Goal: Task Accomplishment & Management: Use online tool/utility

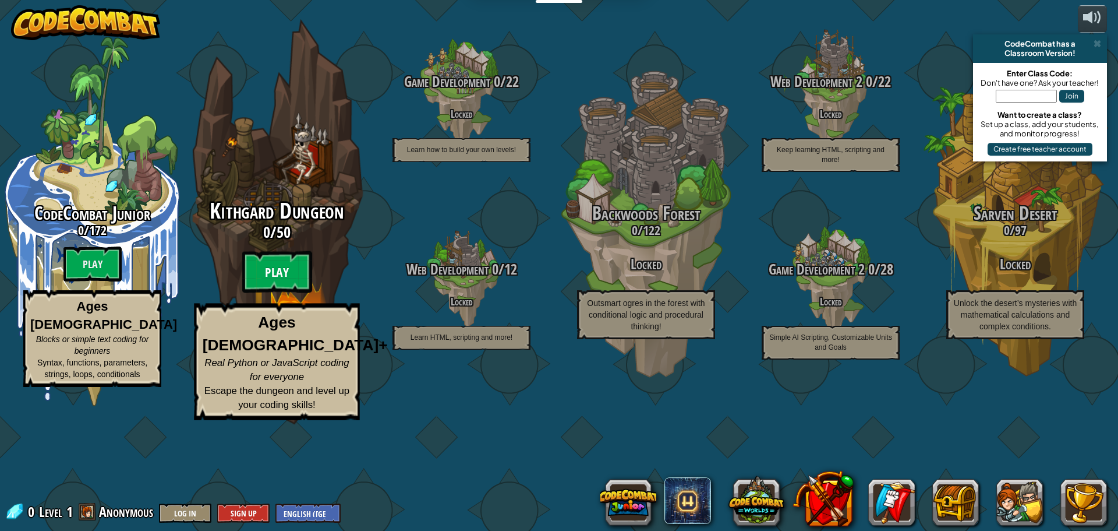
click at [250, 293] on btn "Play" at bounding box center [277, 272] width 70 height 42
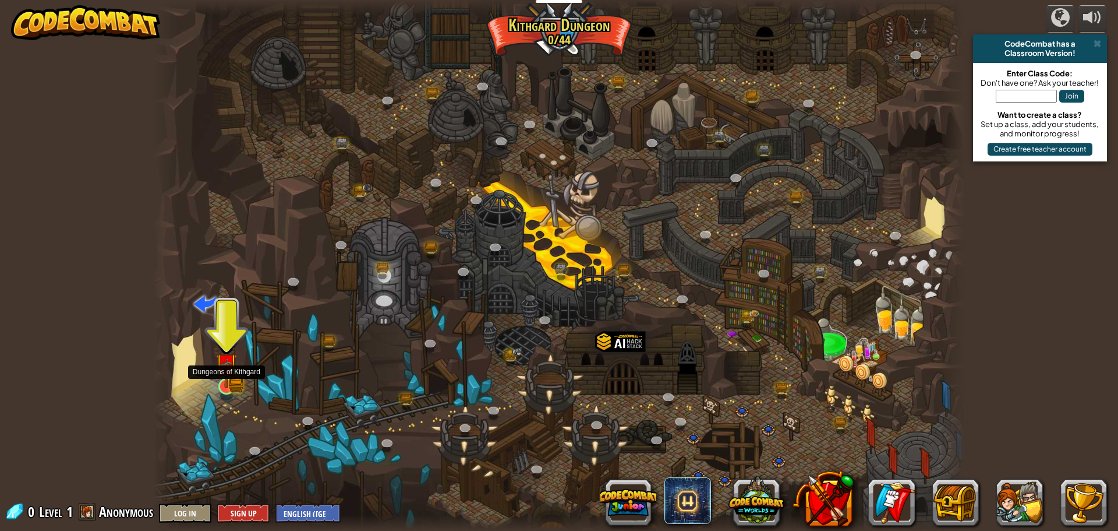
click at [221, 380] on img at bounding box center [226, 364] width 22 height 48
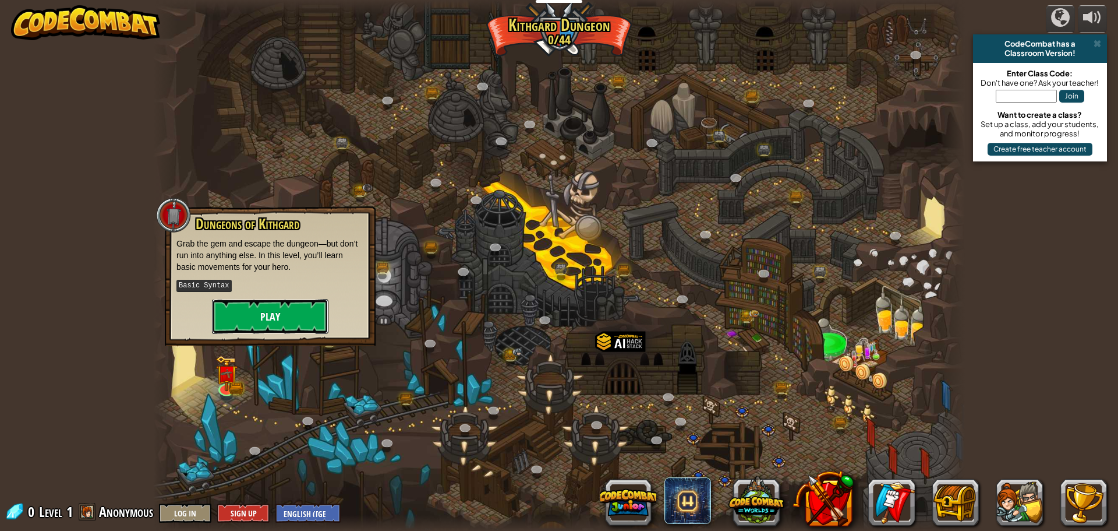
click at [271, 322] on button "Play" at bounding box center [270, 316] width 116 height 35
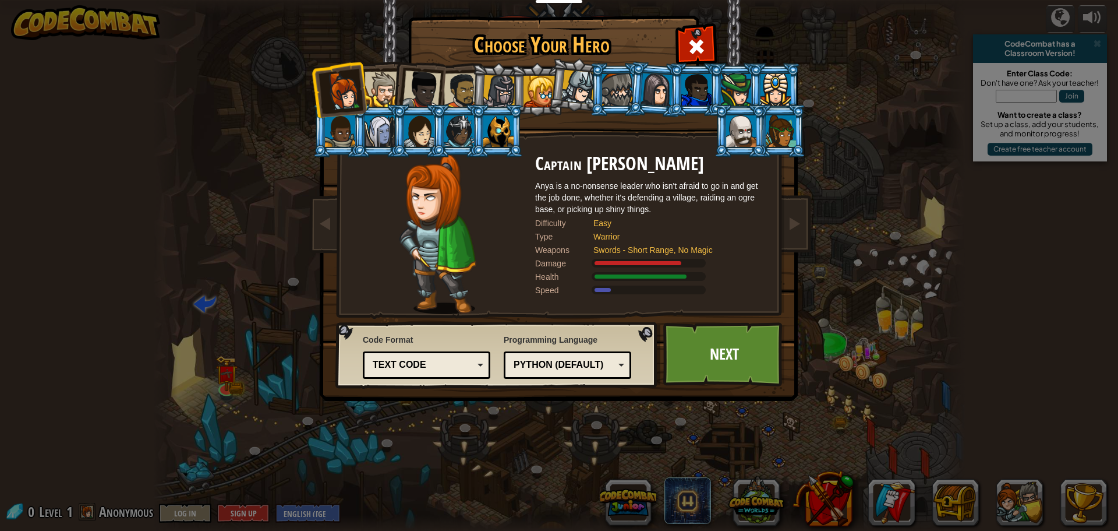
click at [454, 377] on div "Text code Blocks and code Blocks Blocks (Icons) Text code" at bounding box center [427, 364] width 128 height 27
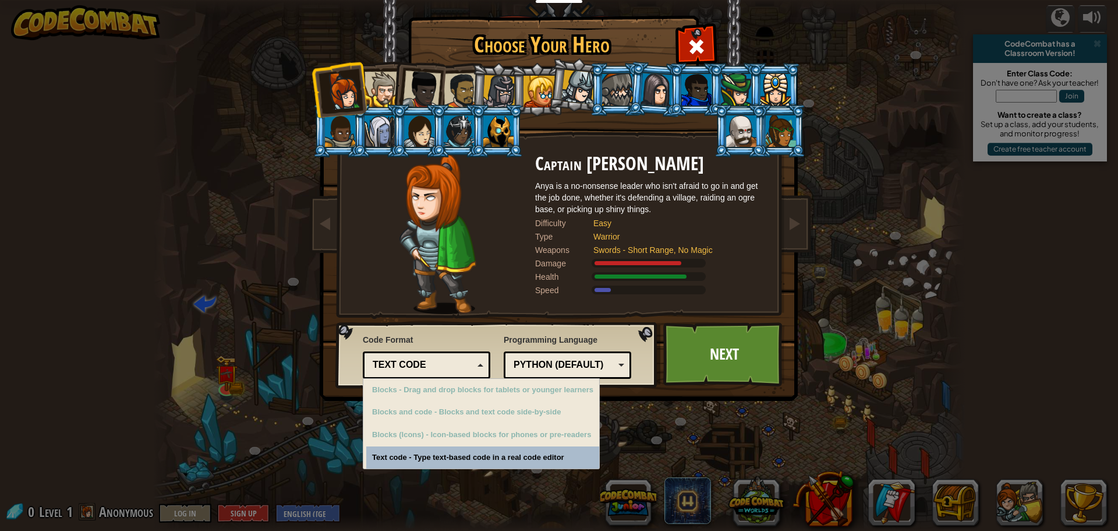
click at [454, 369] on div "Text code" at bounding box center [423, 364] width 101 height 13
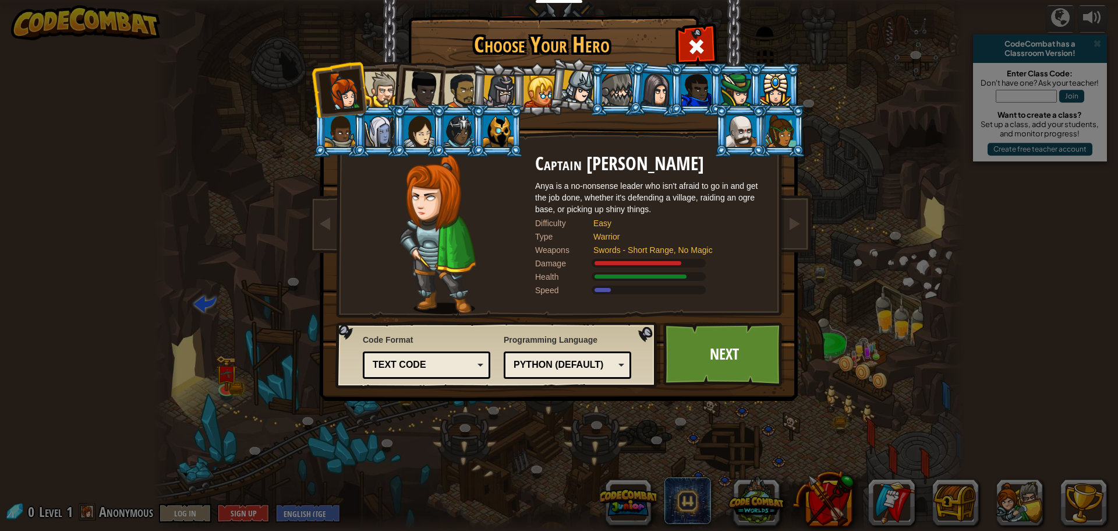
click at [547, 362] on div "Python (Default)" at bounding box center [564, 364] width 101 height 13
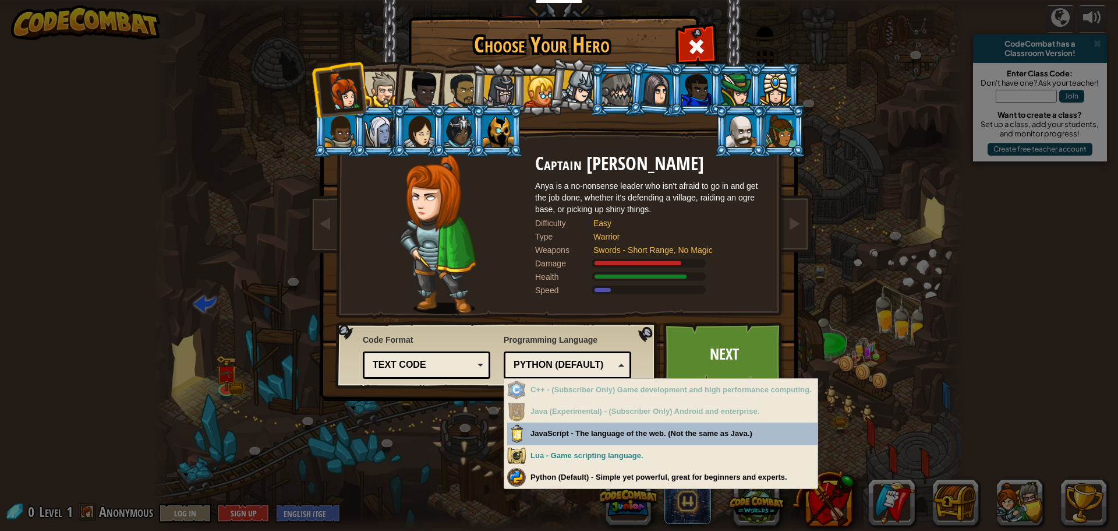
click at [547, 362] on div "Python (Default)" at bounding box center [564, 364] width 101 height 13
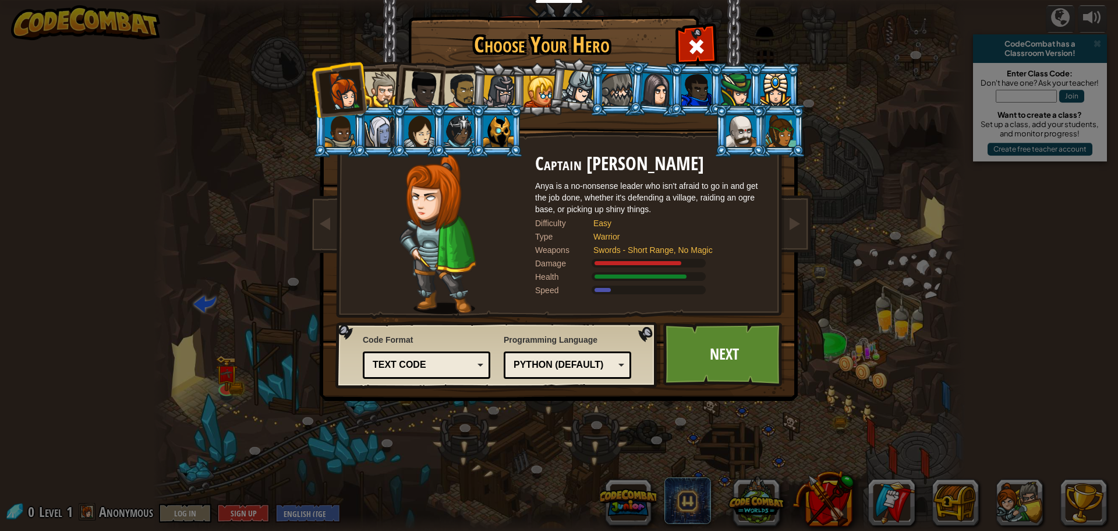
click at [509, 134] on div at bounding box center [498, 130] width 30 height 31
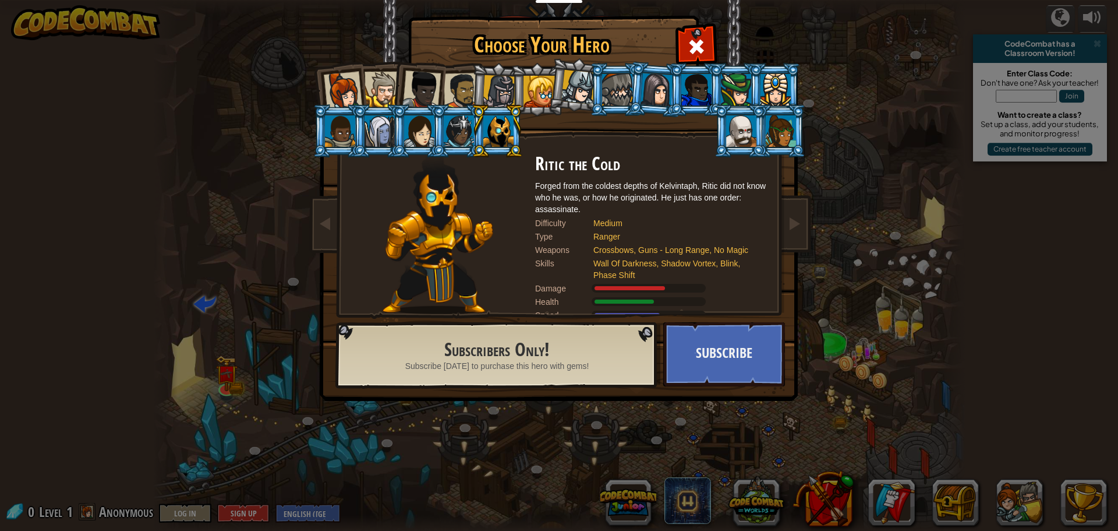
click at [354, 98] on div at bounding box center [343, 91] width 38 height 38
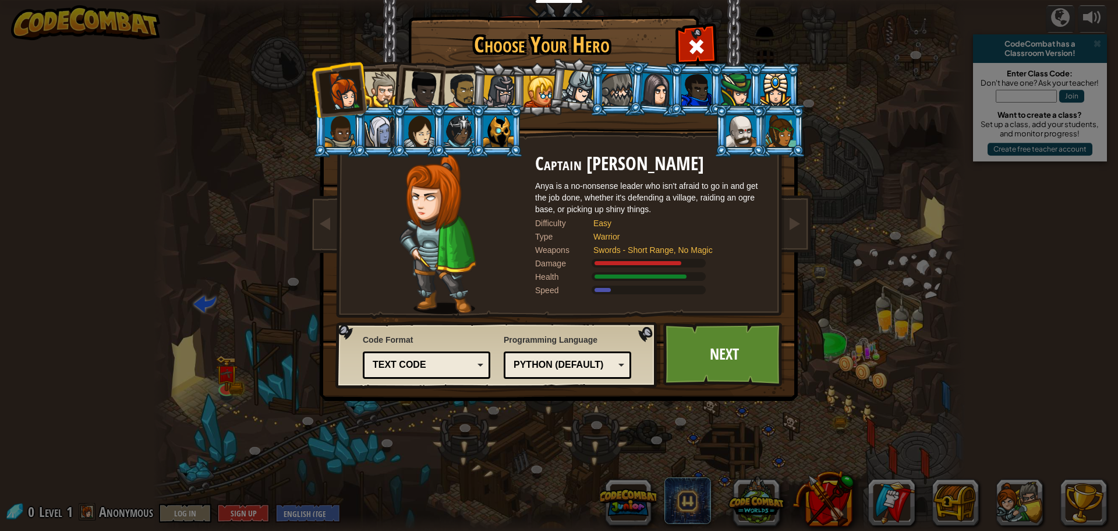
click at [456, 81] on div at bounding box center [462, 91] width 36 height 36
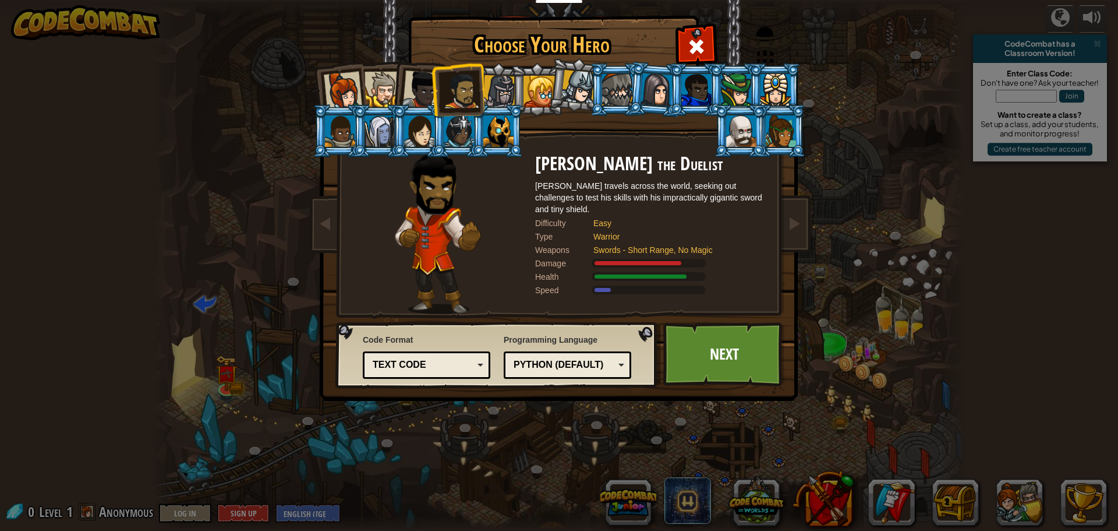
click at [483, 83] on li at bounding box center [458, 89] width 54 height 54
click at [493, 84] on div at bounding box center [499, 91] width 33 height 33
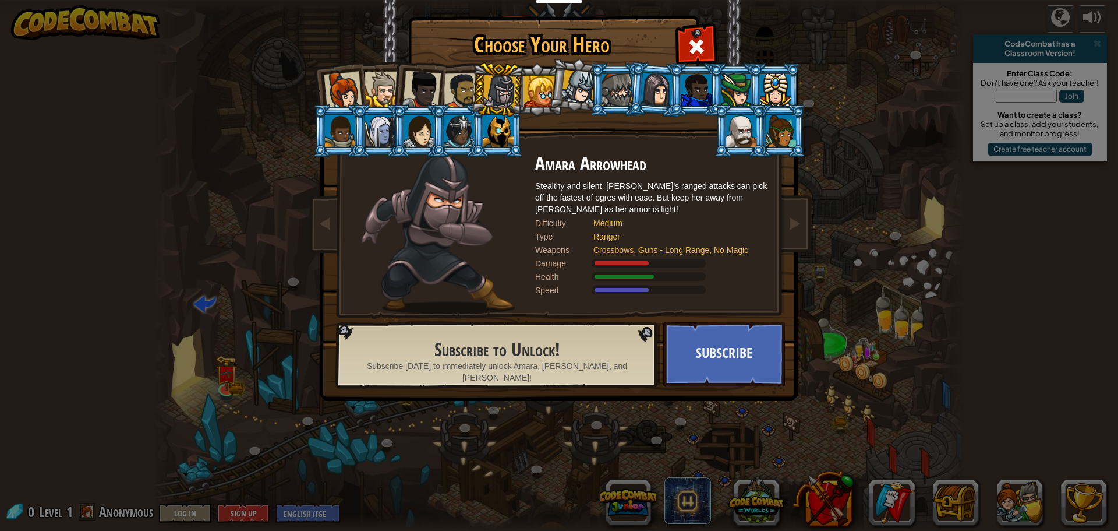
click at [794, 148] on li at bounding box center [780, 130] width 52 height 53
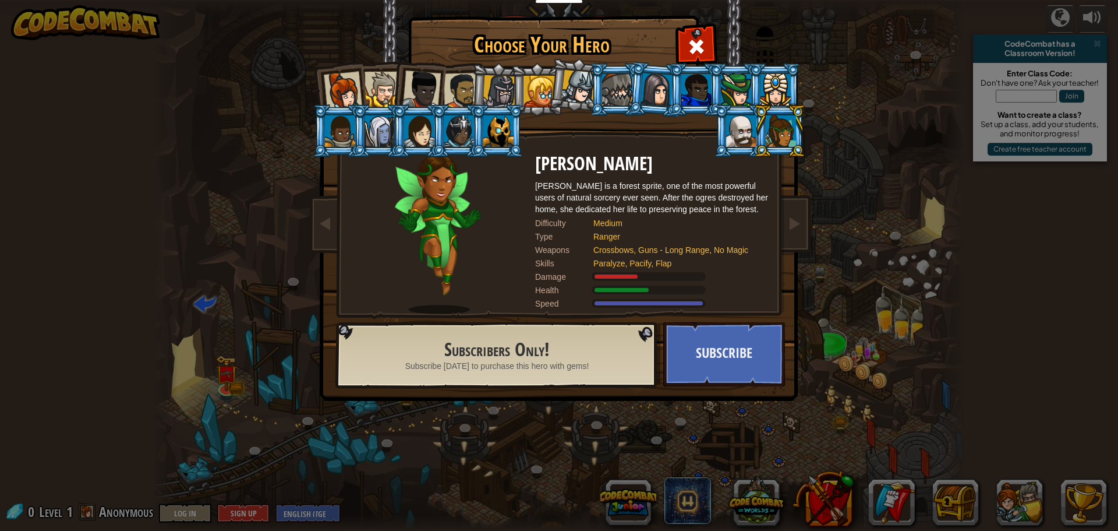
click at [414, 77] on div at bounding box center [421, 89] width 38 height 38
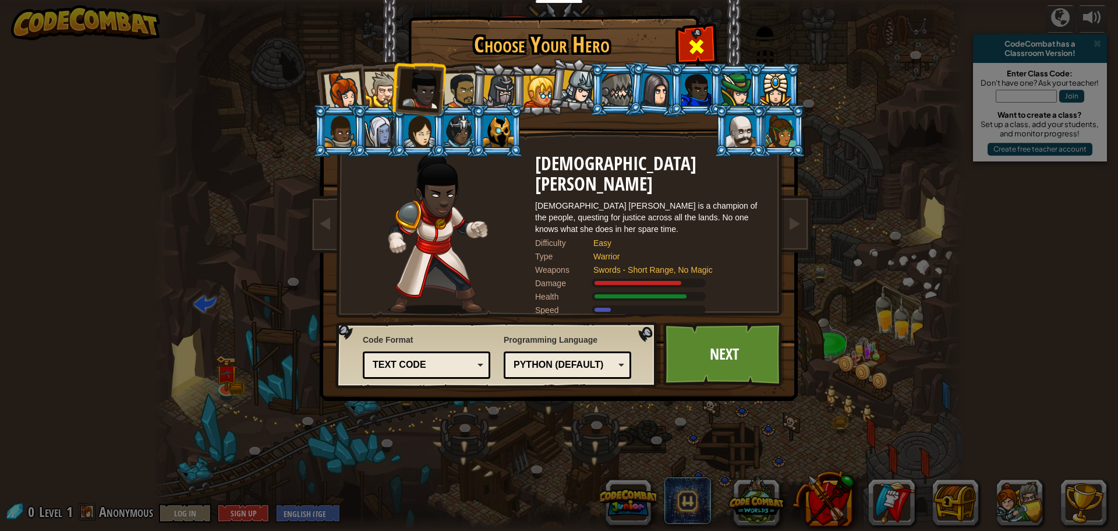
click at [692, 41] on span at bounding box center [696, 46] width 19 height 19
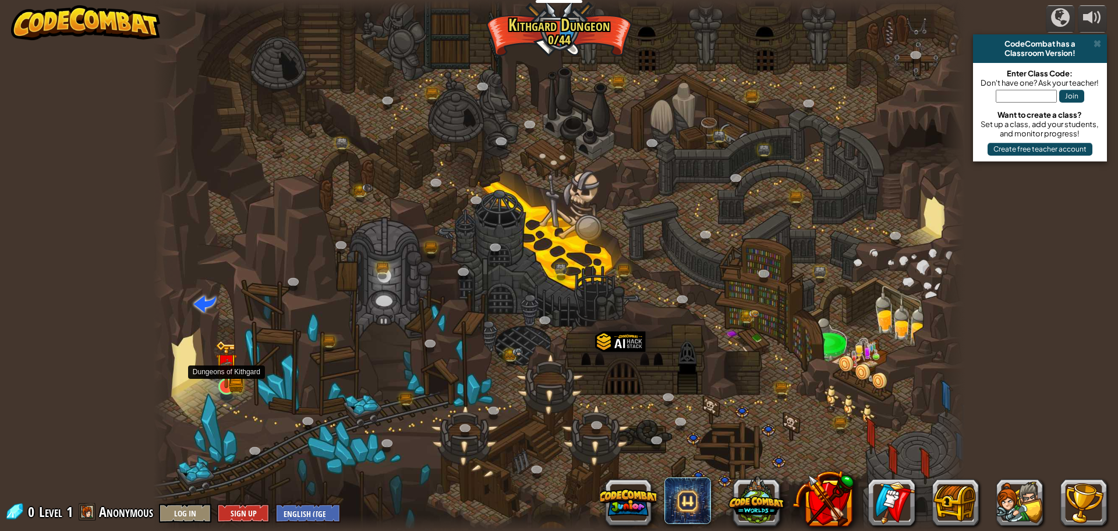
click at [228, 371] on img at bounding box center [226, 364] width 13 height 13
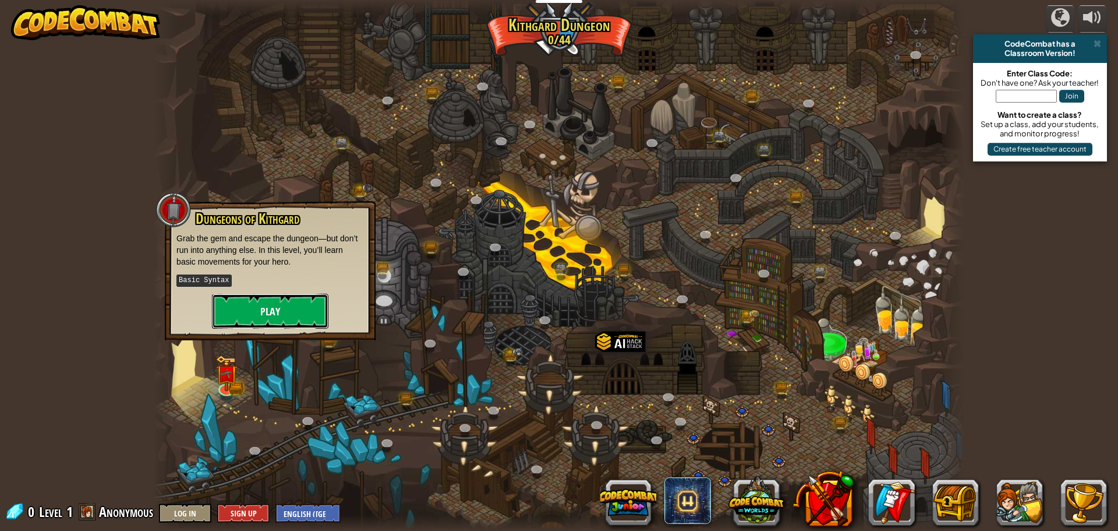
click at [273, 319] on button "Play" at bounding box center [270, 311] width 116 height 35
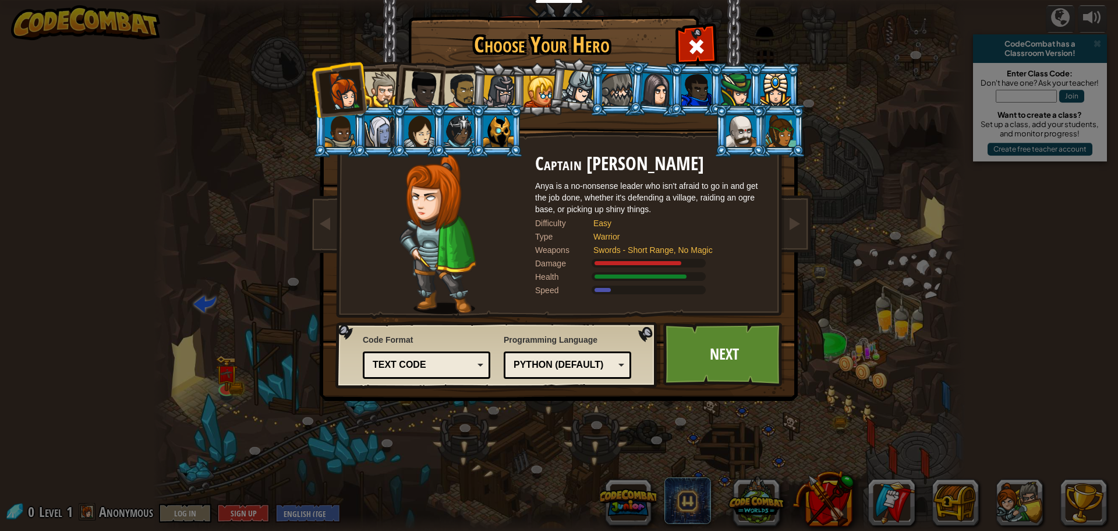
click at [383, 89] on div at bounding box center [383, 90] width 36 height 36
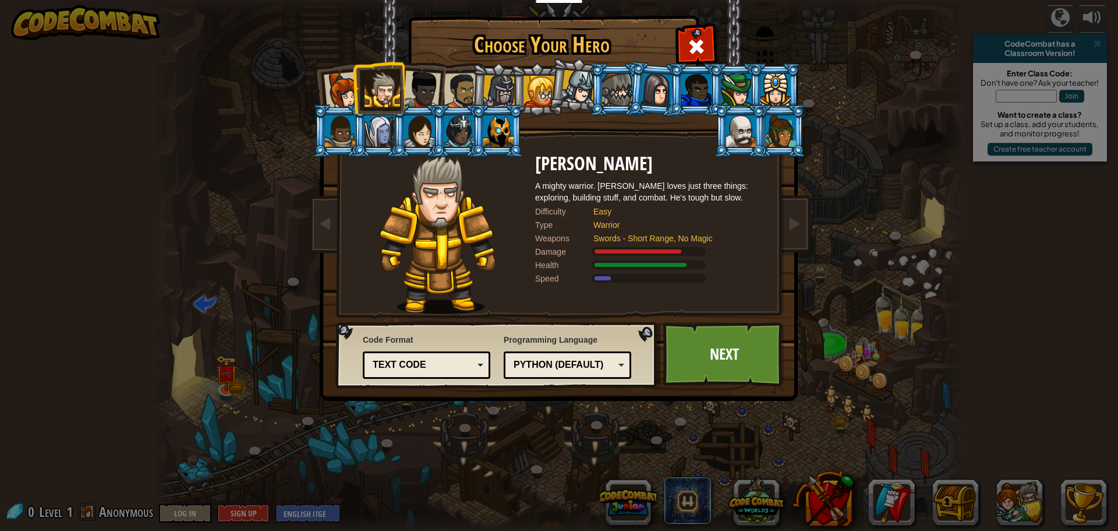
click at [408, 91] on div at bounding box center [421, 89] width 38 height 38
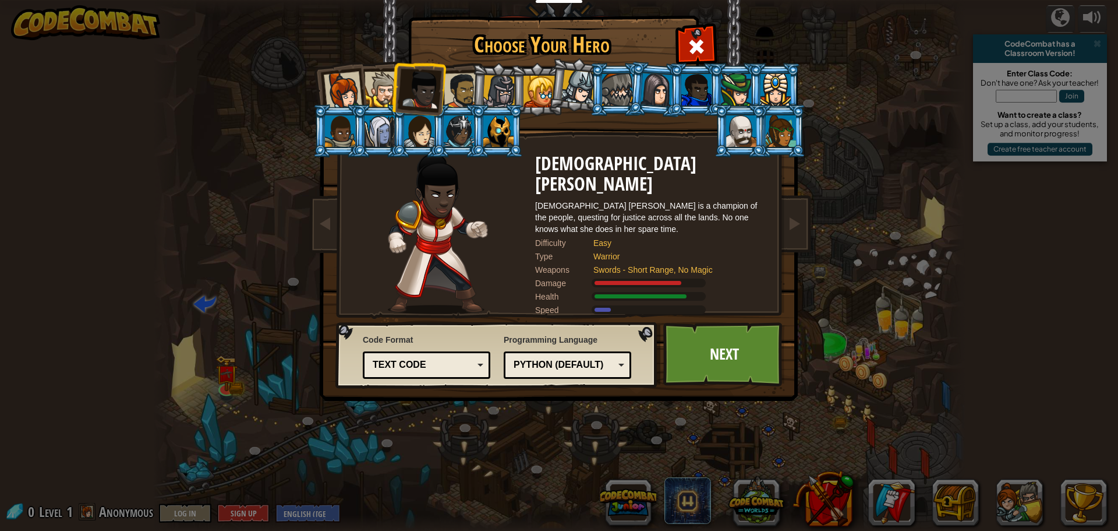
click at [469, 82] on div at bounding box center [462, 91] width 36 height 36
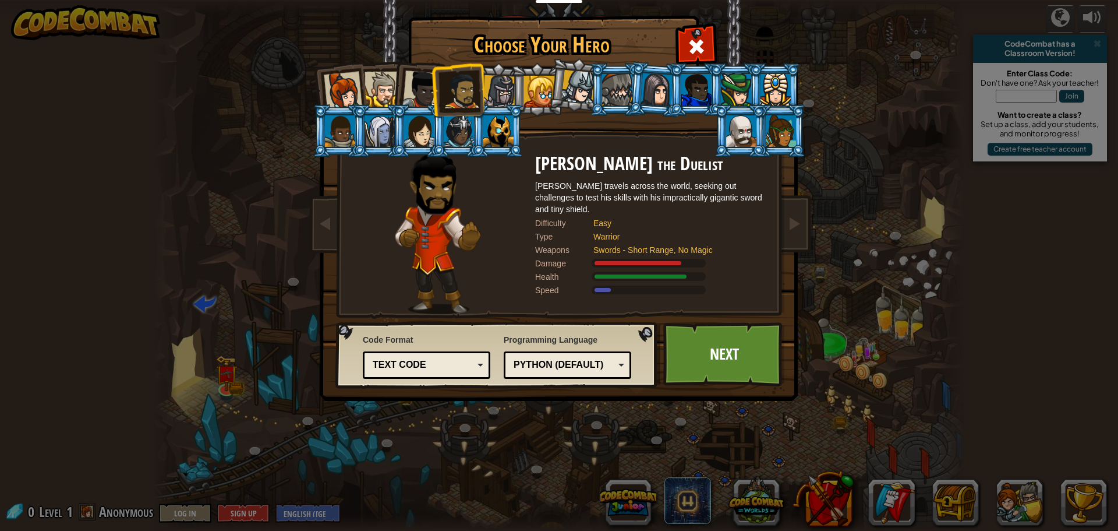
click at [494, 91] on div at bounding box center [499, 91] width 33 height 33
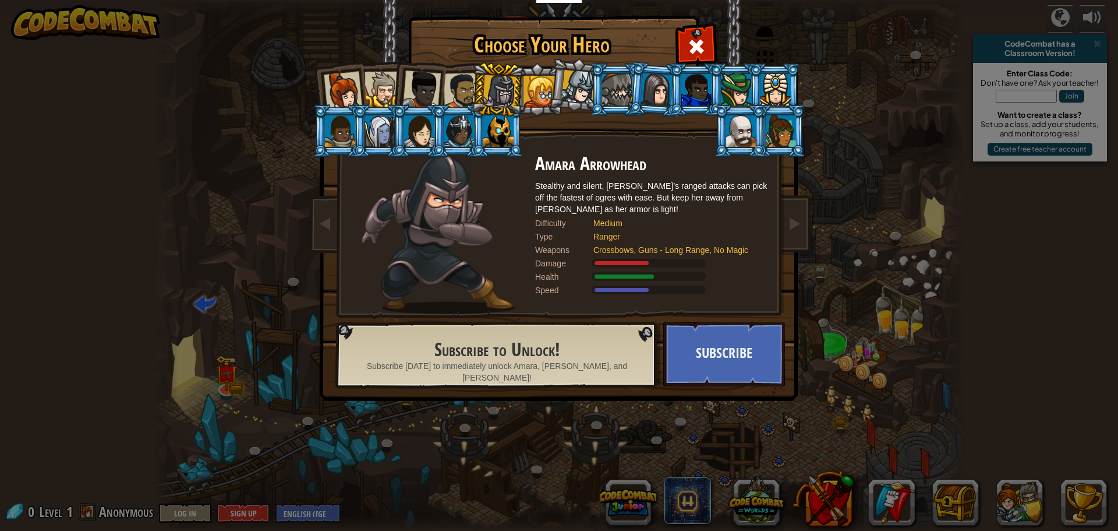
click at [490, 134] on div at bounding box center [498, 130] width 30 height 31
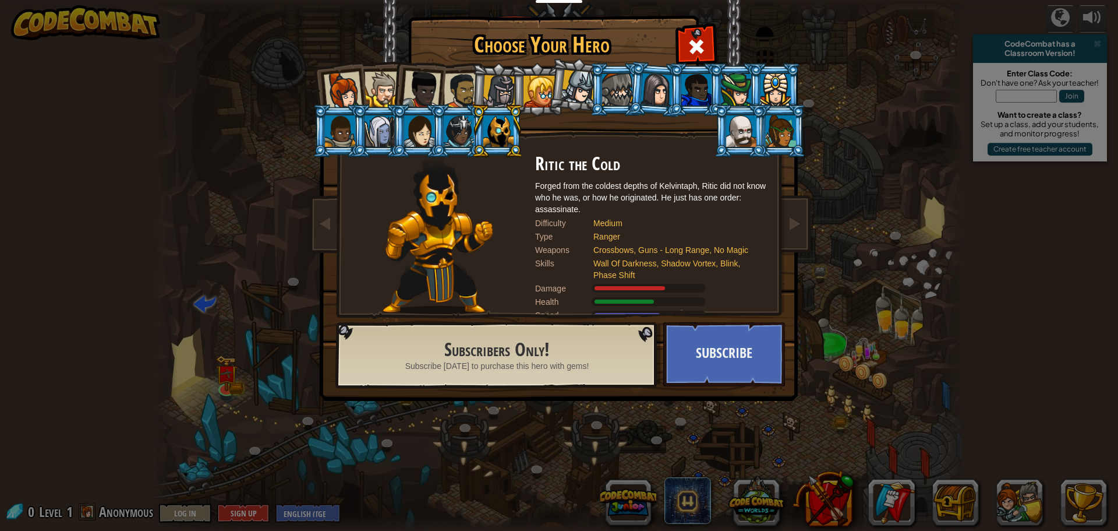
click at [529, 104] on div at bounding box center [539, 91] width 31 height 31
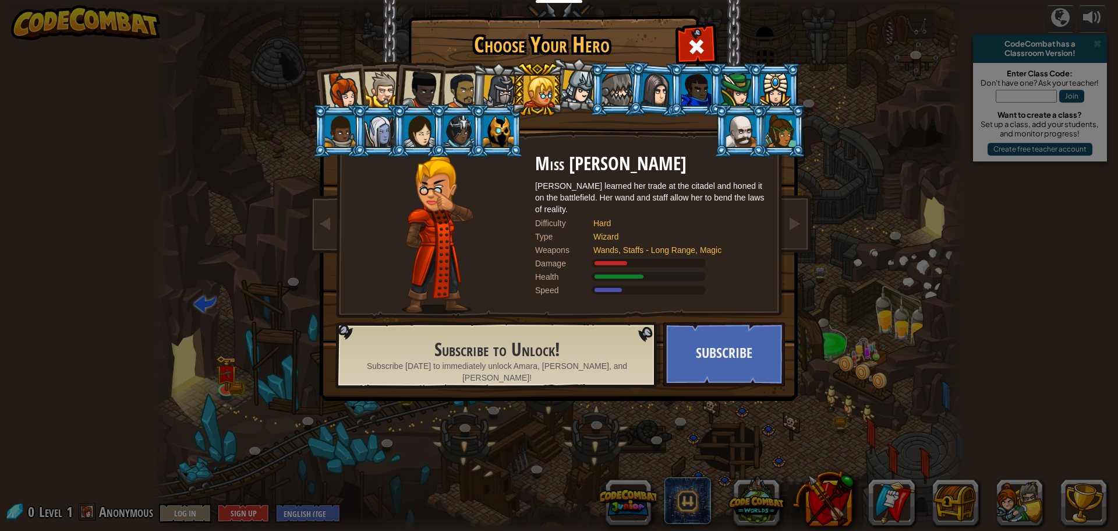
click at [454, 85] on div at bounding box center [462, 91] width 36 height 36
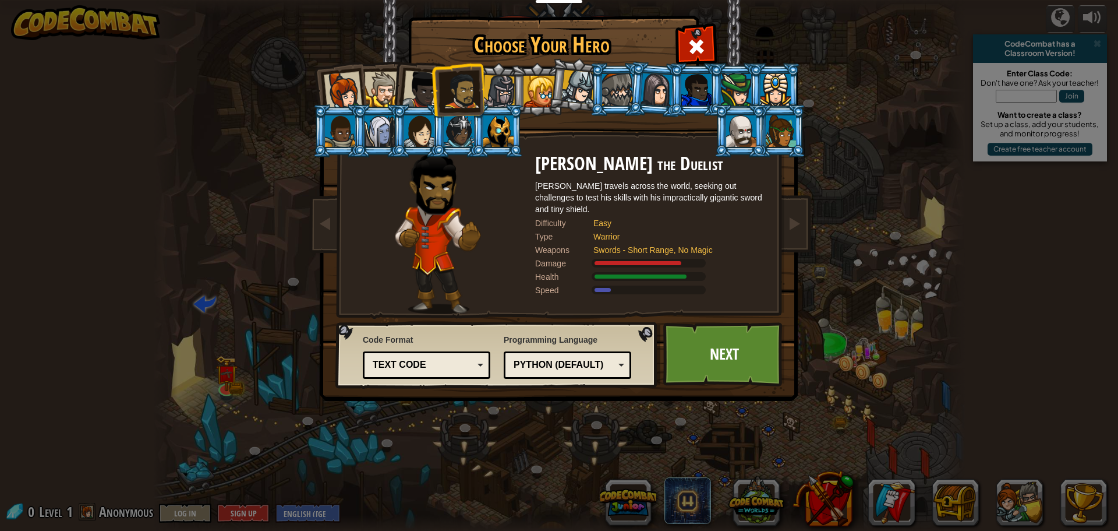
click at [413, 79] on div at bounding box center [421, 89] width 38 height 38
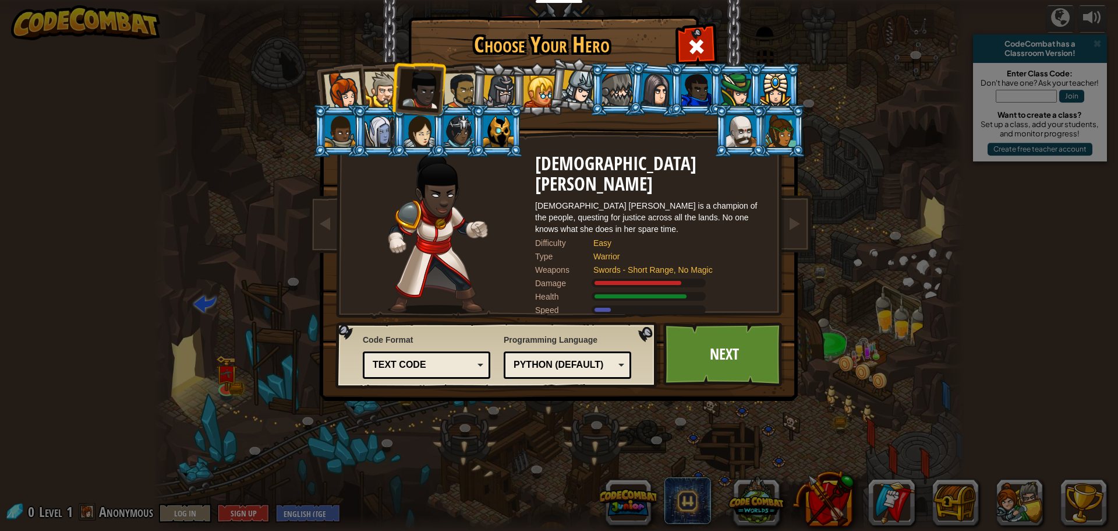
click at [381, 80] on div at bounding box center [383, 90] width 36 height 36
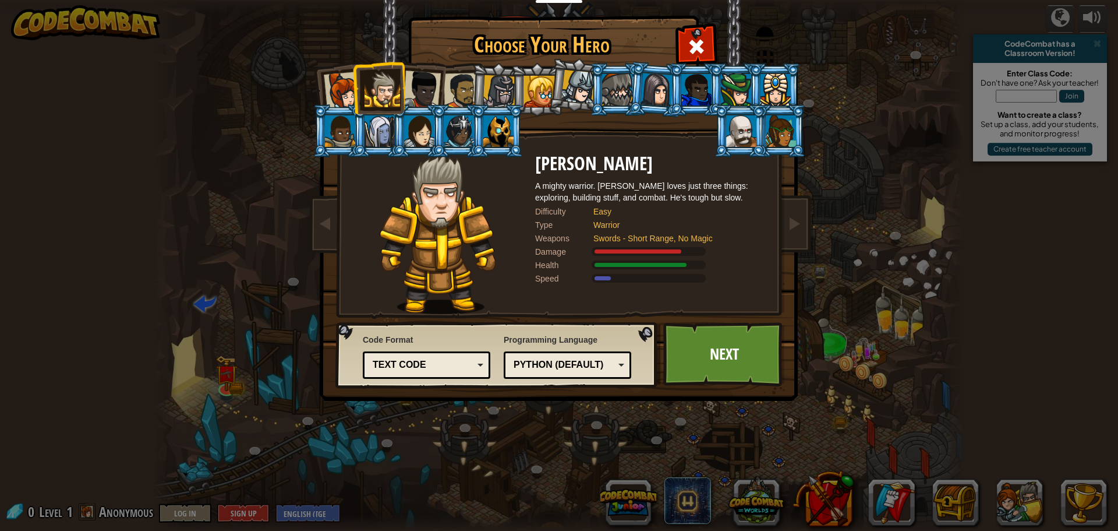
click at [338, 90] on div at bounding box center [343, 91] width 38 height 38
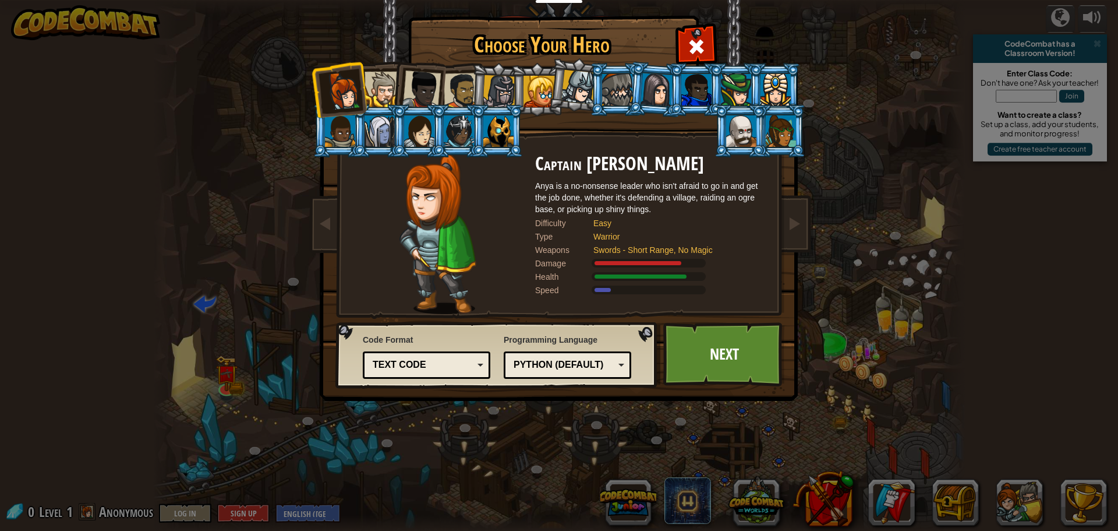
click at [456, 93] on div at bounding box center [462, 91] width 36 height 36
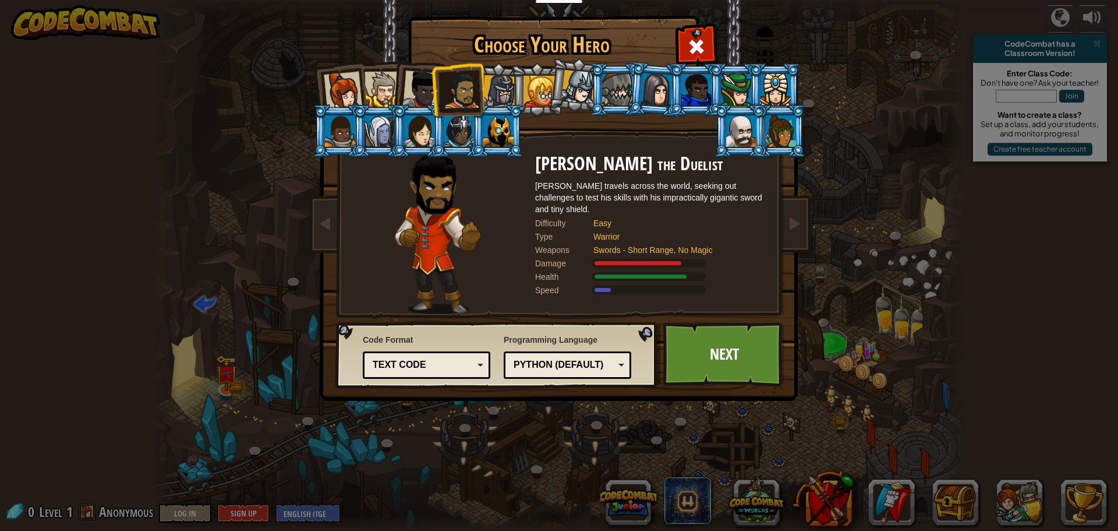
click at [422, 94] on div at bounding box center [421, 89] width 38 height 38
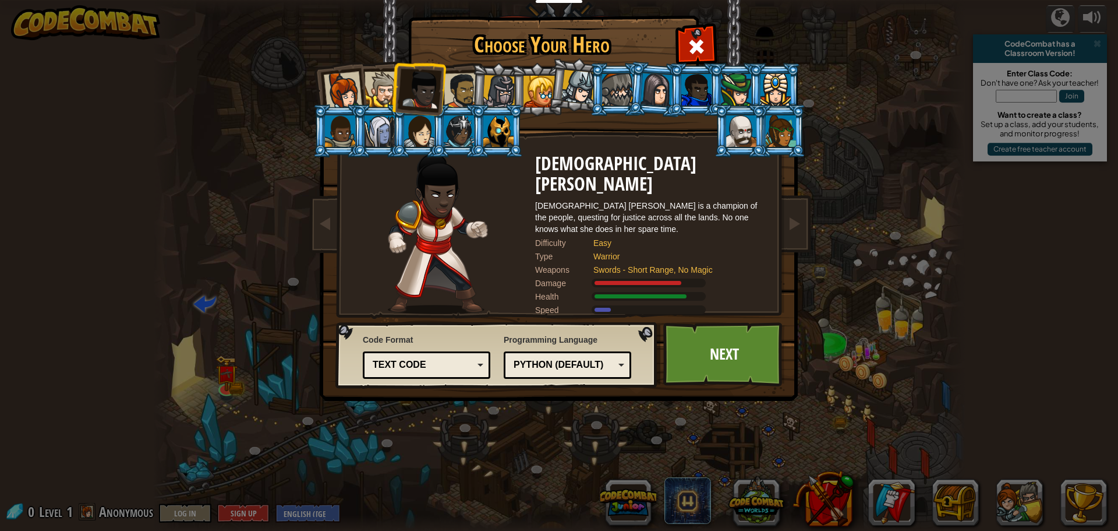
click at [387, 91] on div at bounding box center [383, 90] width 36 height 36
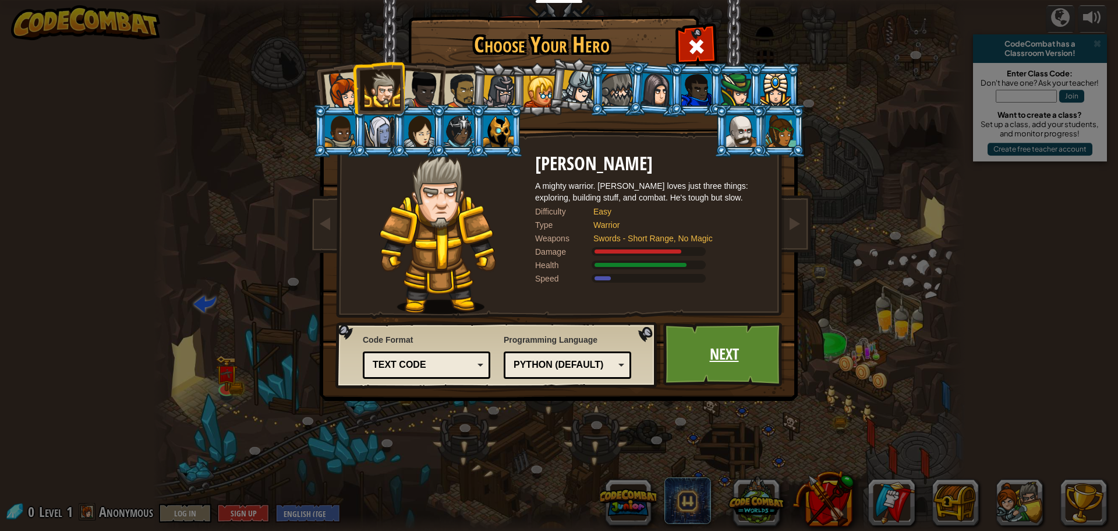
click at [729, 368] on link "Next" at bounding box center [724, 354] width 122 height 64
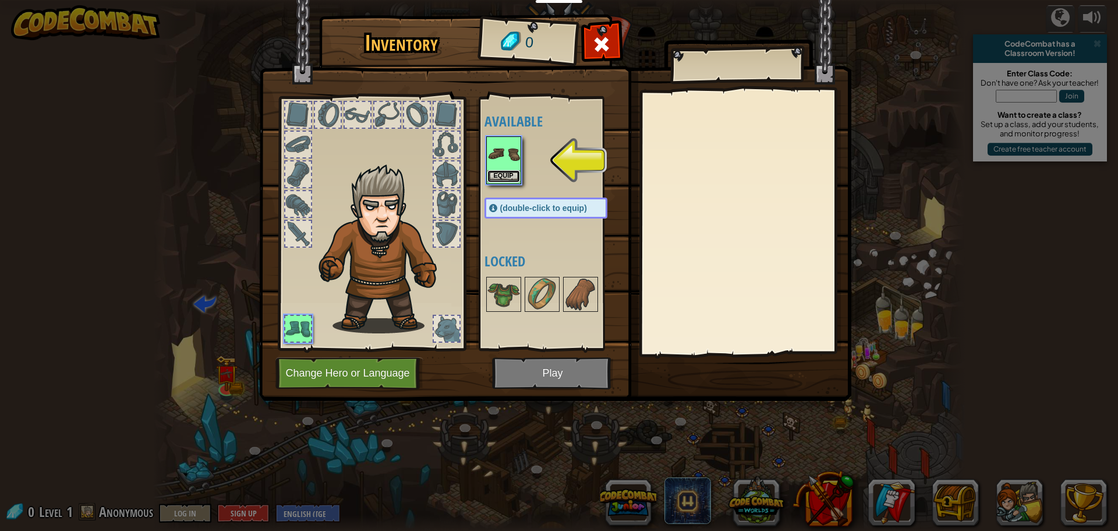
click at [510, 173] on button "Equip" at bounding box center [503, 176] width 33 height 12
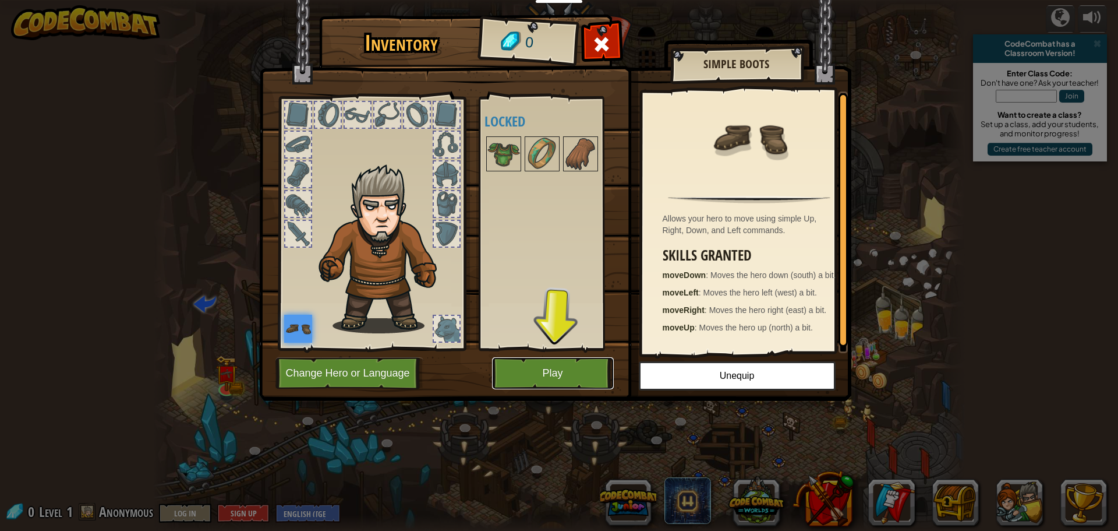
click at [547, 358] on button "Play" at bounding box center [553, 373] width 122 height 32
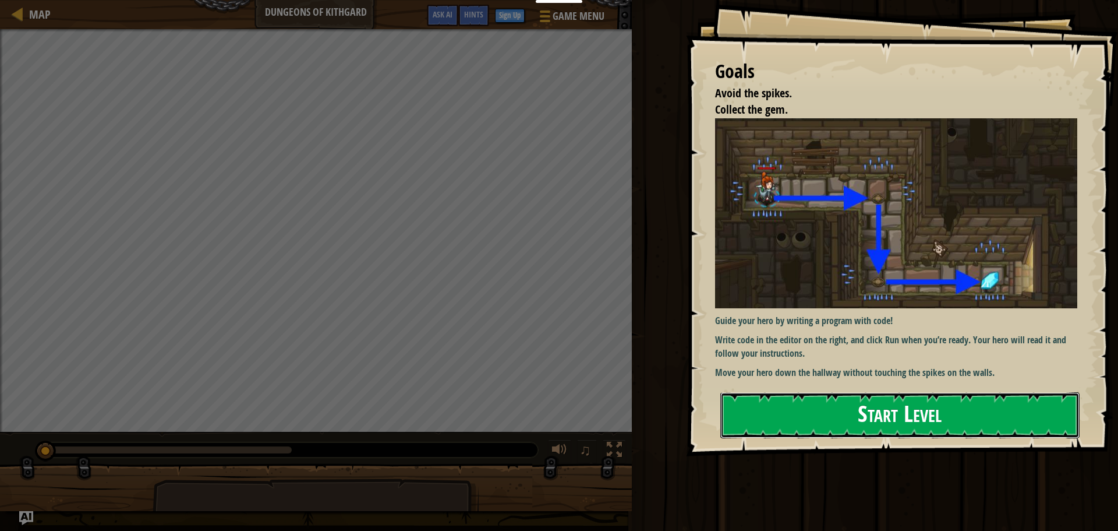
click at [774, 434] on button "Start Level" at bounding box center [899, 415] width 359 height 46
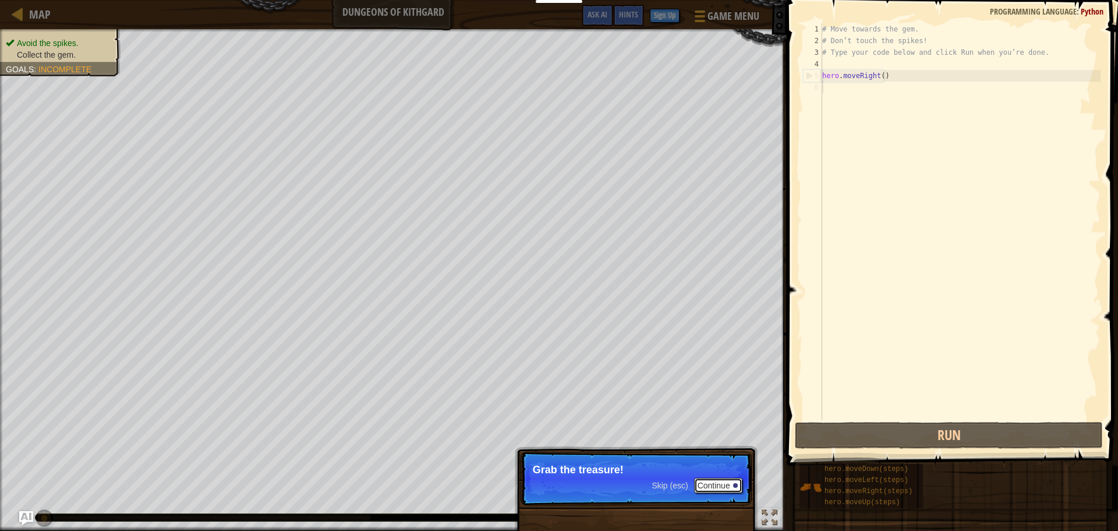
click at [704, 481] on button "Continue" at bounding box center [718, 485] width 48 height 15
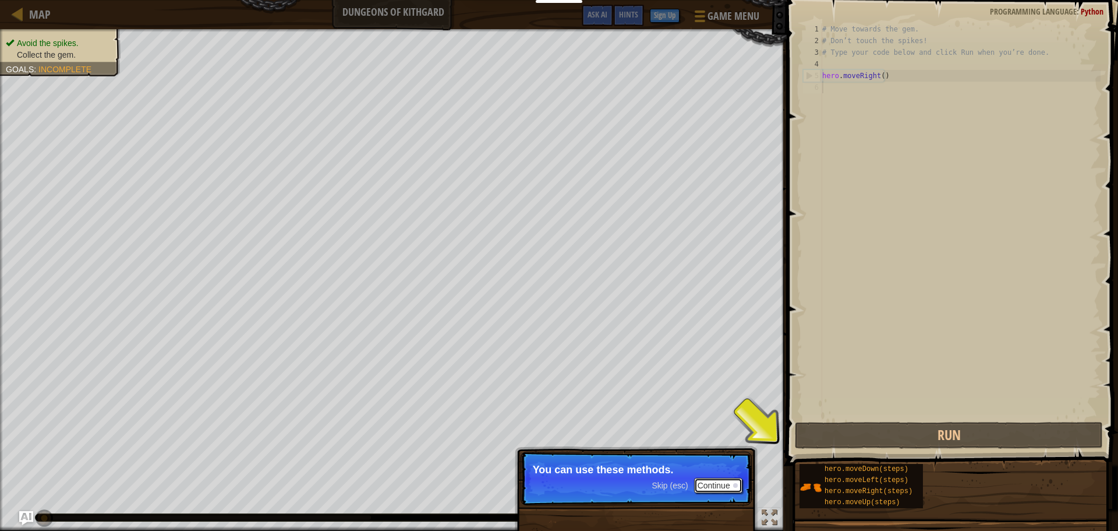
click at [704, 490] on button "Continue" at bounding box center [718, 485] width 48 height 15
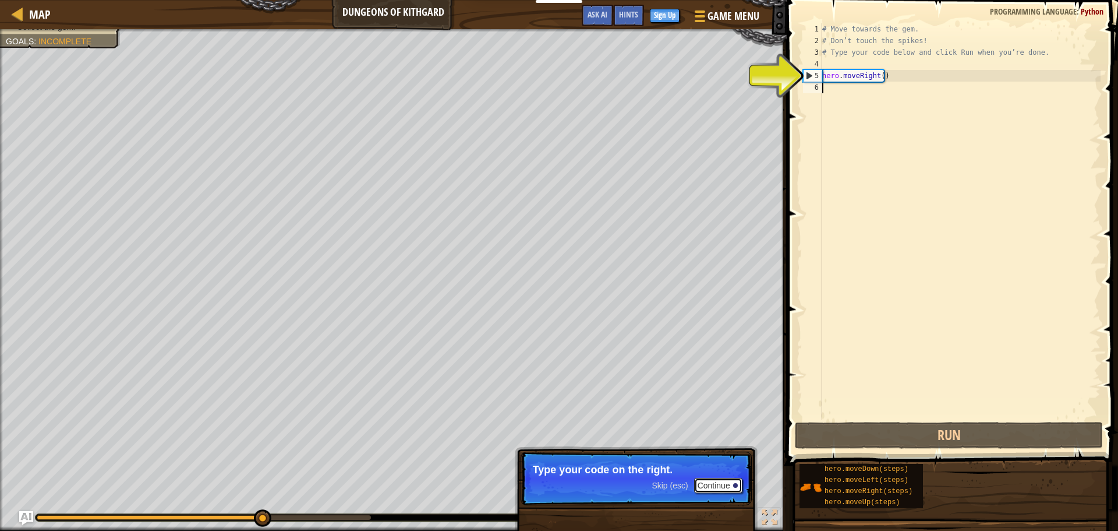
click at [704, 490] on button "Continue" at bounding box center [718, 485] width 48 height 15
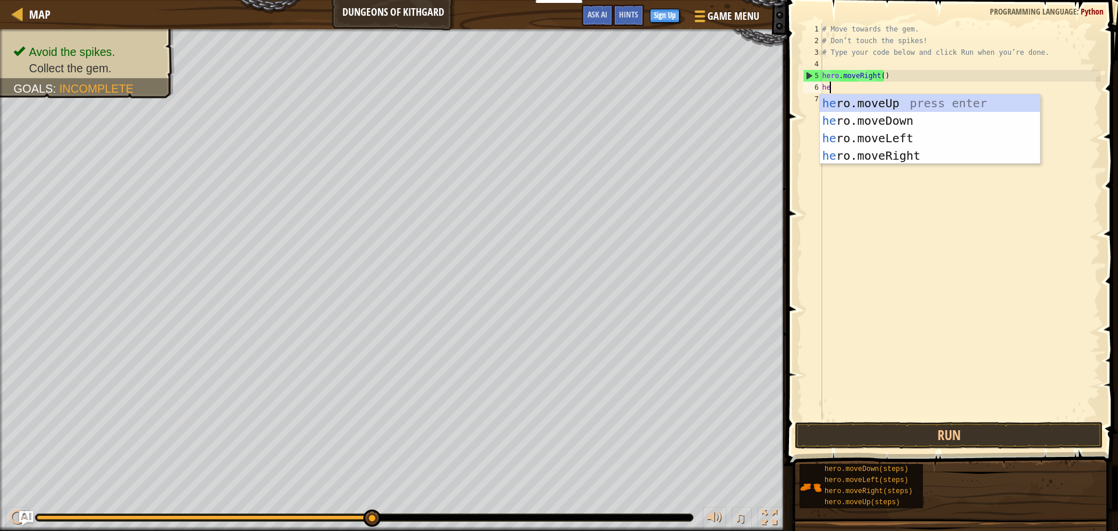
scroll to position [5, 1]
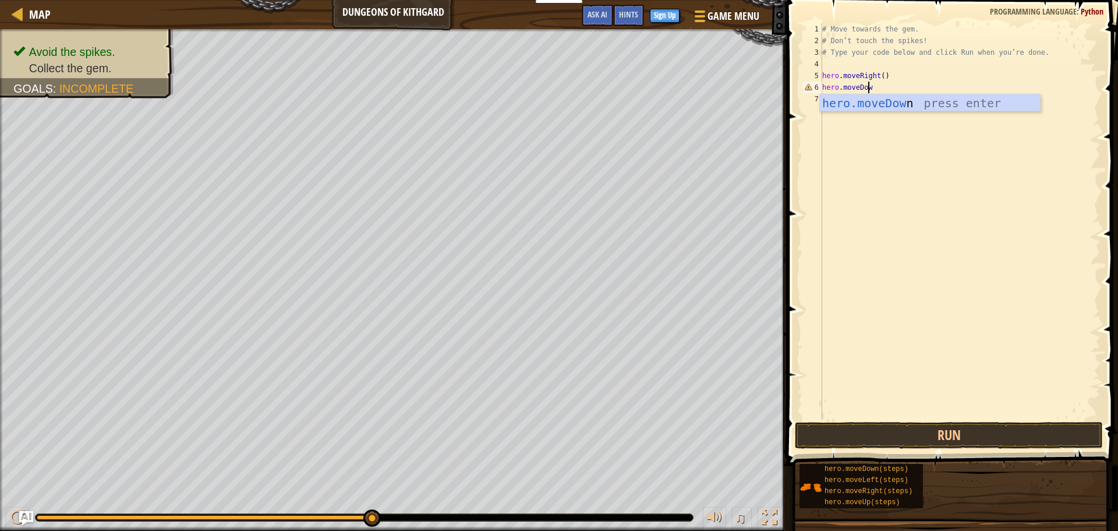
type textarea "hero.moveDown"
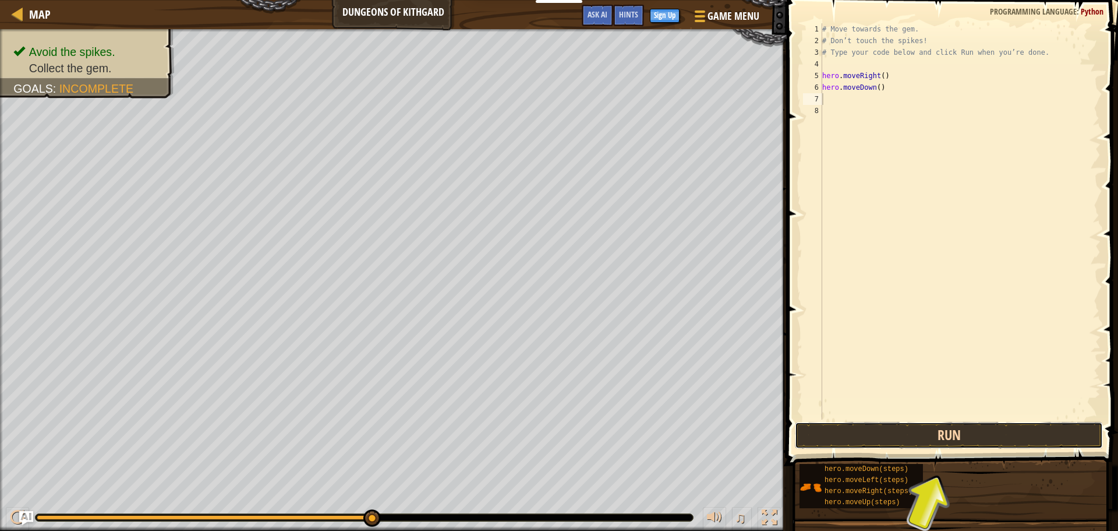
click at [904, 435] on button "Run" at bounding box center [949, 435] width 308 height 27
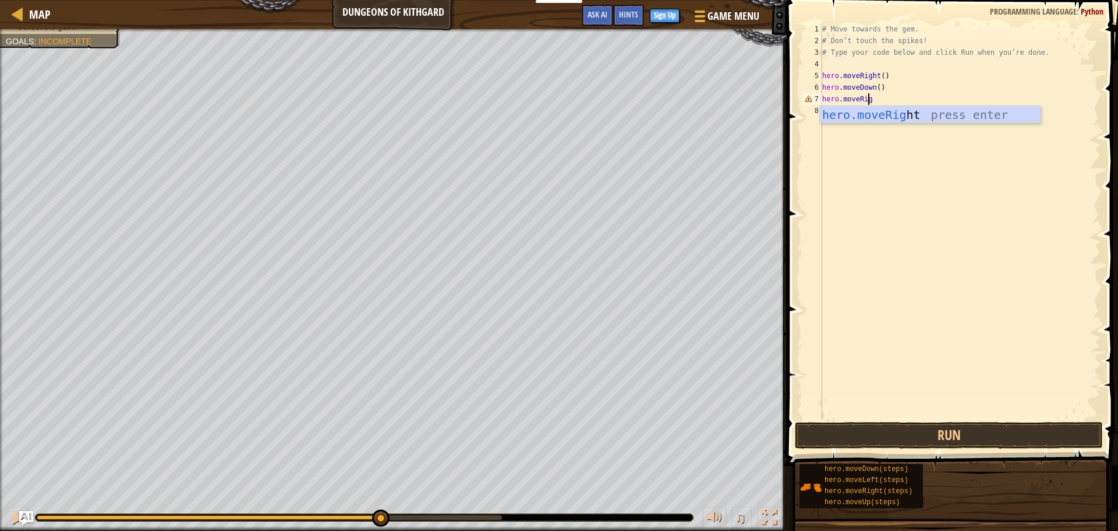
scroll to position [5, 3]
type textarea "hero.moveRight"
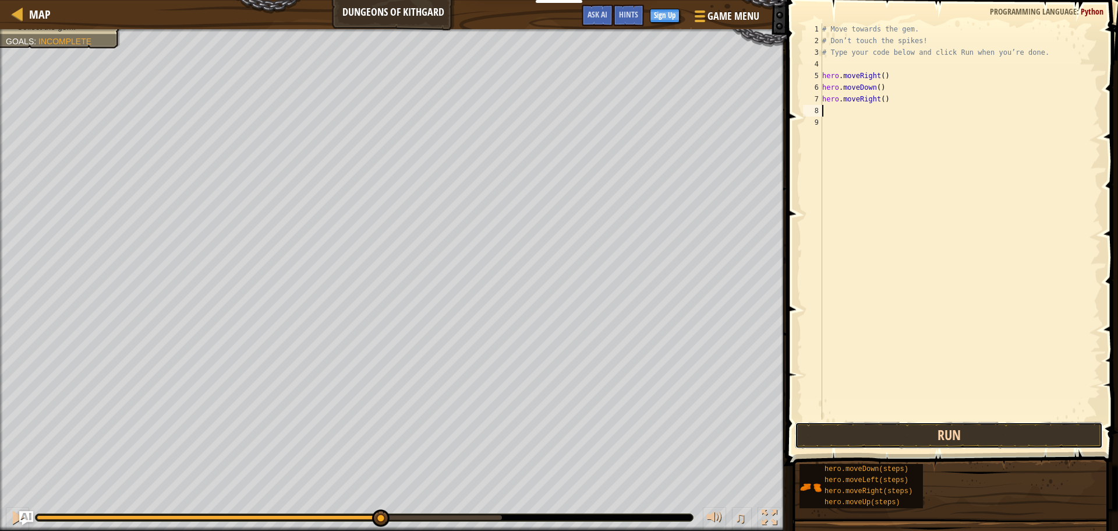
click at [922, 433] on button "Run" at bounding box center [949, 435] width 308 height 27
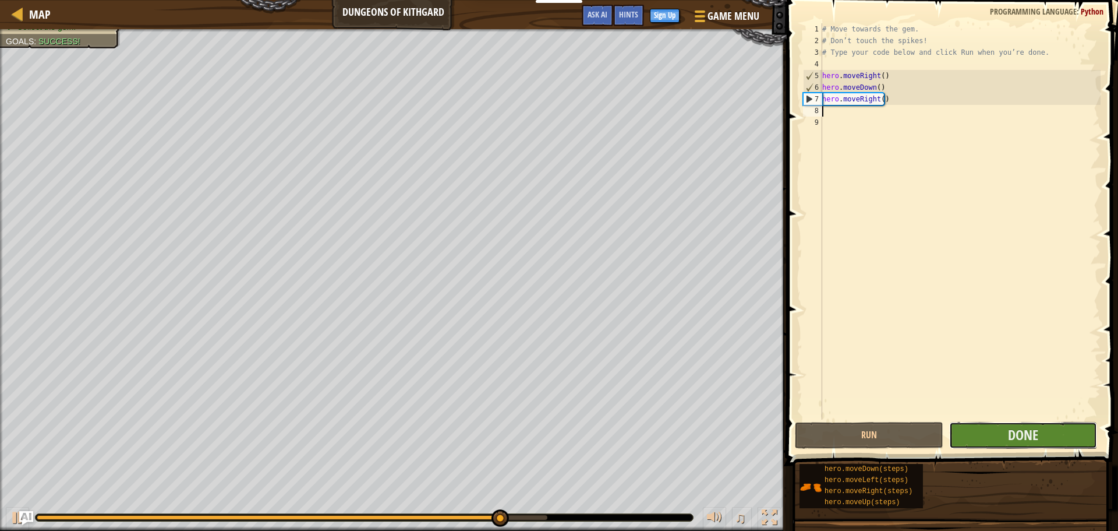
click at [1001, 436] on button "Done" at bounding box center [1023, 435] width 148 height 27
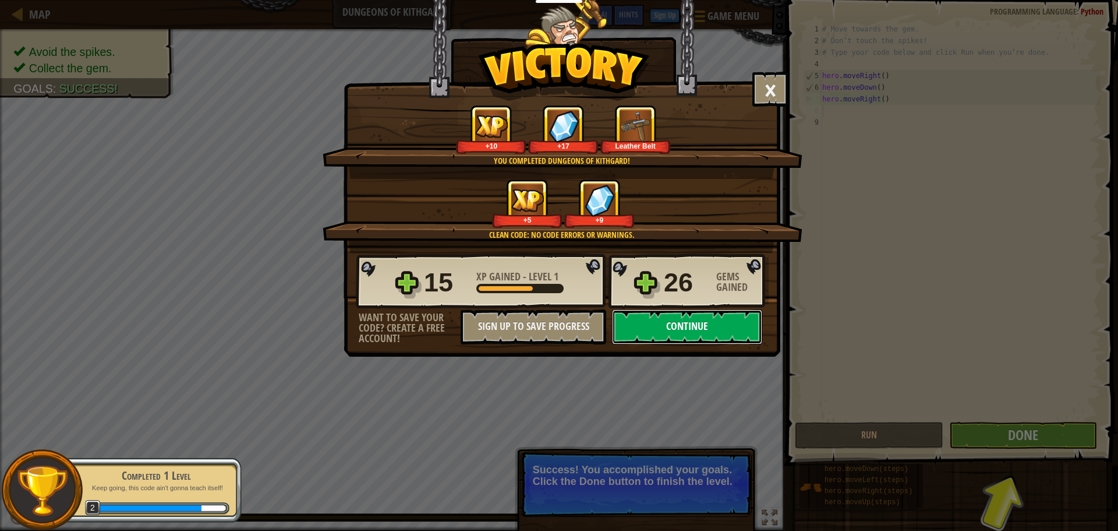
click at [699, 315] on button "Continue" at bounding box center [687, 326] width 150 height 35
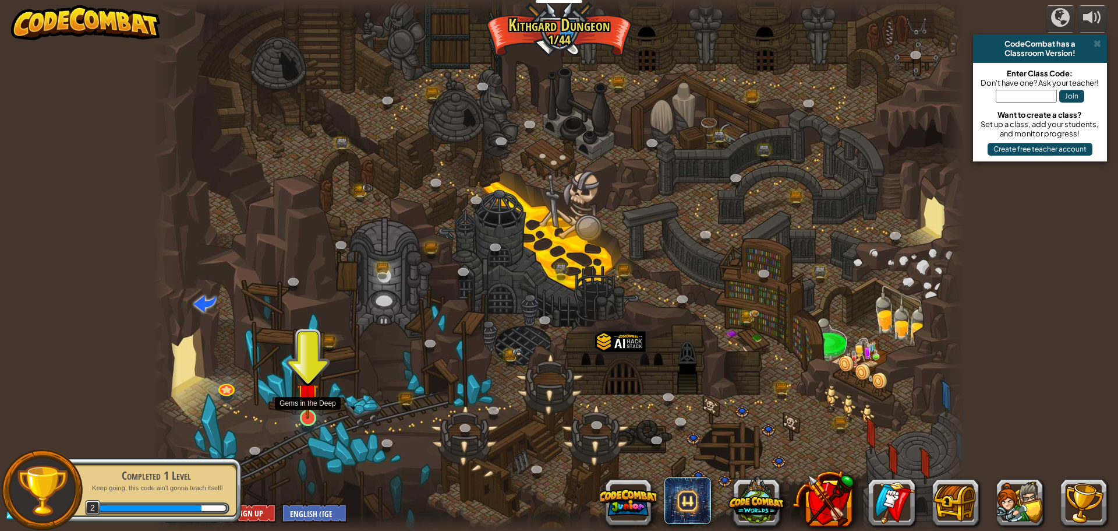
click at [299, 397] on img at bounding box center [308, 394] width 22 height 50
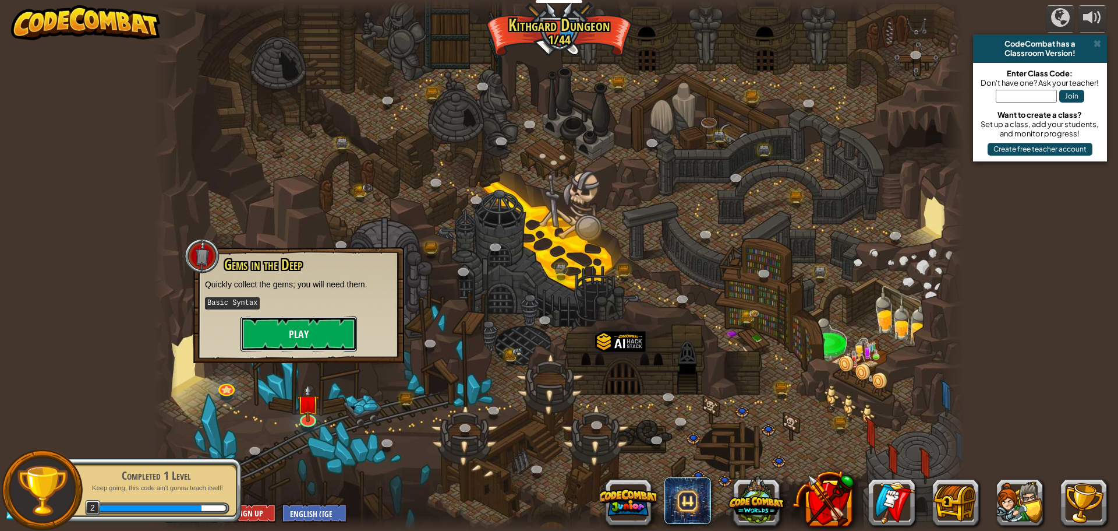
click at [308, 333] on button "Play" at bounding box center [299, 333] width 116 height 35
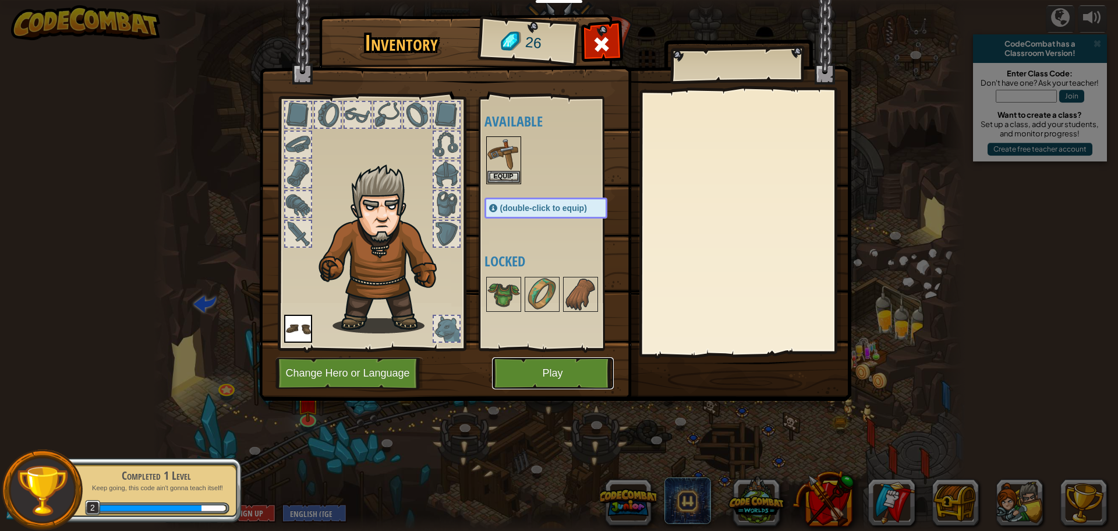
click at [559, 368] on button "Play" at bounding box center [553, 373] width 122 height 32
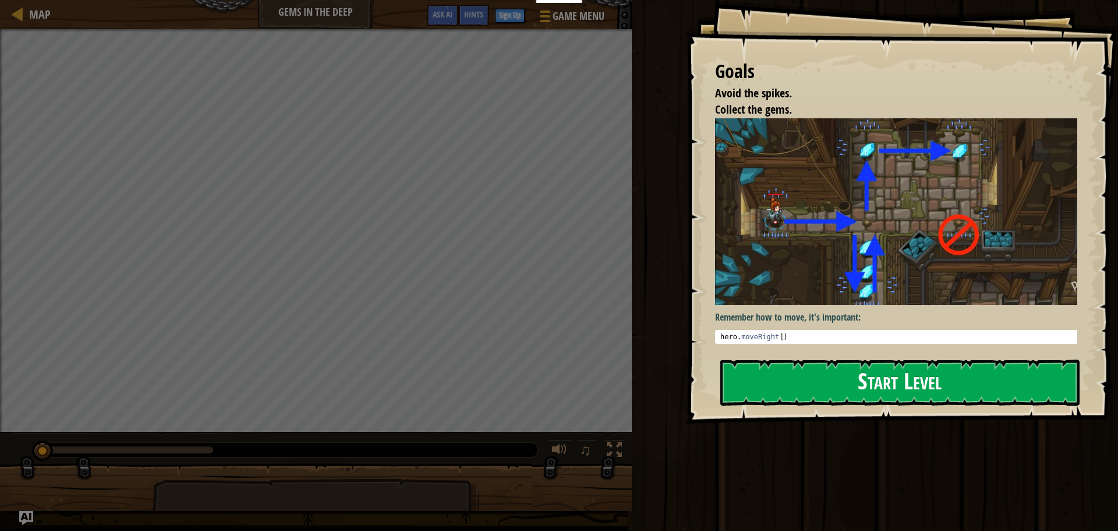
click at [817, 381] on button "Start Level" at bounding box center [899, 382] width 359 height 46
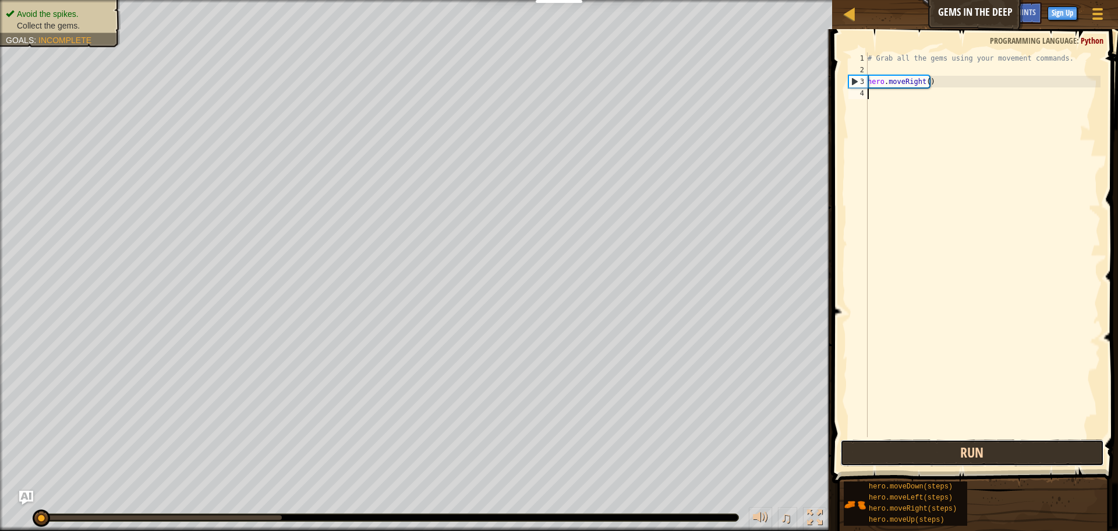
click at [960, 456] on button "Run" at bounding box center [972, 452] width 264 height 27
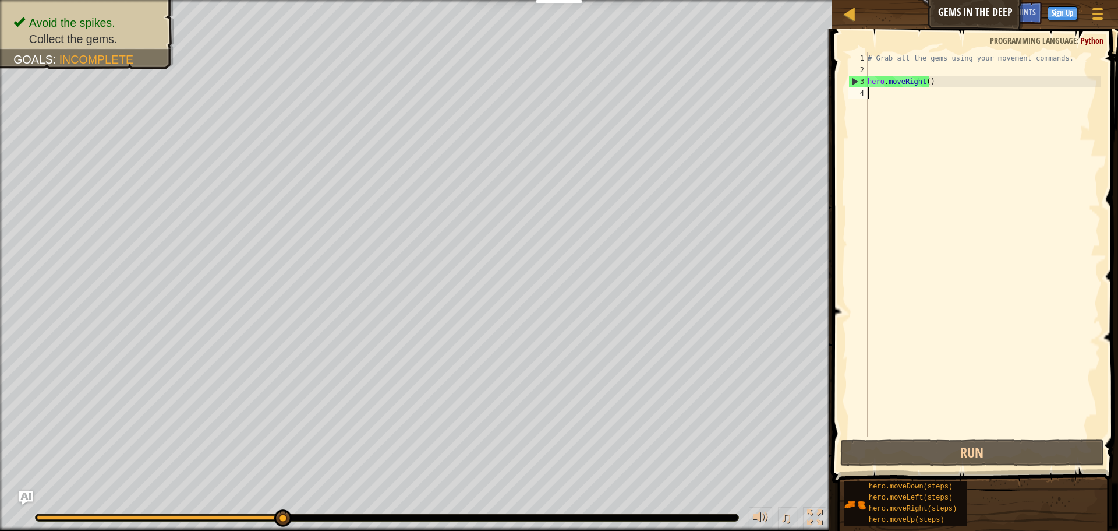
scroll to position [5, 0]
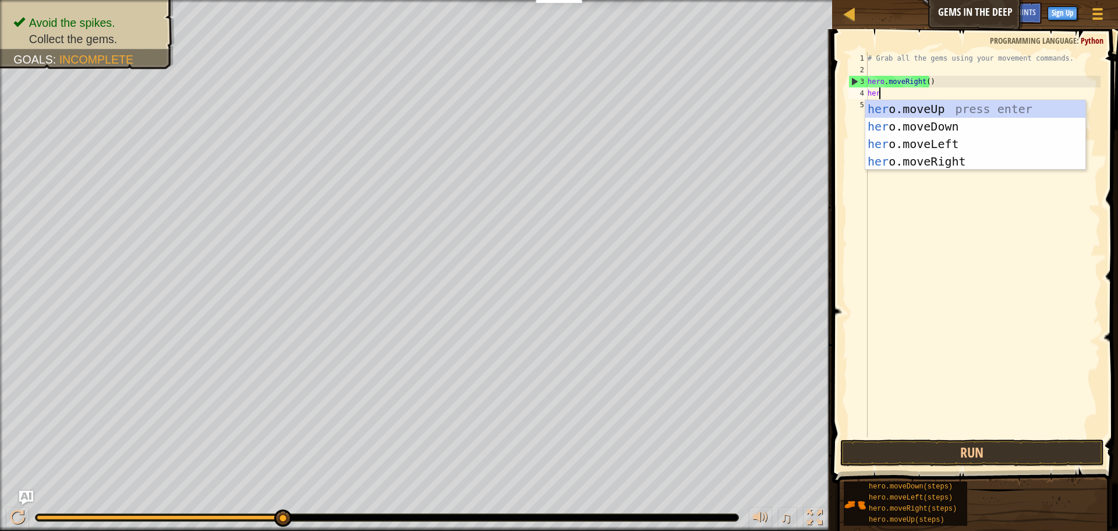
type textarea "hero"
click at [915, 119] on div "hero .moveUp press enter hero .moveDown press enter hero .moveLeft press enter …" at bounding box center [975, 152] width 220 height 105
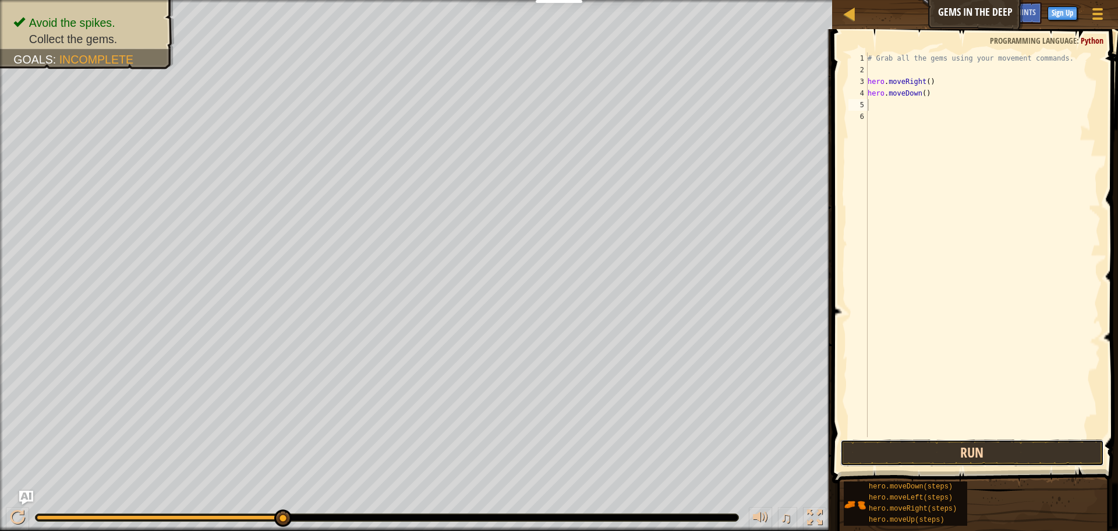
click at [923, 460] on button "Run" at bounding box center [972, 452] width 264 height 27
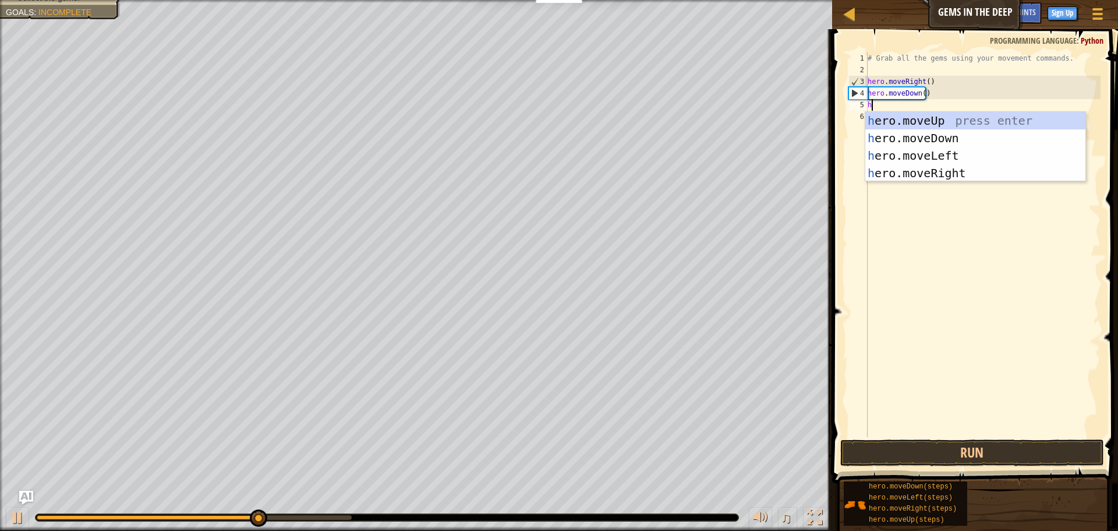
type textarea "her"
click at [935, 113] on div "her o.moveUp press enter her o.moveDown press enter her o.moveLeft press enter …" at bounding box center [975, 164] width 220 height 105
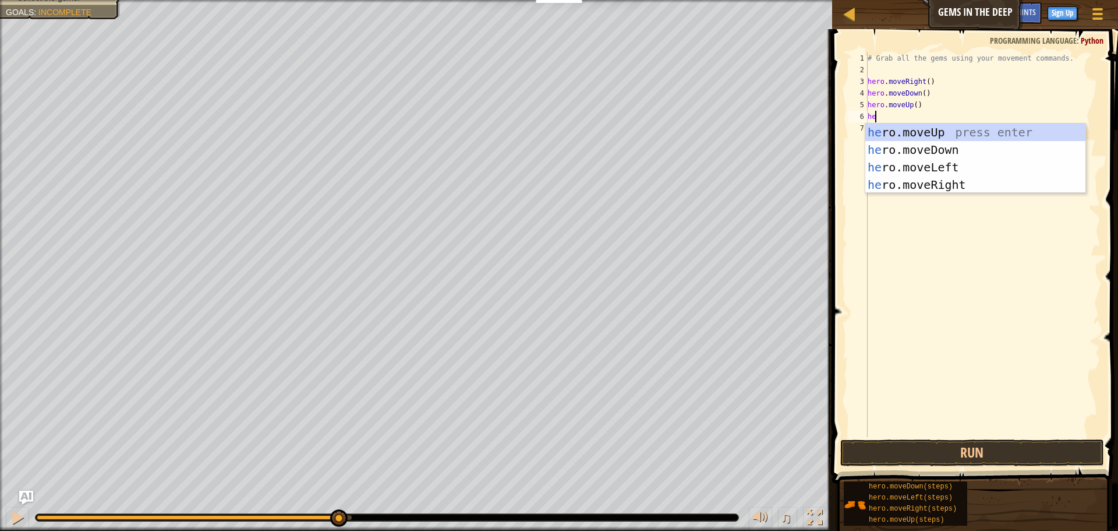
type textarea "hero"
click at [937, 189] on div "hero .moveUp press enter hero .moveDown press enter hero .moveLeft press enter …" at bounding box center [975, 175] width 220 height 105
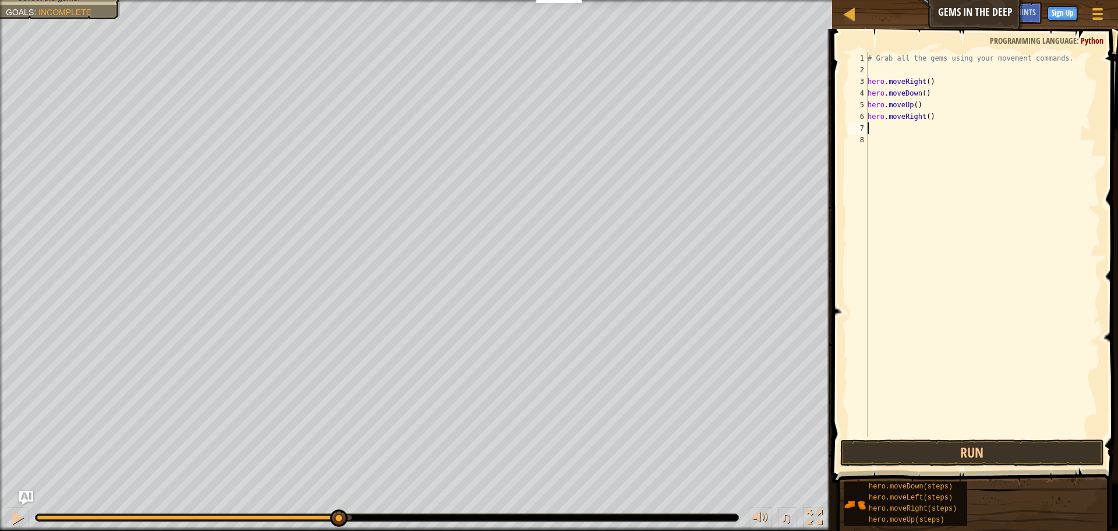
scroll to position [5, 0]
type textarea "h"
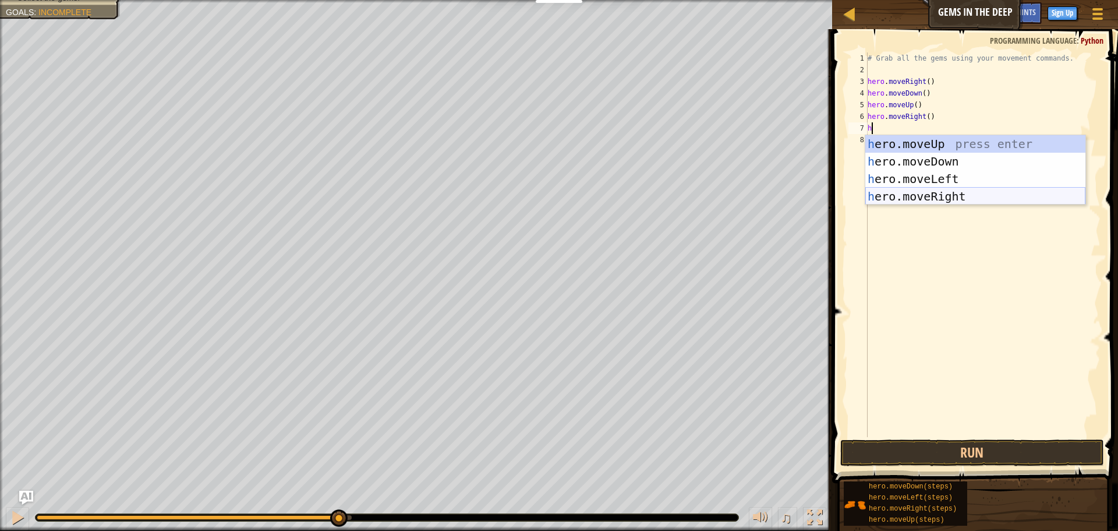
click at [932, 196] on div "h ero.moveUp press enter h ero.moveDown press enter h ero.moveLeft press enter …" at bounding box center [975, 187] width 220 height 105
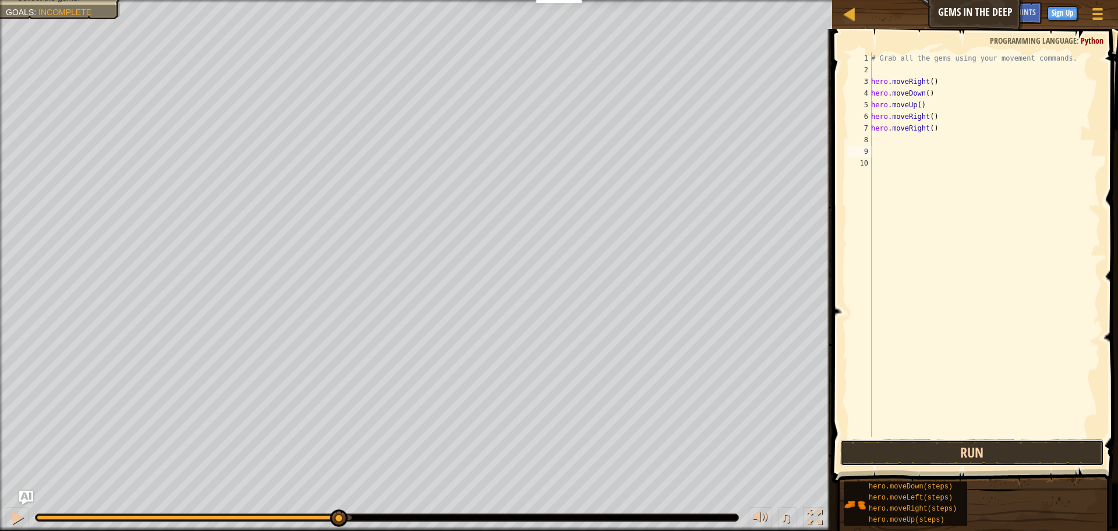
click at [976, 461] on button "Run" at bounding box center [972, 452] width 264 height 27
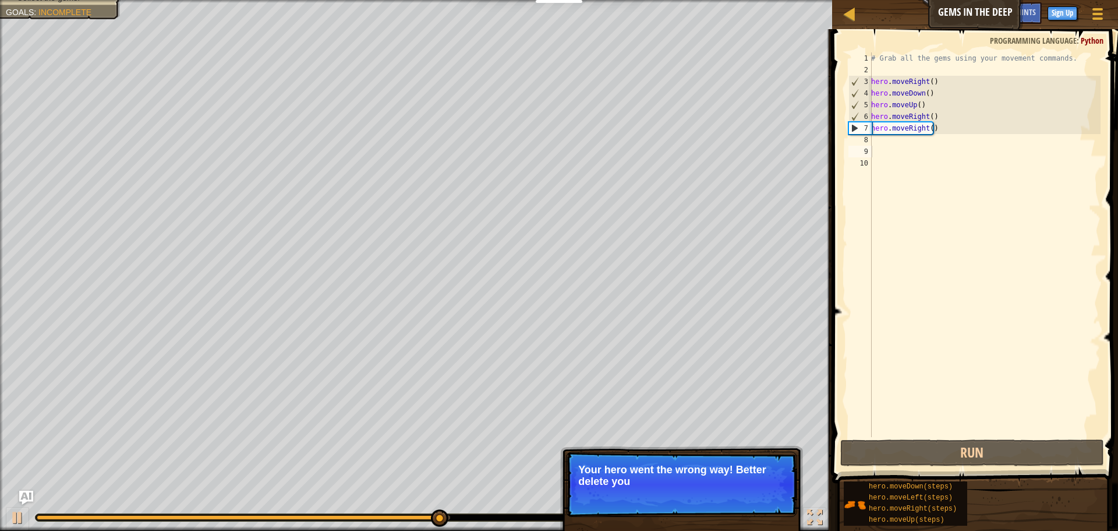
click at [673, 496] on p "Skip (esc) Continue Your hero went the wrong way! Better delete you" at bounding box center [681, 483] width 231 height 65
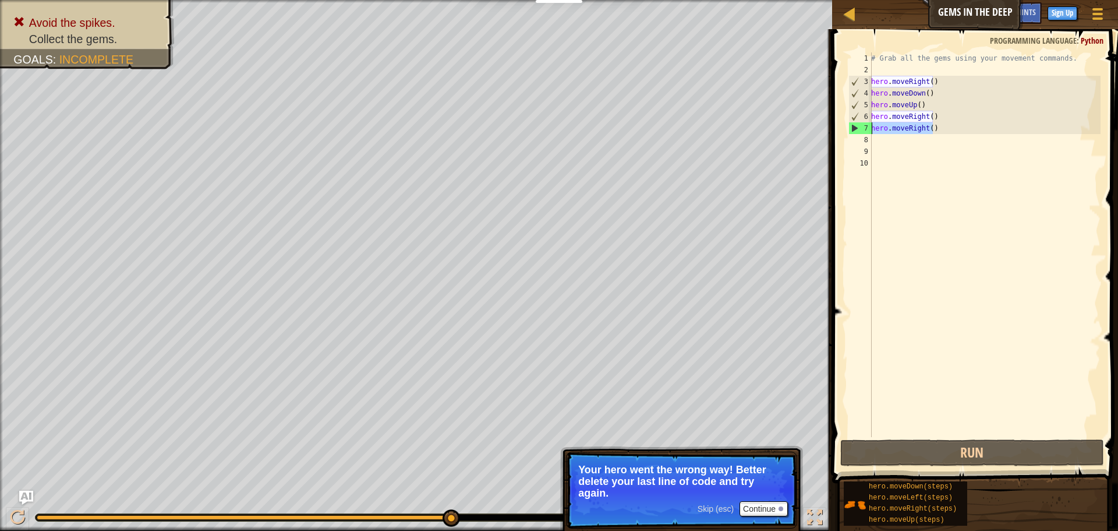
drag, startPoint x: 891, startPoint y: 136, endPoint x: 871, endPoint y: 126, distance: 21.6
click at [871, 126] on div "1 2 3 4 5 6 7 8 9 10 # Grab all the gems using your movement commands. hero . m…" at bounding box center [973, 244] width 255 height 384
type textarea "hero.moveRight()"
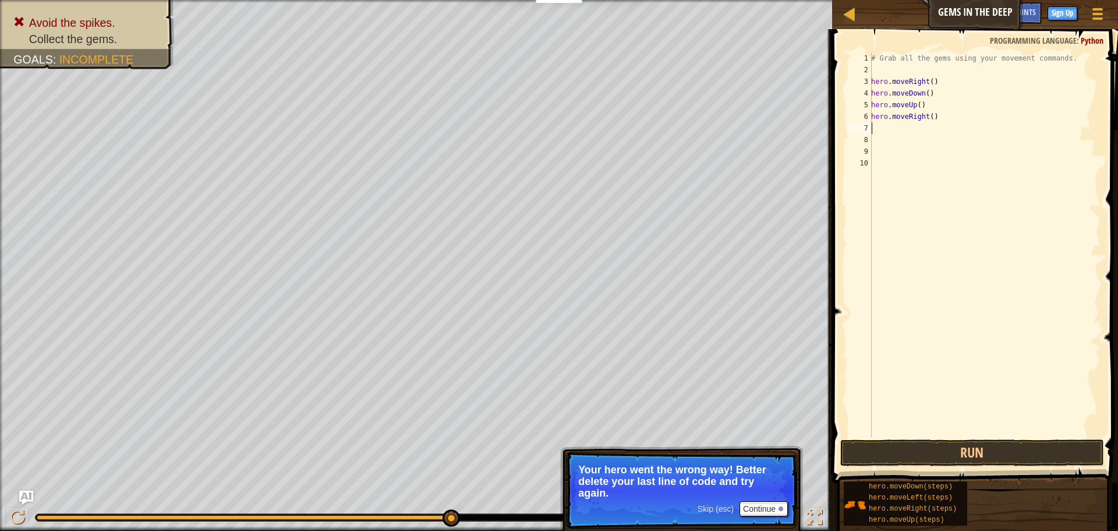
click at [900, 133] on div "# Grab all the gems using your movement commands. hero . moveRight ( ) hero . m…" at bounding box center [985, 256] width 232 height 408
drag, startPoint x: 899, startPoint y: 125, endPoint x: 865, endPoint y: 118, distance: 34.4
click at [865, 118] on div "1 2 3 4 5 6 7 8 9 10 # Grab all the gems using your movement commands. hero . m…" at bounding box center [973, 244] width 255 height 384
type textarea "hero.moveRight()"
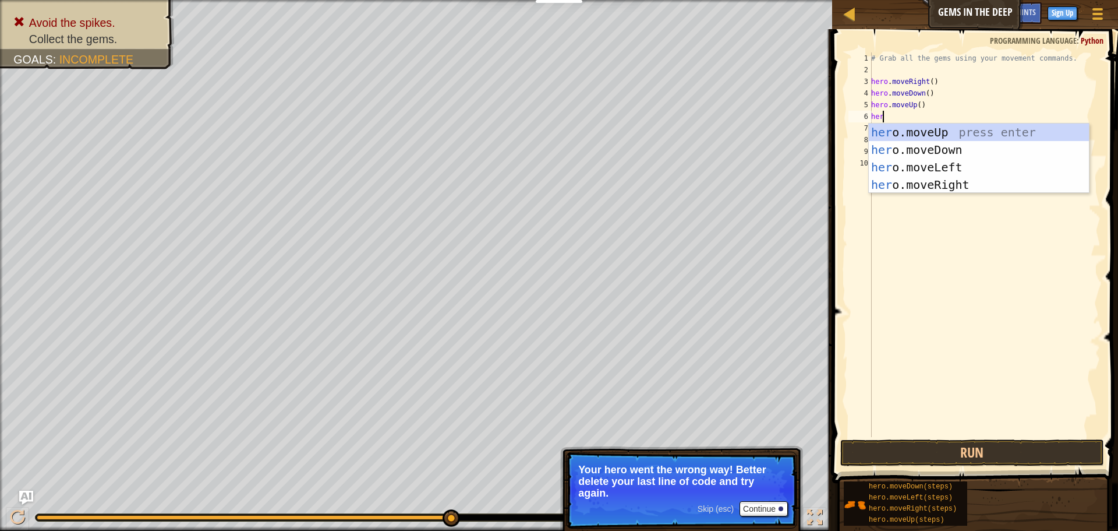
scroll to position [5, 1]
type textarea "hero"
click at [938, 131] on div "hero .moveUp press enter hero .moveDown press enter hero .moveLeft press enter …" at bounding box center [979, 175] width 220 height 105
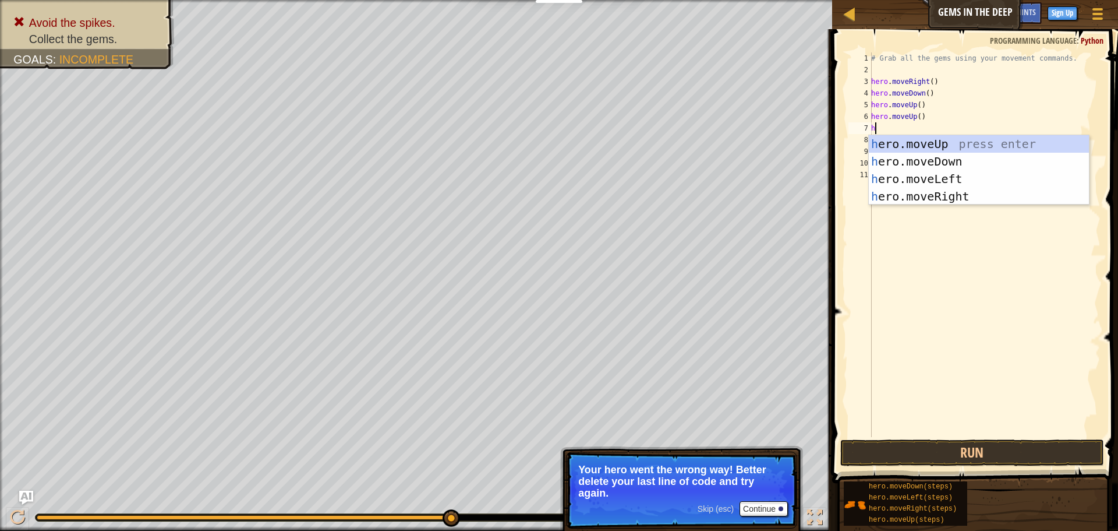
type textarea "her"
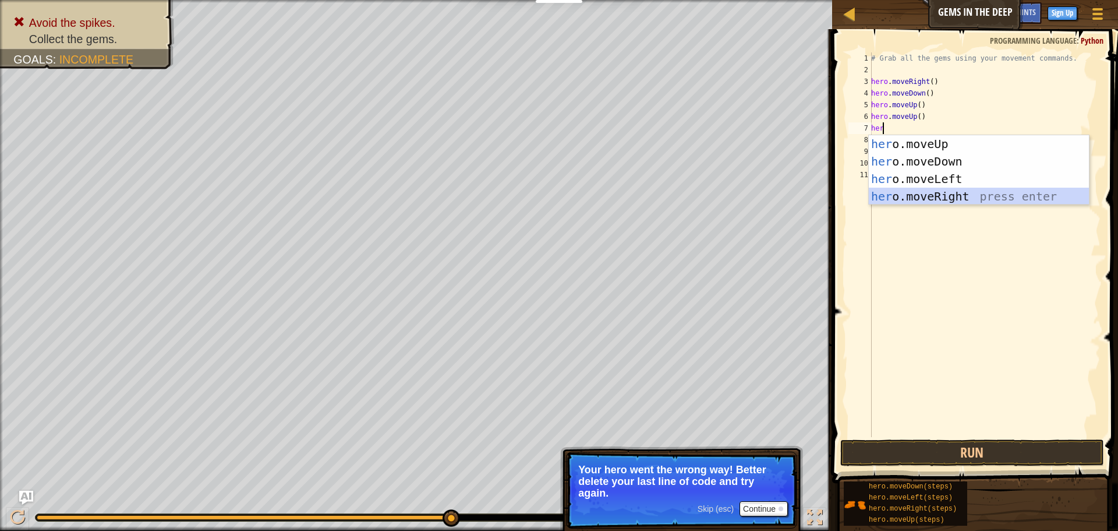
click at [925, 196] on div "her o.moveUp press enter her o.moveDown press enter her o.moveLeft press enter …" at bounding box center [979, 187] width 220 height 105
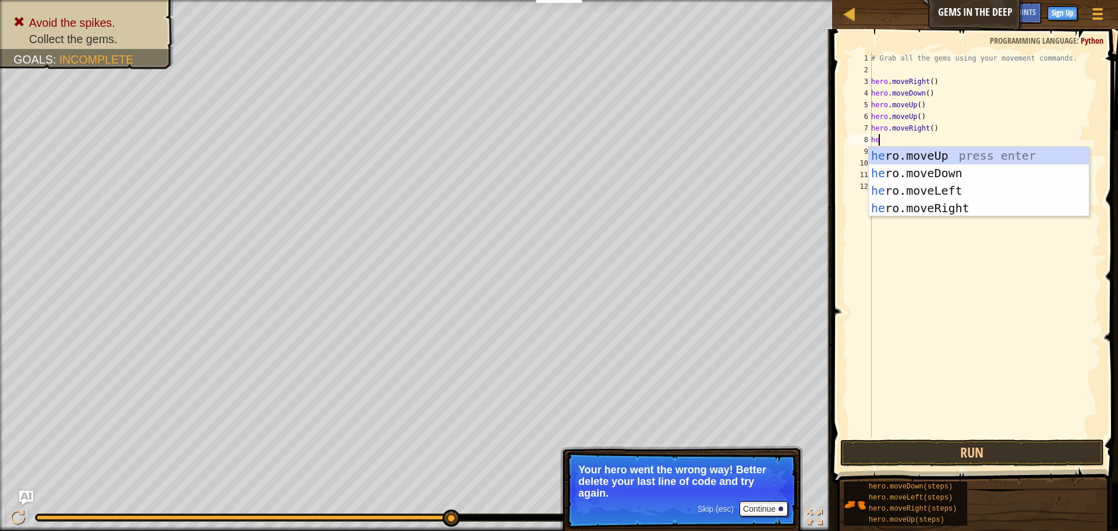
type textarea "her"
click at [934, 204] on div "her o.moveUp press enter her o.moveDown press enter her o.moveLeft press enter …" at bounding box center [979, 199] width 220 height 105
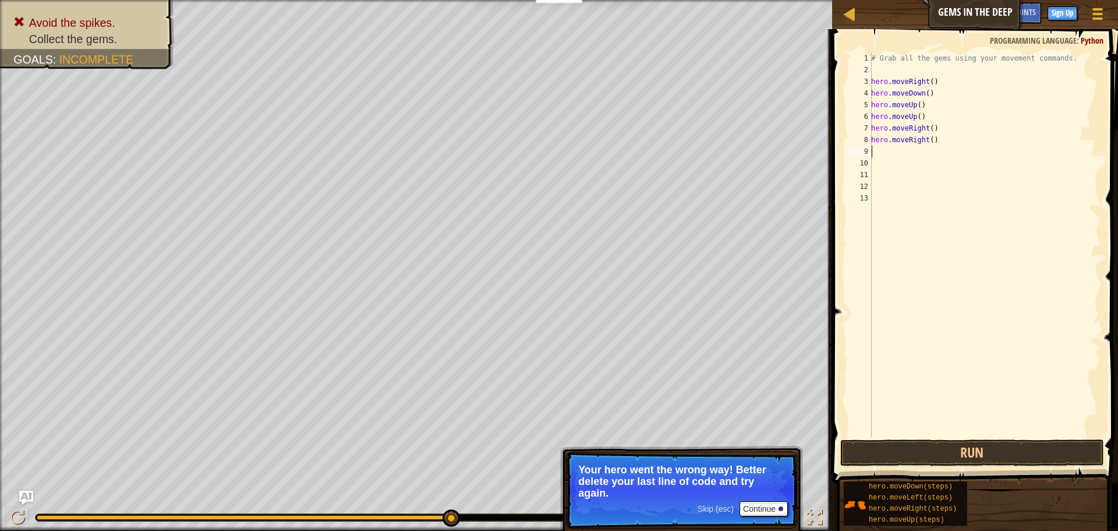
scroll to position [5, 0]
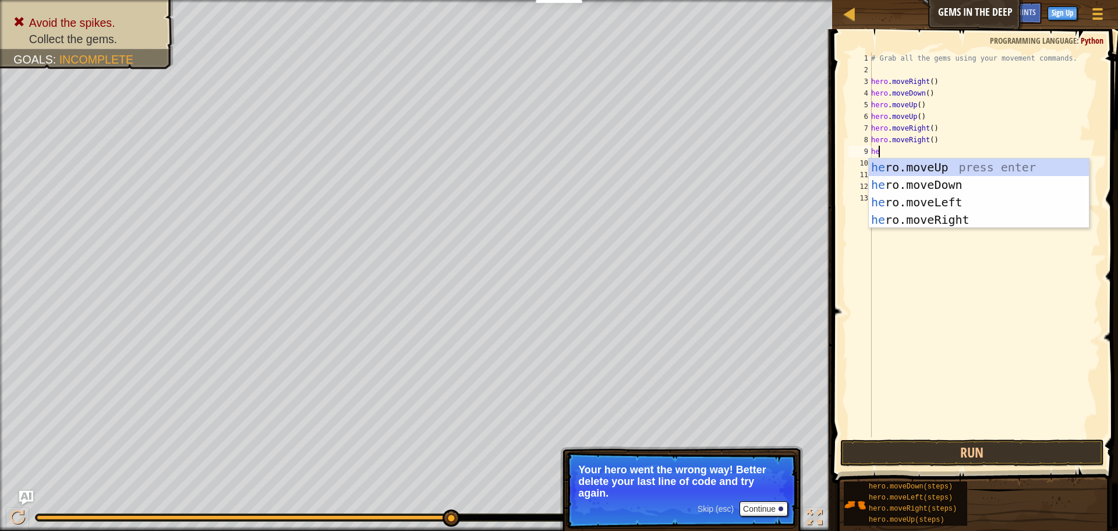
type textarea "her"
click at [931, 228] on div "# Grab all the gems using your movement commands. hero . moveRight ( ) hero . m…" at bounding box center [985, 256] width 232 height 408
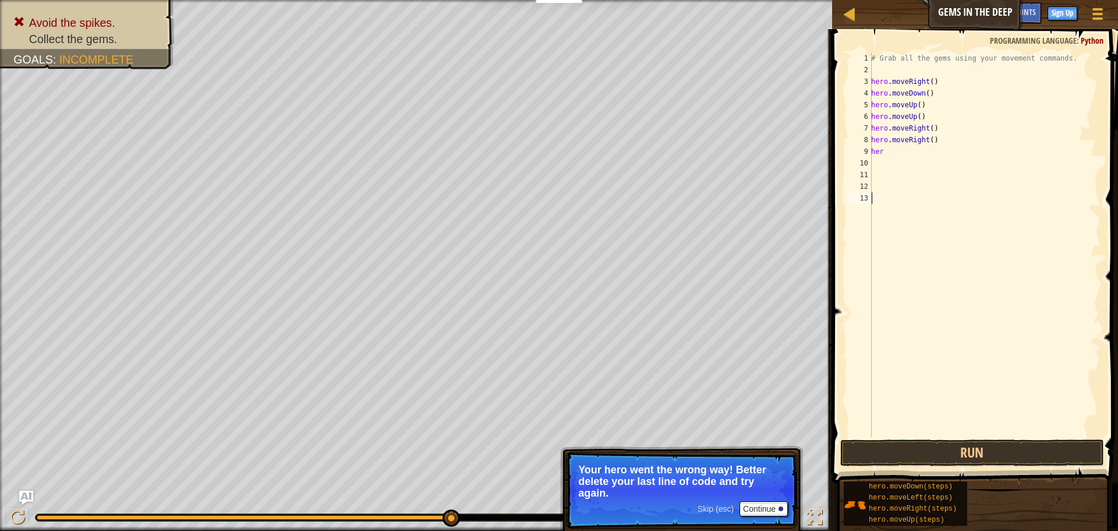
scroll to position [5, 0]
click at [906, 159] on div "# Grab all the gems using your movement commands. hero . moveRight ( ) hero . m…" at bounding box center [985, 256] width 232 height 408
click at [899, 149] on div "# Grab all the gems using your movement commands. hero . moveRight ( ) hero . m…" at bounding box center [985, 256] width 232 height 408
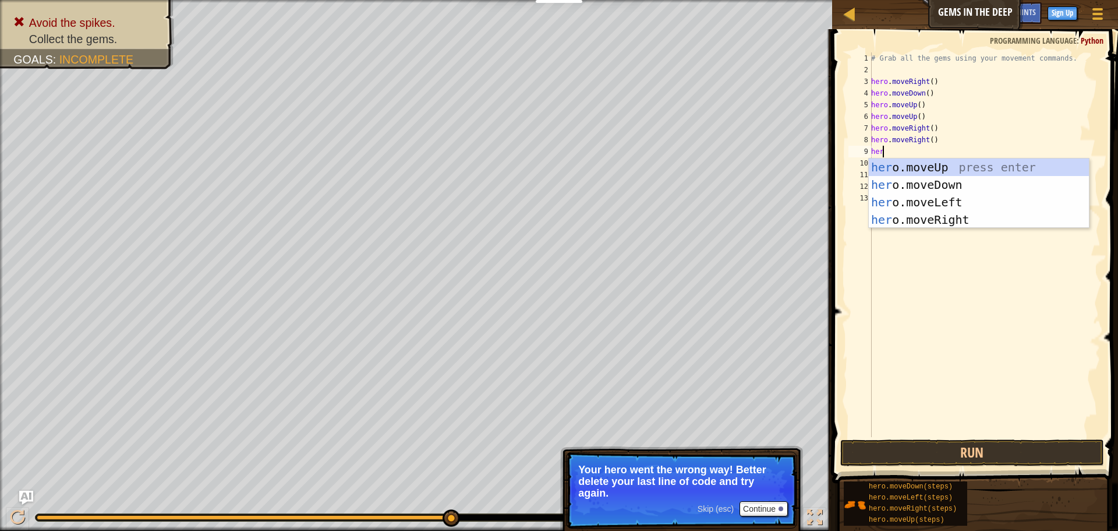
type textarea "hero"
click at [934, 225] on div "hero .moveUp press enter hero .moveDown press enter hero .moveLeft press enter …" at bounding box center [979, 210] width 220 height 105
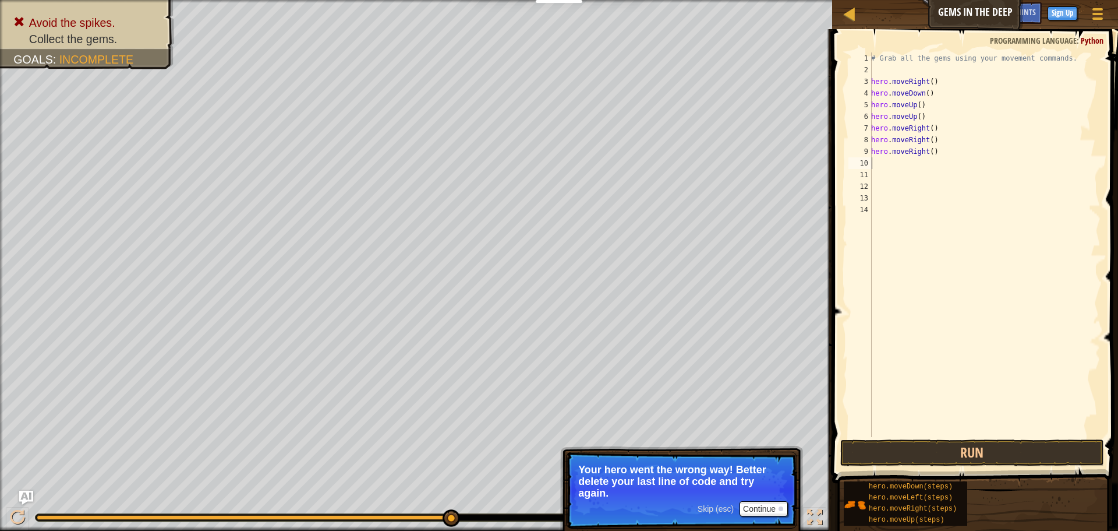
scroll to position [5, 0]
click at [892, 440] on button "Run" at bounding box center [972, 452] width 264 height 27
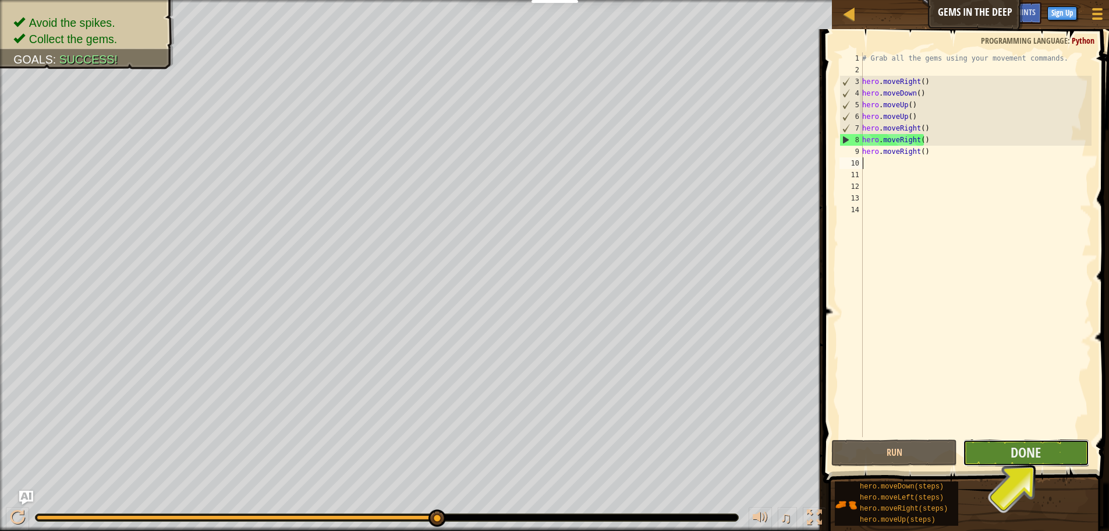
click at [1021, 462] on button "Done" at bounding box center [1026, 452] width 126 height 27
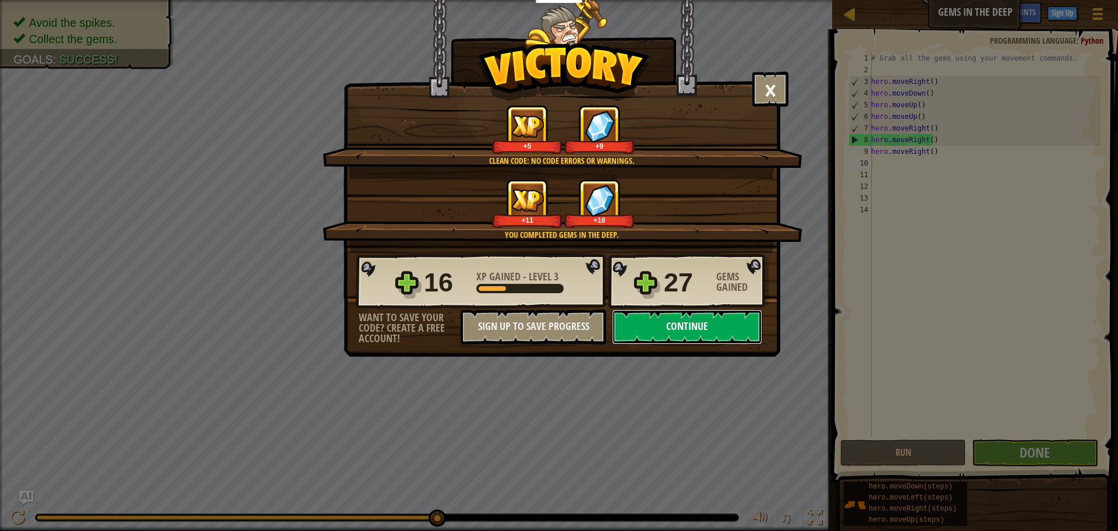
click at [709, 329] on button "Continue" at bounding box center [687, 326] width 150 height 35
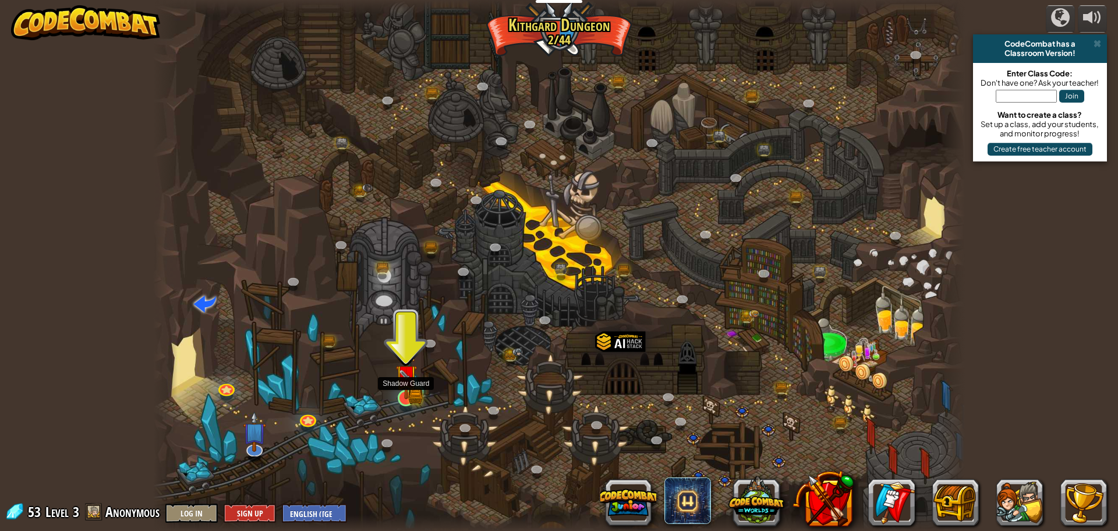
click at [417, 394] on img at bounding box center [415, 396] width 15 height 16
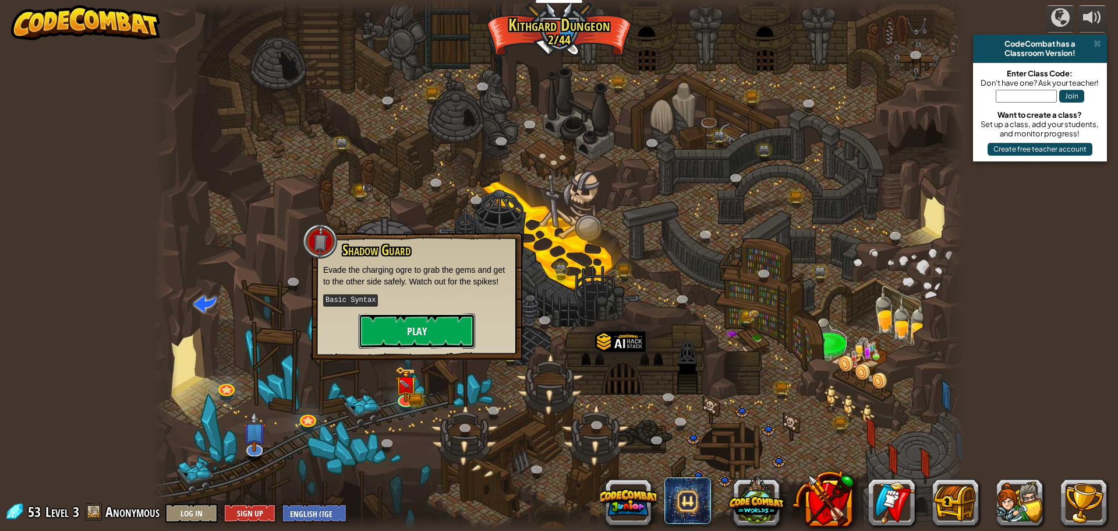
click at [397, 325] on button "Play" at bounding box center [417, 330] width 116 height 35
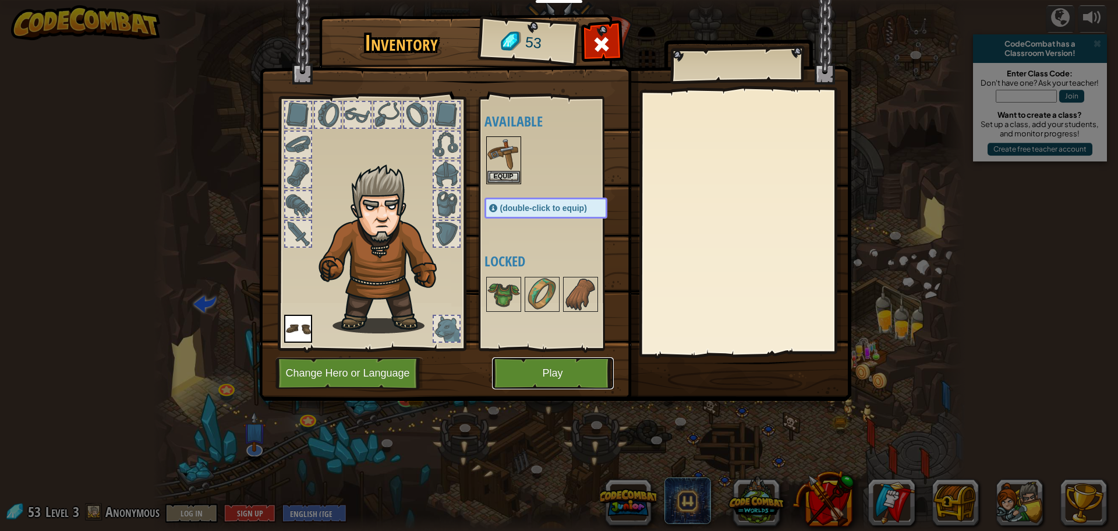
click at [520, 383] on button "Play" at bounding box center [553, 373] width 122 height 32
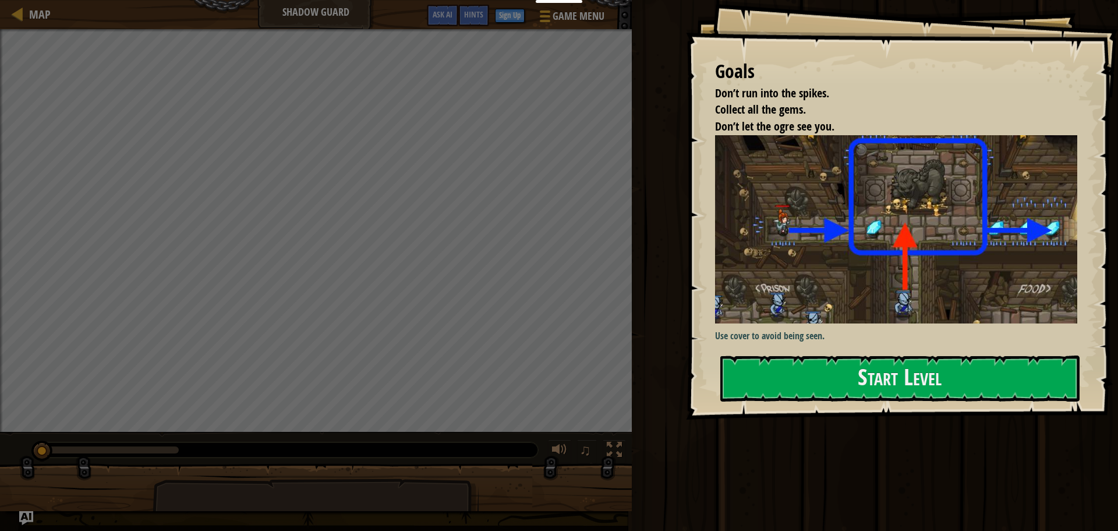
click at [892, 352] on div "Goals Don’t run into the spikes. Collect all the gems. Don’t let the ogre see y…" at bounding box center [902, 209] width 432 height 419
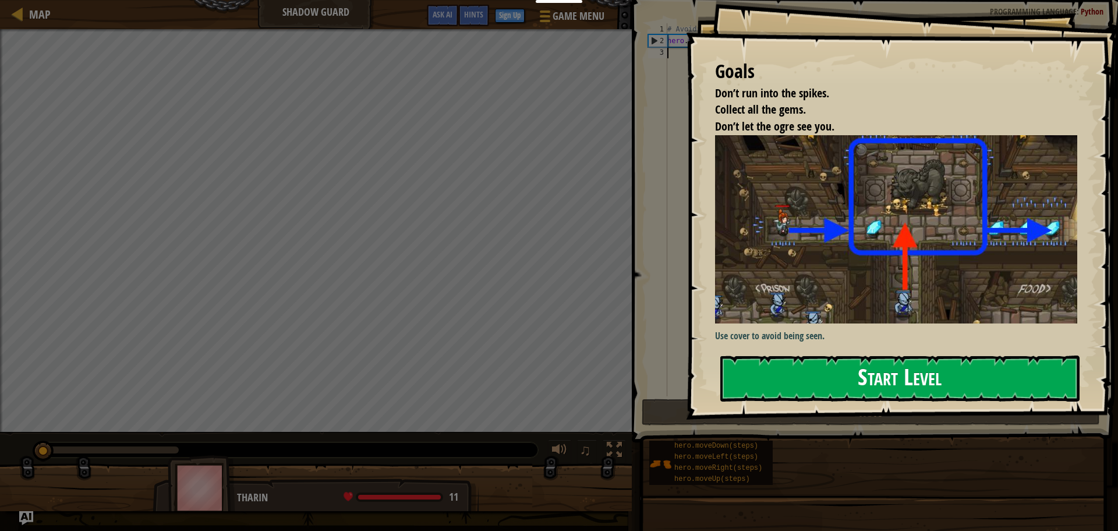
click at [900, 381] on button "Start Level" at bounding box center [899, 378] width 359 height 46
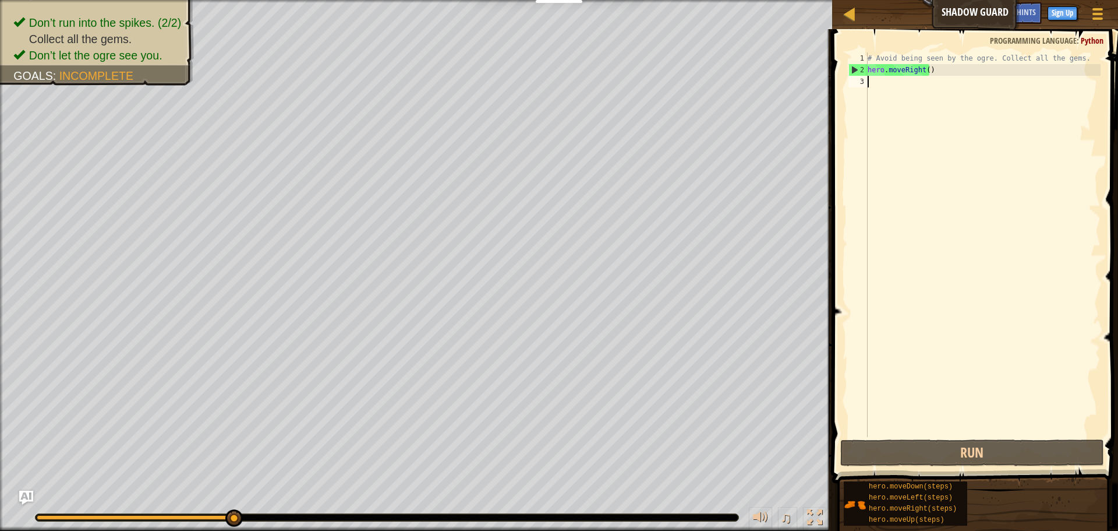
scroll to position [5, 0]
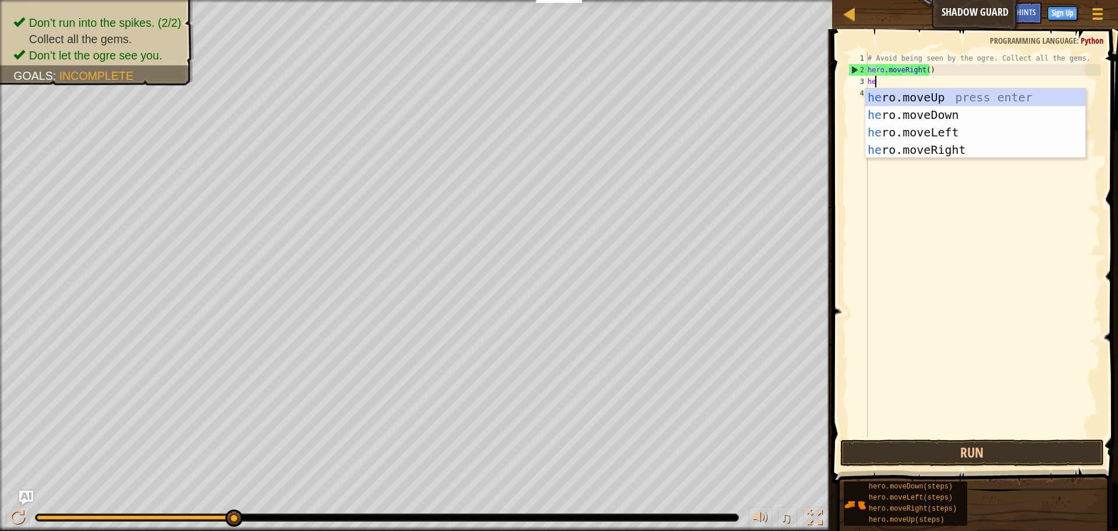
type textarea "hero"
click at [924, 99] on div "hero .moveUp press enter hero .moveDown press enter hero .moveLeft press enter …" at bounding box center [975, 141] width 220 height 105
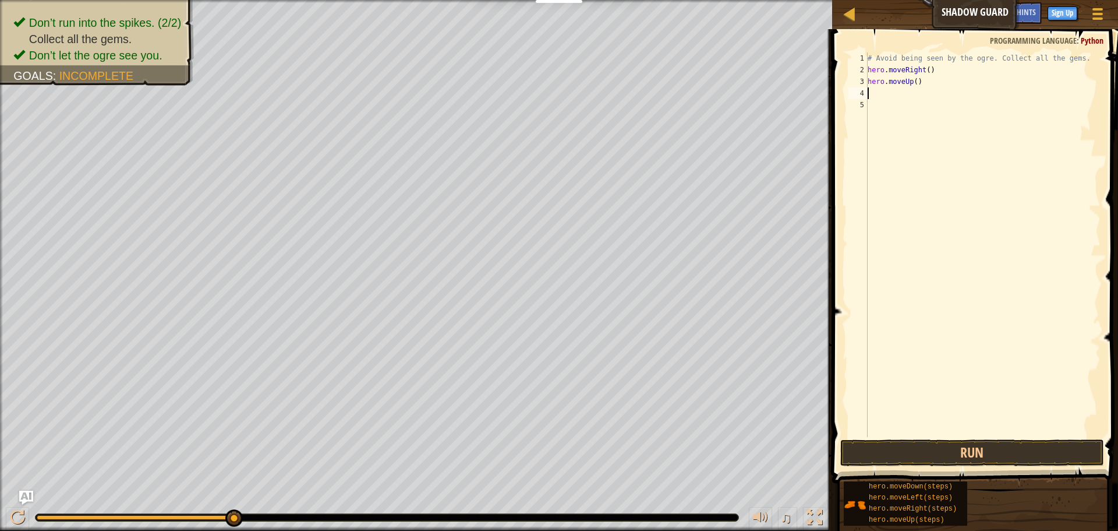
scroll to position [5, 0]
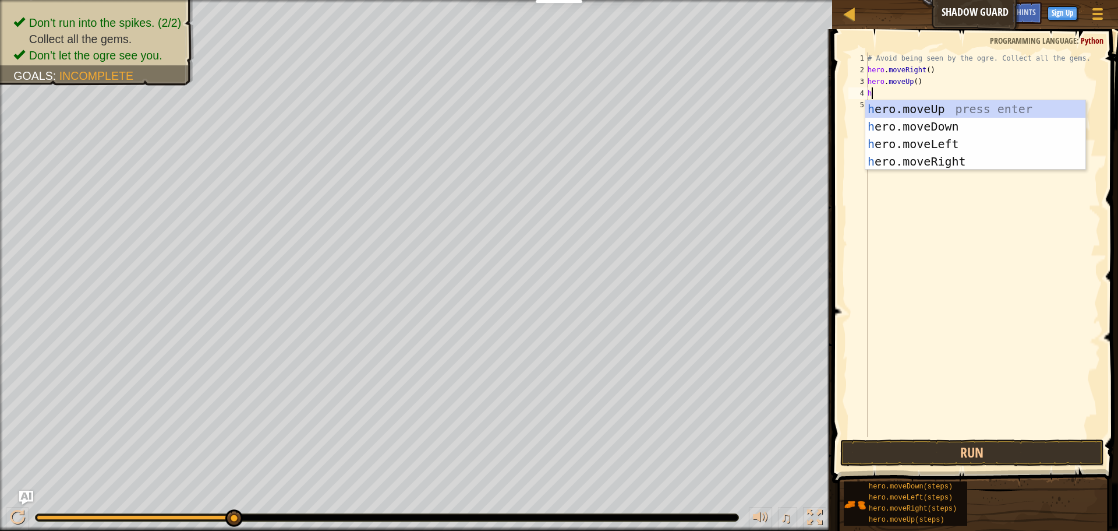
type textarea "her"
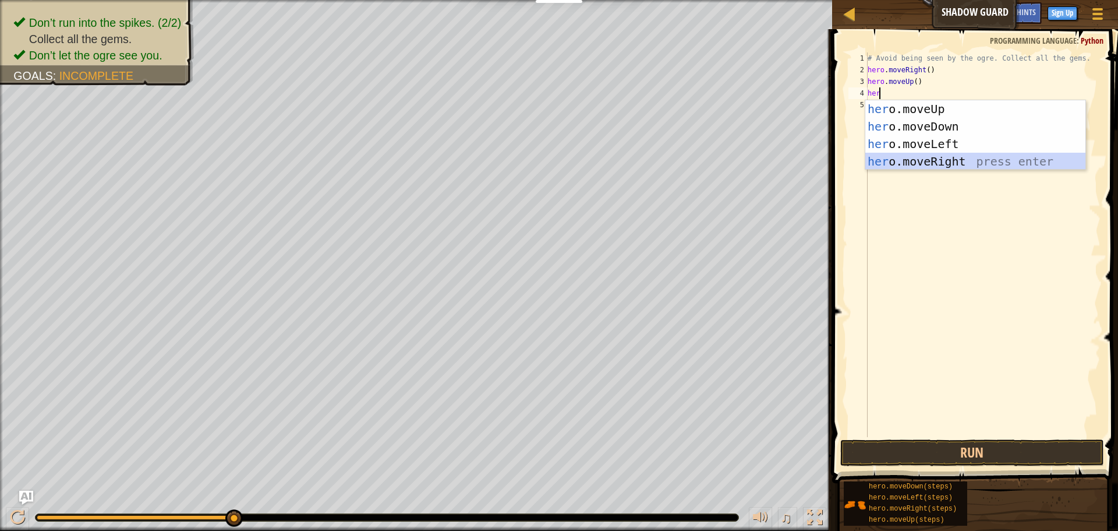
click at [926, 158] on div "her o.moveUp press enter her o.moveDown press enter her o.moveLeft press enter …" at bounding box center [975, 152] width 220 height 105
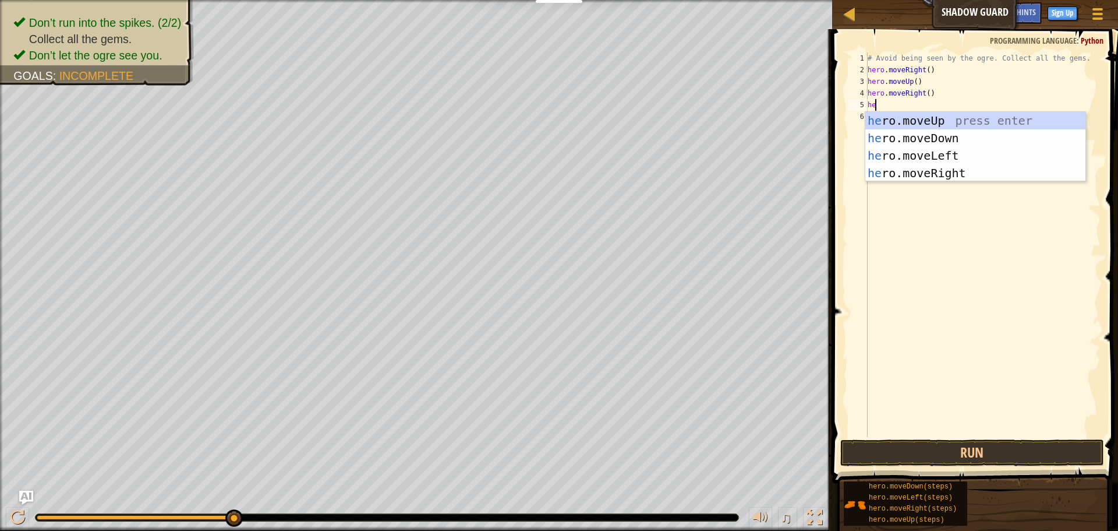
type textarea "her"
click at [931, 142] on div "her o.moveUp press enter her o.moveDown press enter her o.moveLeft press enter …" at bounding box center [975, 164] width 220 height 105
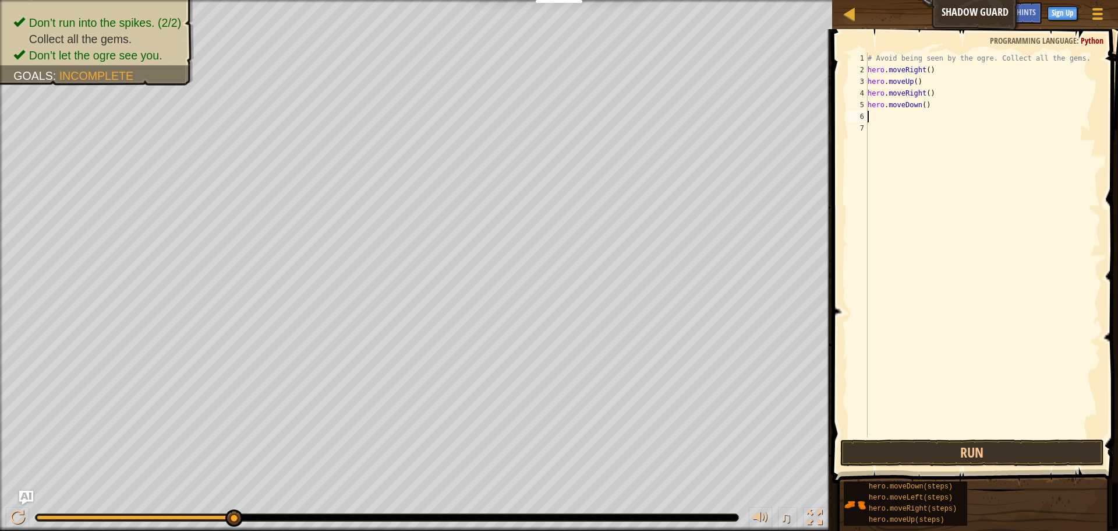
scroll to position [5, 0]
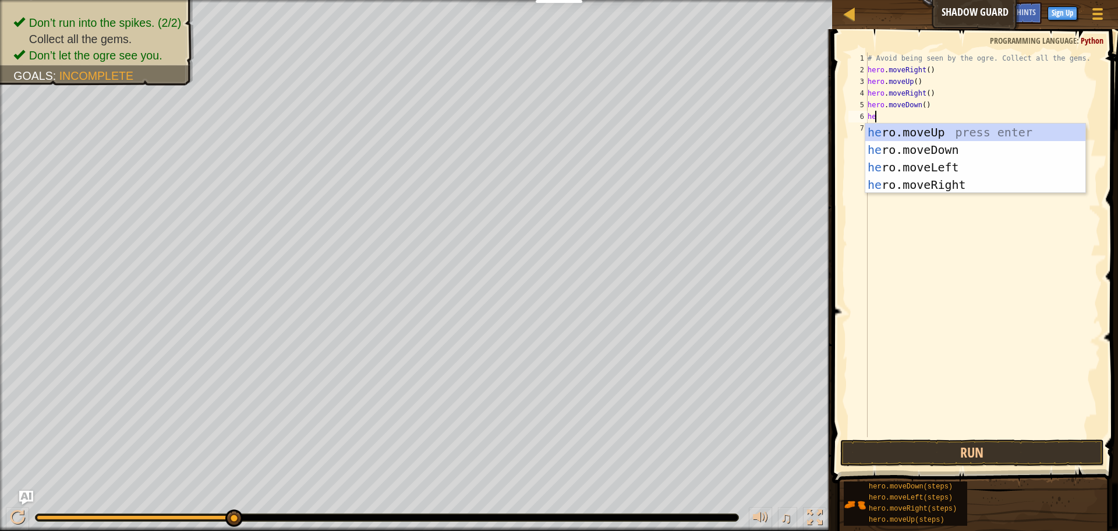
type textarea "her"
click at [928, 182] on div "her o.moveUp press enter her o.moveDown press enter her o.moveLeft press enter …" at bounding box center [975, 175] width 220 height 105
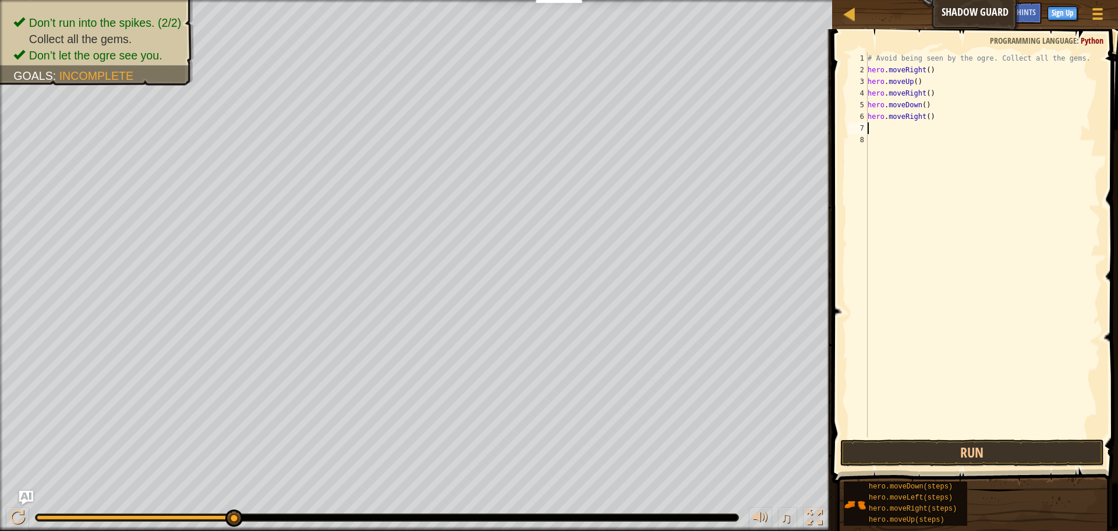
scroll to position [5, 0]
click at [953, 449] on button "Run" at bounding box center [972, 452] width 264 height 27
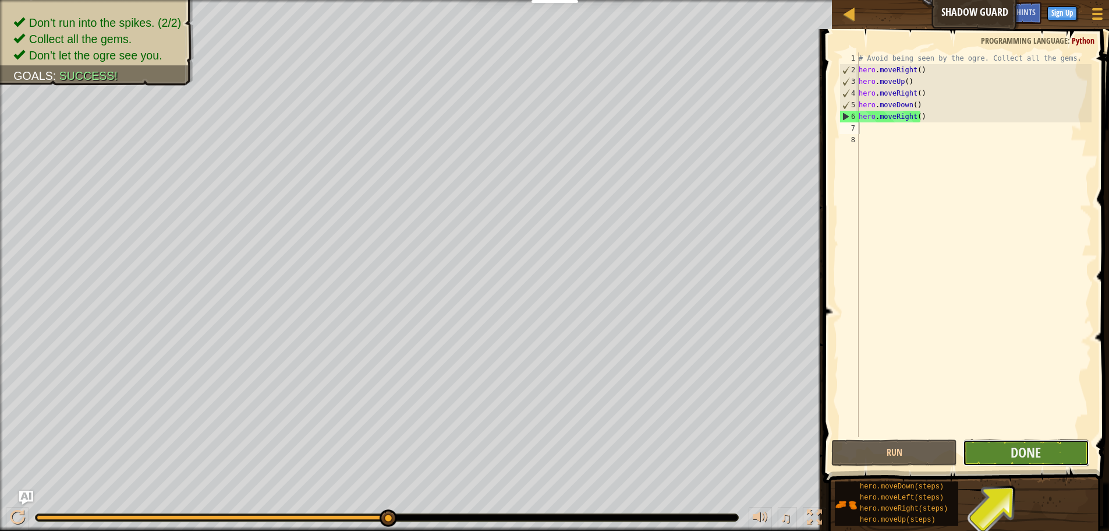
click at [981, 439] on button "Done" at bounding box center [1026, 452] width 126 height 27
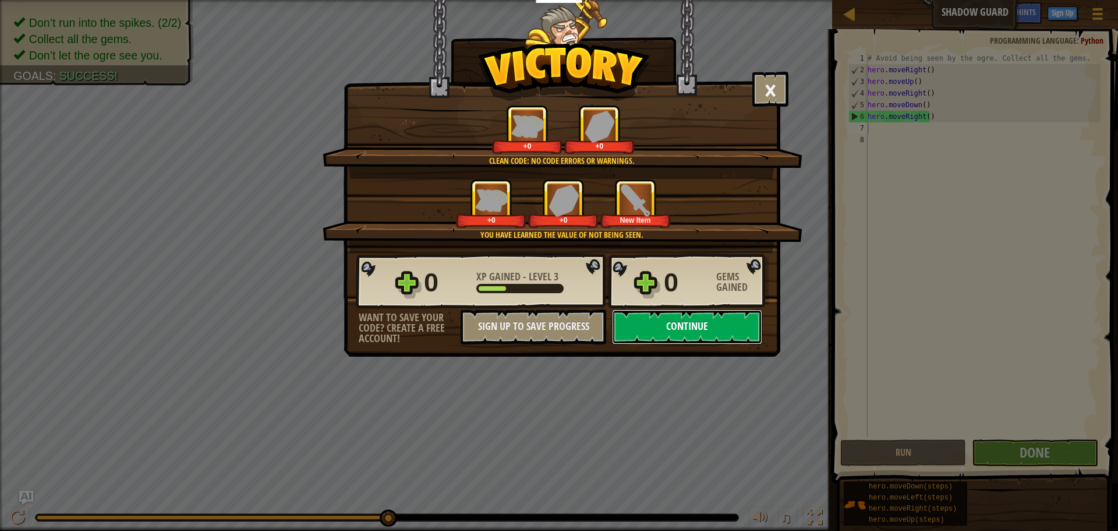
click at [653, 325] on button "Continue" at bounding box center [687, 326] width 150 height 35
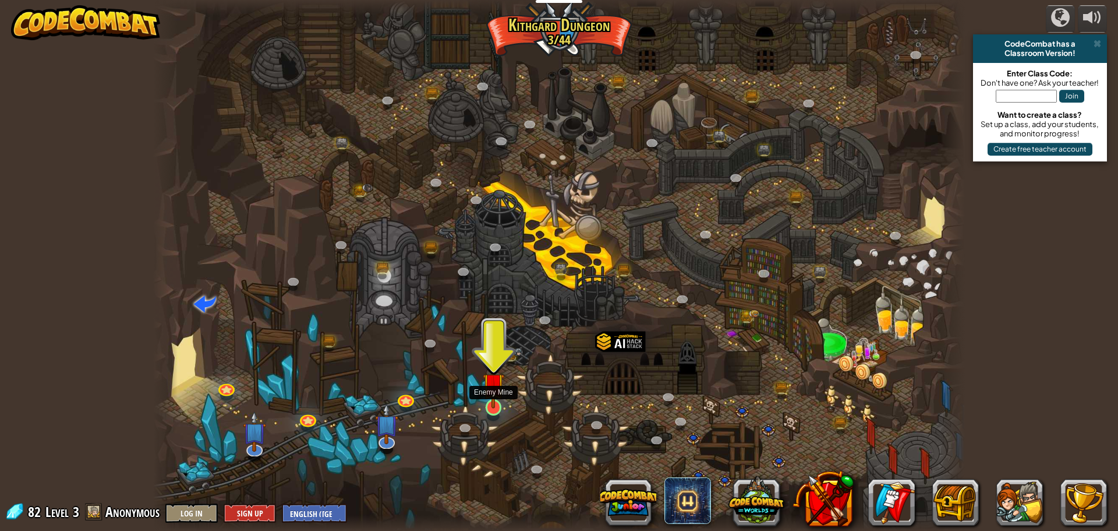
click at [497, 402] on img at bounding box center [494, 384] width 22 height 50
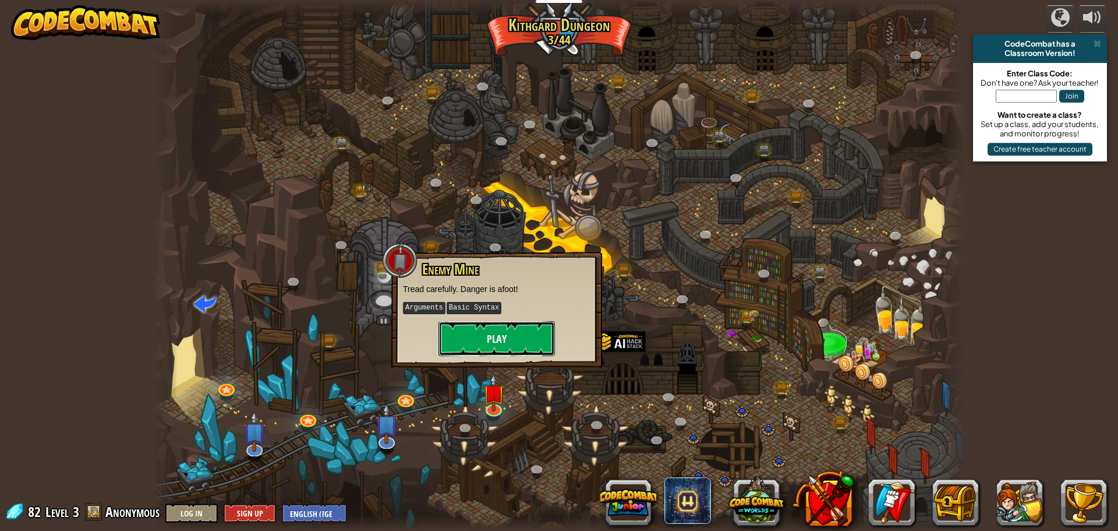
click at [510, 349] on button "Play" at bounding box center [497, 338] width 116 height 35
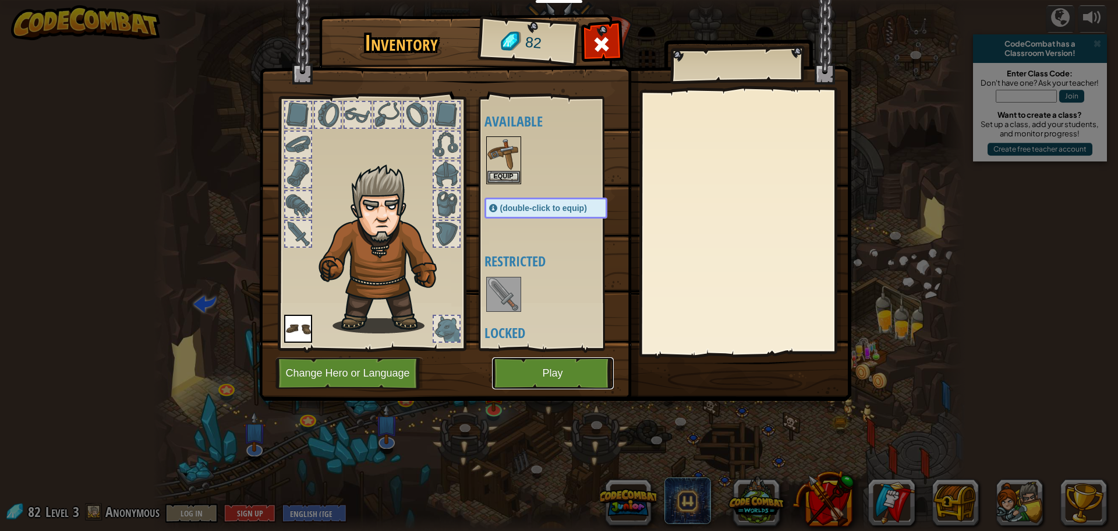
click at [508, 374] on button "Play" at bounding box center [553, 373] width 122 height 32
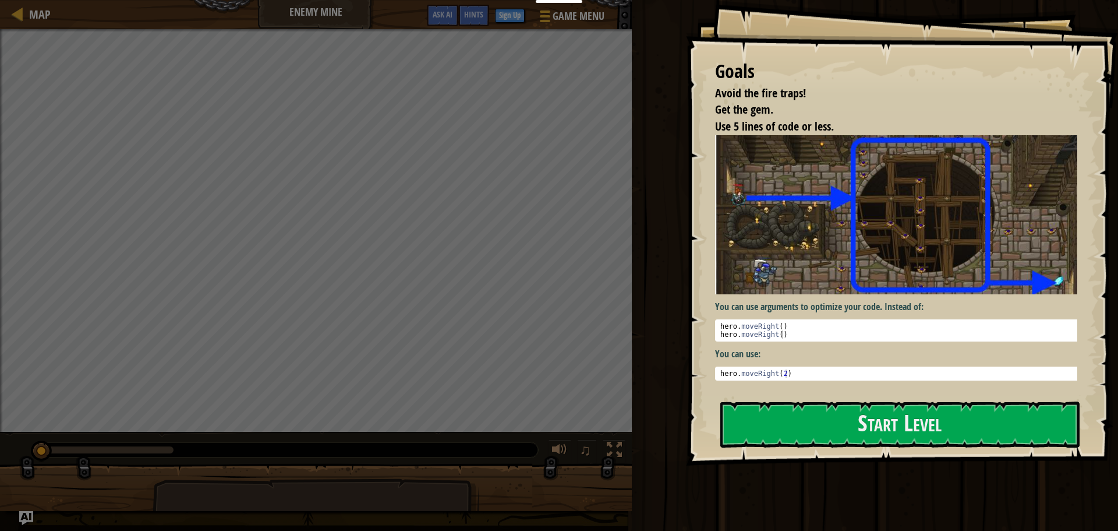
click at [854, 391] on div "Goals Avoid the fire traps! Get the gem. Use 5 lines of code or less. You can u…" at bounding box center [902, 232] width 432 height 465
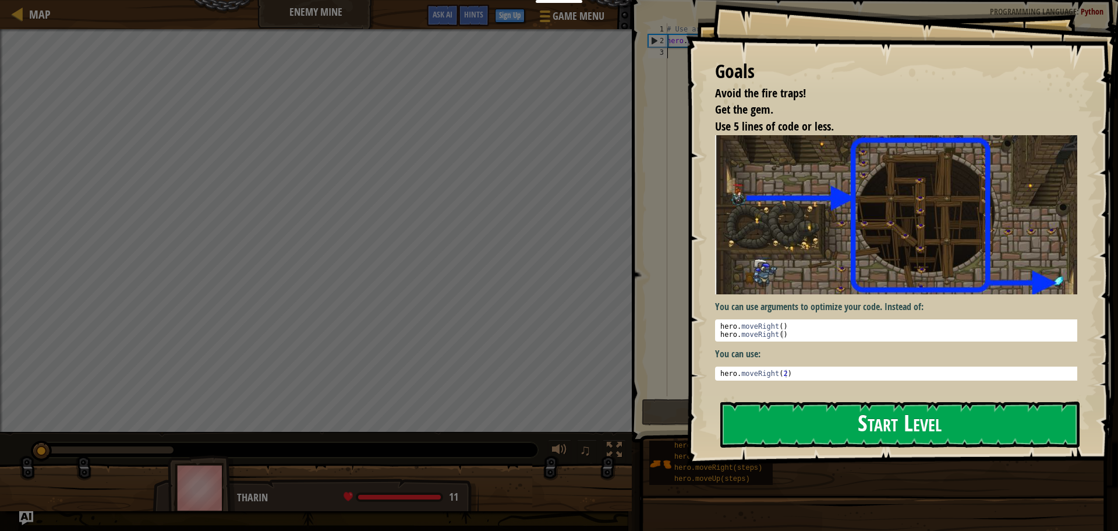
click at [860, 432] on button "Start Level" at bounding box center [899, 424] width 359 height 46
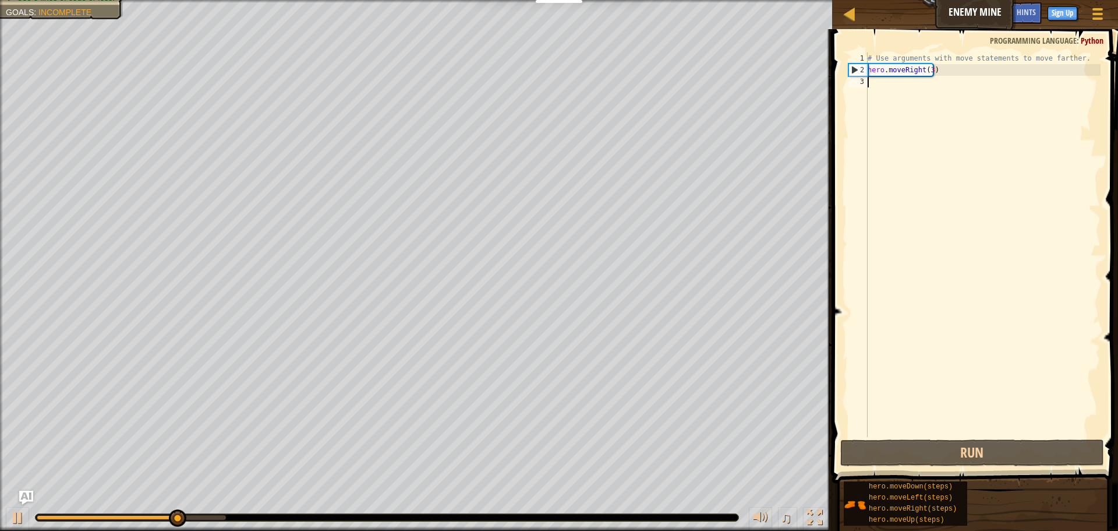
scroll to position [5, 0]
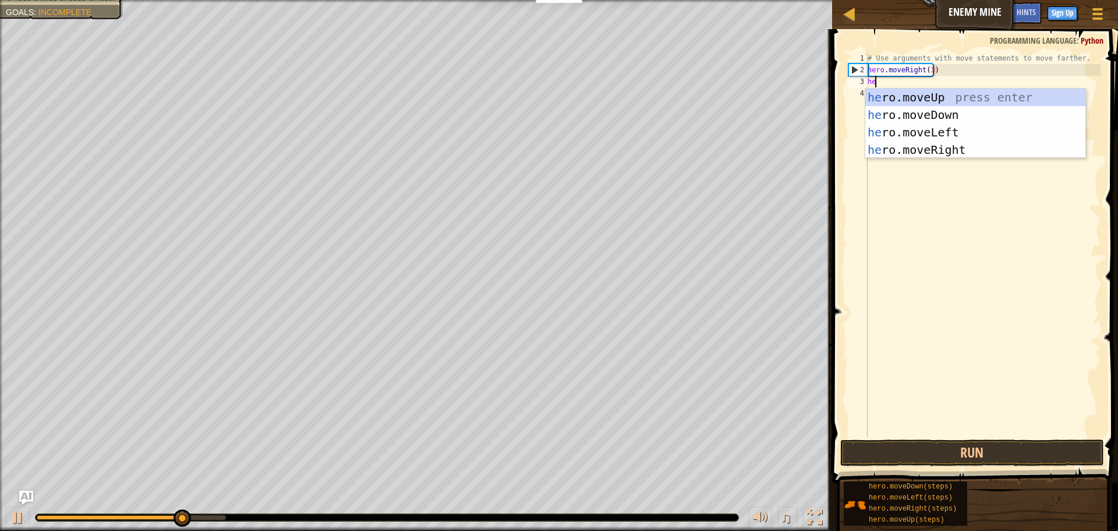
type textarea "hero"
click at [927, 96] on div "hero .moveUp press enter hero .moveDown press enter hero .moveLeft press enter …" at bounding box center [975, 141] width 220 height 105
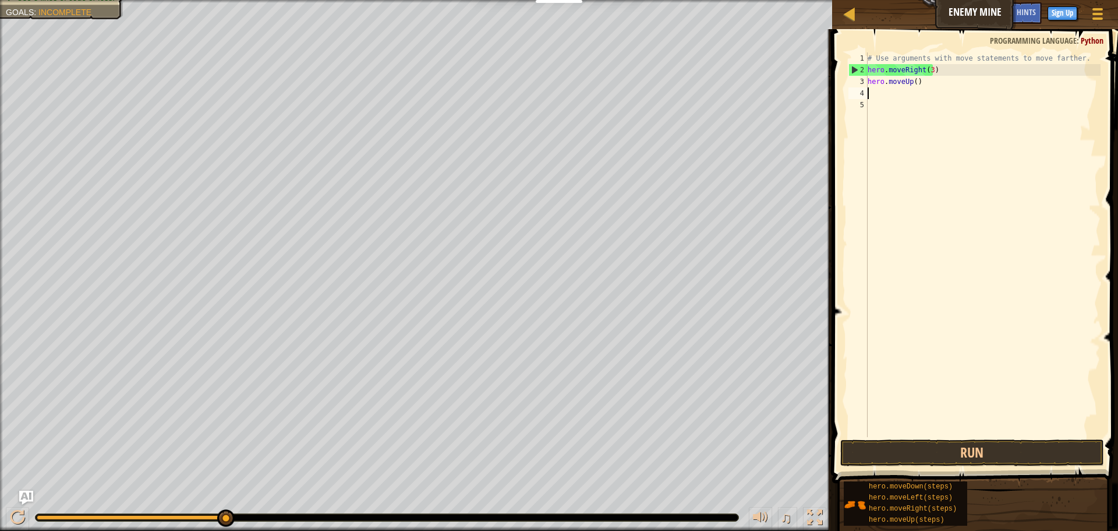
scroll to position [5, 0]
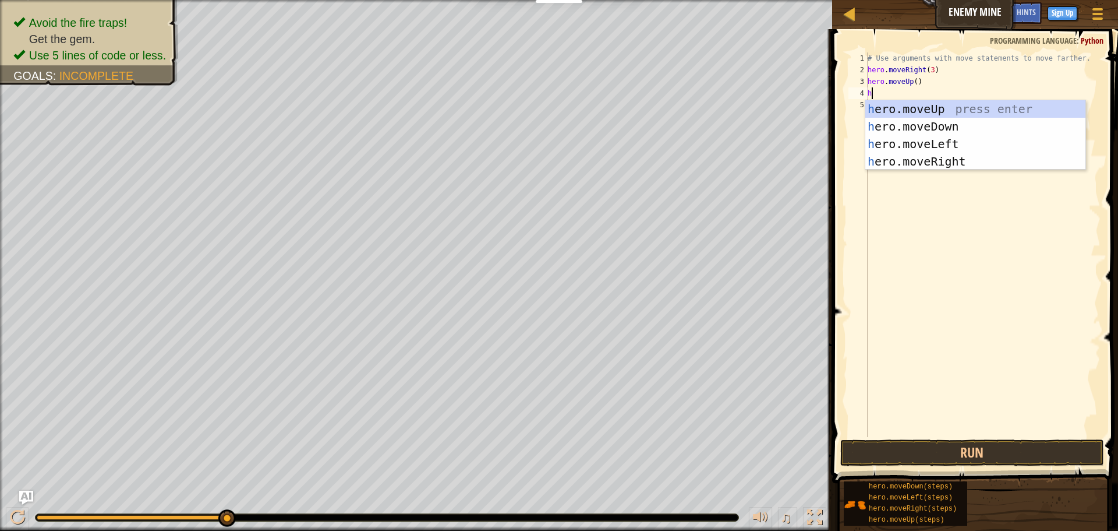
type textarea "her"
click at [931, 158] on div "her o.moveUp press enter her o.moveDown press enter her o.moveLeft press enter …" at bounding box center [975, 152] width 220 height 105
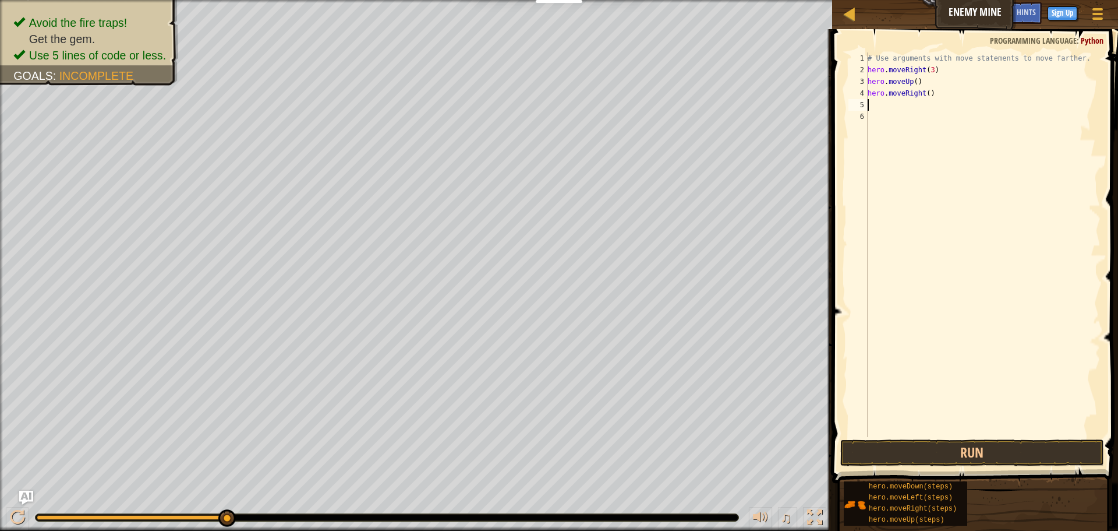
scroll to position [5, 0]
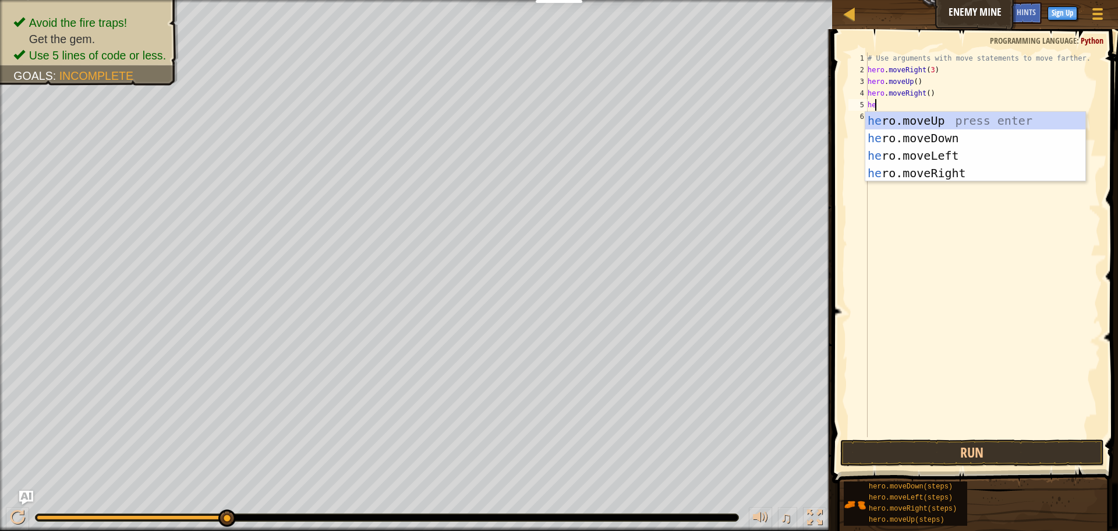
type textarea "her"
click at [928, 142] on div "her o.moveUp press enter her o.moveDown press enter her o.moveLeft press enter …" at bounding box center [975, 164] width 220 height 105
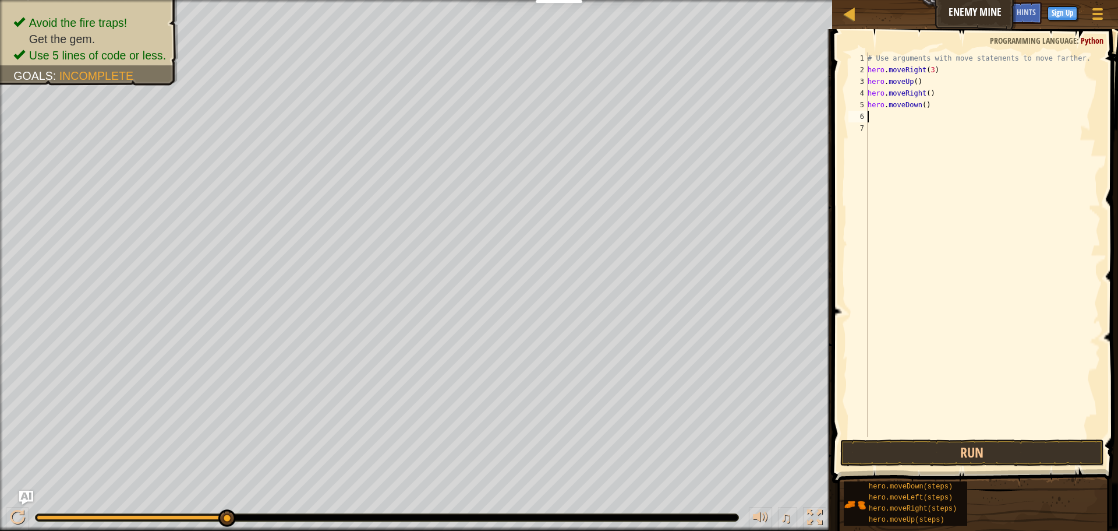
scroll to position [5, 0]
click at [922, 105] on div "# Use arguments with move statements to move farther. hero . moveRight ( 3 ) he…" at bounding box center [982, 256] width 235 height 408
type textarea "hero.moveDown(3)"
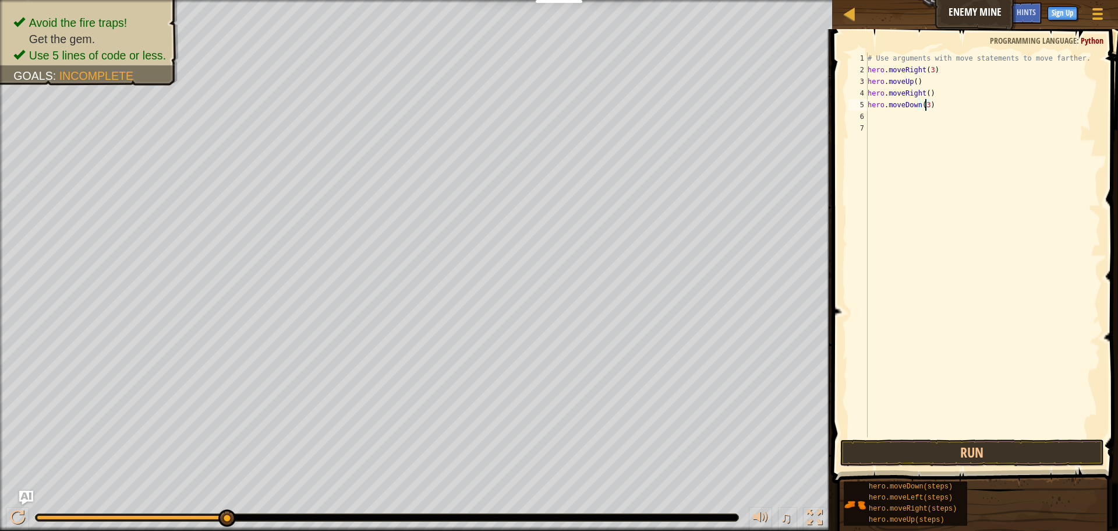
click at [958, 107] on div "# Use arguments with move statements to move farther. hero . moveRight ( 3 ) he…" at bounding box center [982, 256] width 235 height 408
type textarea "h"
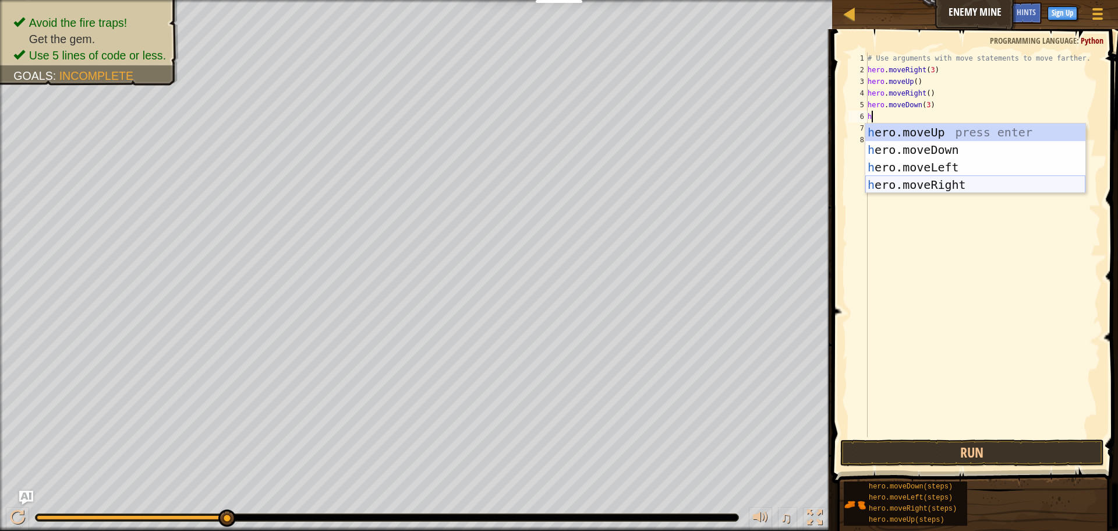
click at [946, 190] on div "h ero.moveUp press enter h ero.moveDown press enter h ero.moveLeft press enter …" at bounding box center [975, 175] width 220 height 105
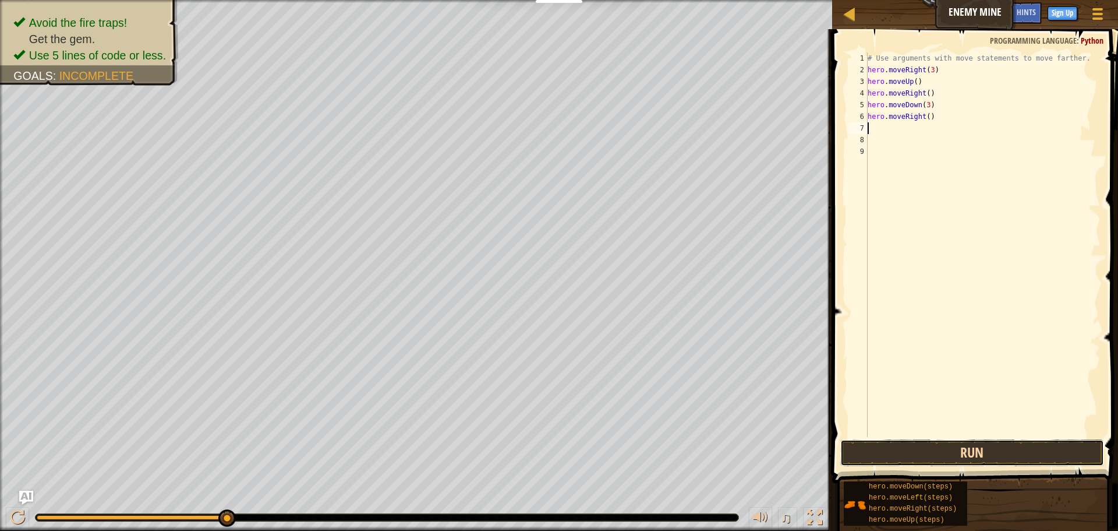
click at [932, 447] on button "Run" at bounding box center [972, 452] width 264 height 27
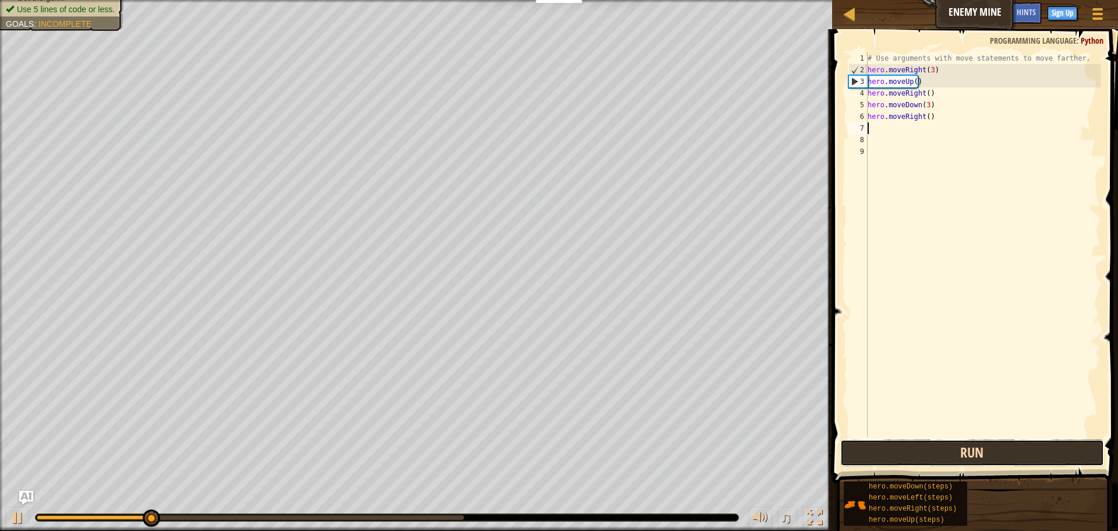
click at [932, 447] on button "Run" at bounding box center [972, 452] width 264 height 27
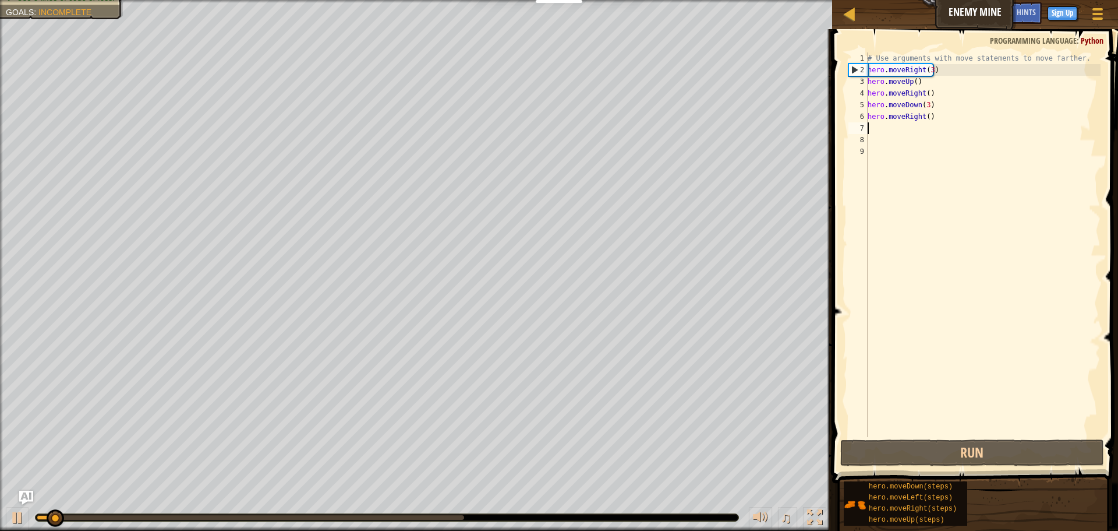
click at [945, 117] on div "# Use arguments with move statements to move farther. hero . moveRight ( 3 ) he…" at bounding box center [982, 256] width 235 height 408
type textarea "hero.moveRight()"
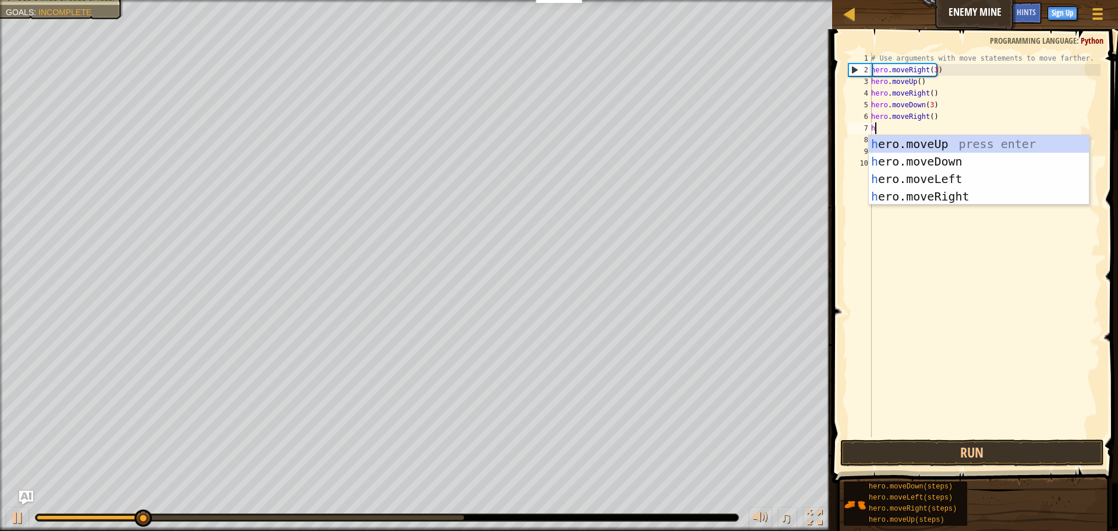
type textarea "hero"
click at [976, 197] on div "hero .moveUp press enter hero .moveDown press enter hero .moveLeft press enter …" at bounding box center [979, 187] width 220 height 105
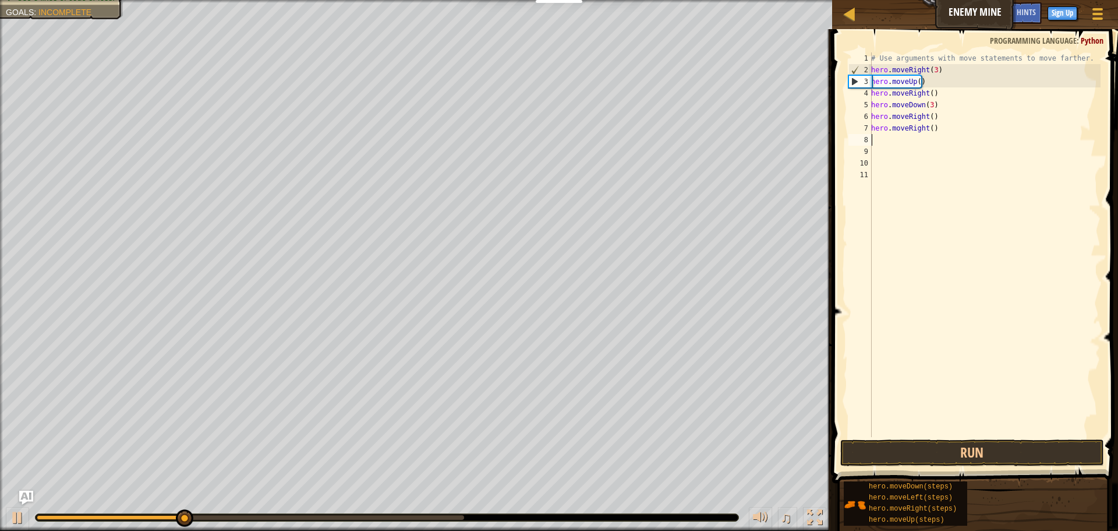
scroll to position [5, 0]
click at [956, 458] on button "Run" at bounding box center [972, 452] width 264 height 27
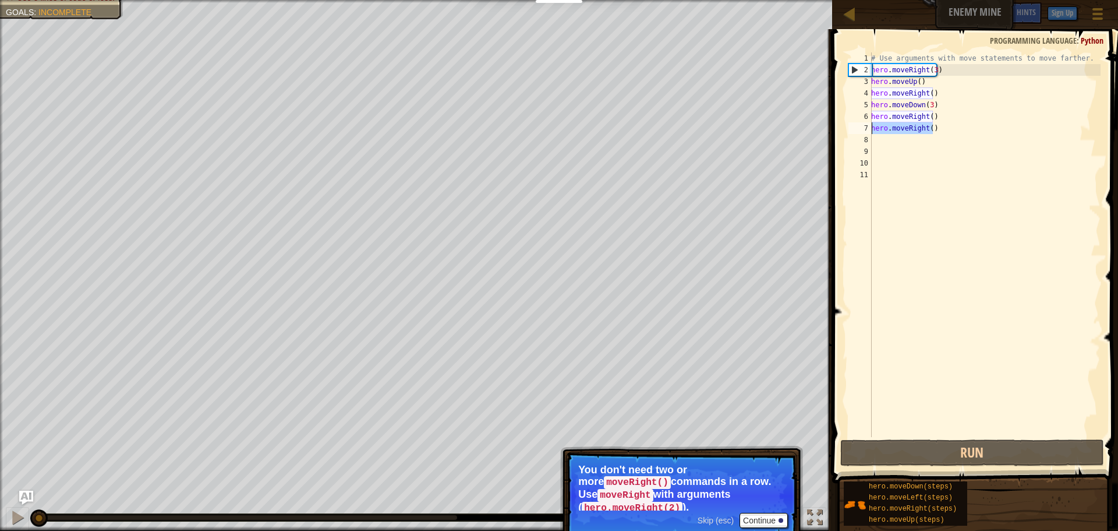
drag, startPoint x: 936, startPoint y: 127, endPoint x: 873, endPoint y: 128, distance: 62.9
click at [873, 128] on div "# Use arguments with move statements to move farther. hero . moveRight ( 3 ) he…" at bounding box center [985, 256] width 232 height 408
type textarea "hero.moveRight()"
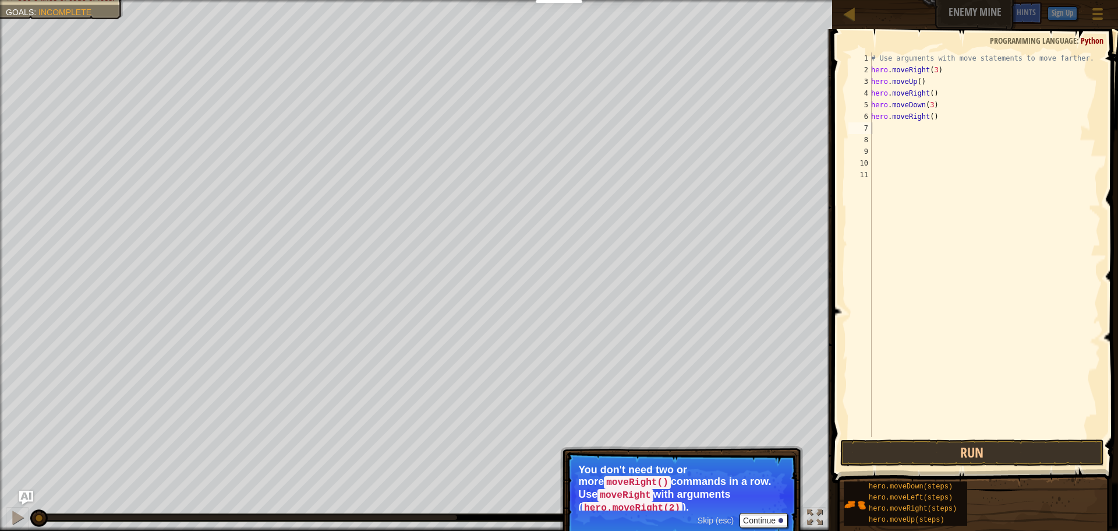
click at [926, 118] on div "# Use arguments with move statements to move farther. hero . moveRight ( 3 ) he…" at bounding box center [985, 256] width 232 height 408
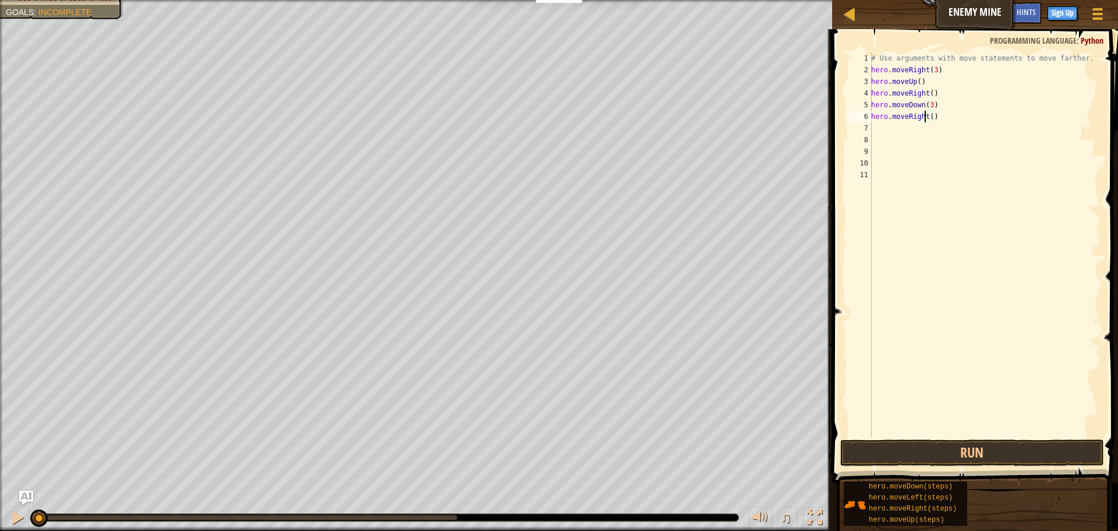
click at [928, 118] on div "# Use arguments with move statements to move farther. hero . moveRight ( 3 ) he…" at bounding box center [985, 256] width 232 height 408
type textarea "hero.moveRight(2)"
click at [964, 461] on button "Run" at bounding box center [972, 452] width 264 height 27
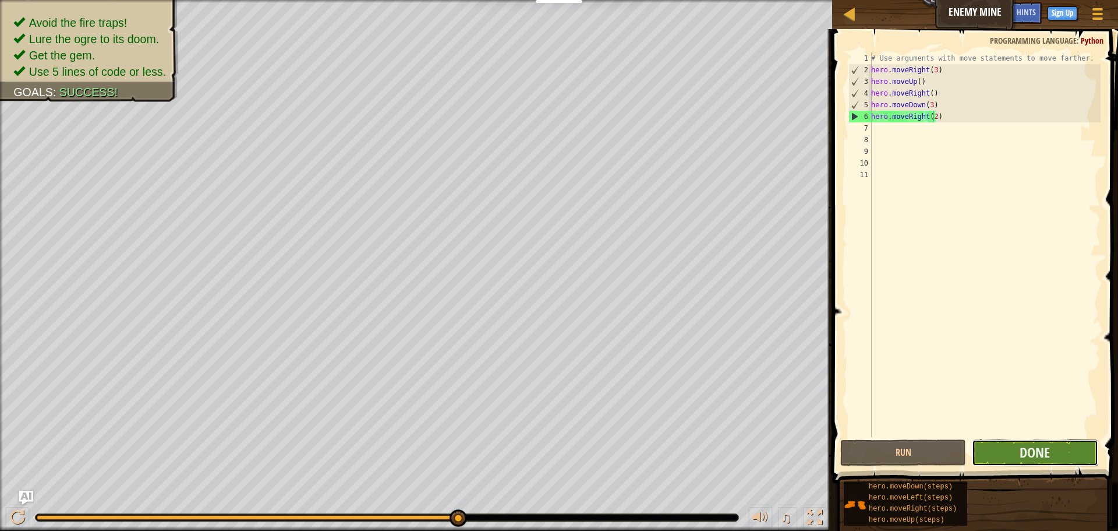
click at [1002, 446] on button "Done" at bounding box center [1035, 452] width 126 height 27
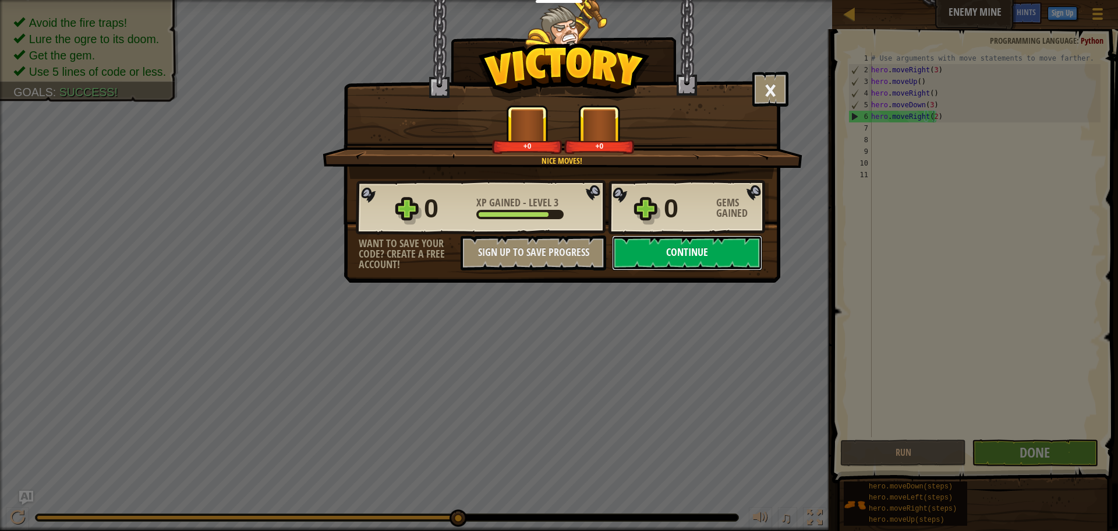
click at [704, 259] on button "Continue" at bounding box center [687, 252] width 150 height 35
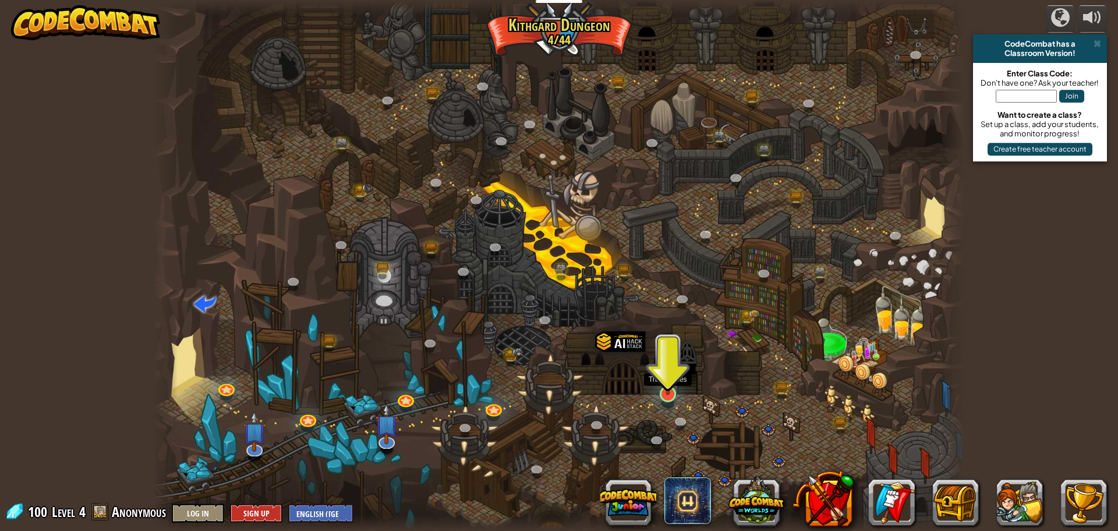
click at [670, 383] on img at bounding box center [668, 370] width 22 height 50
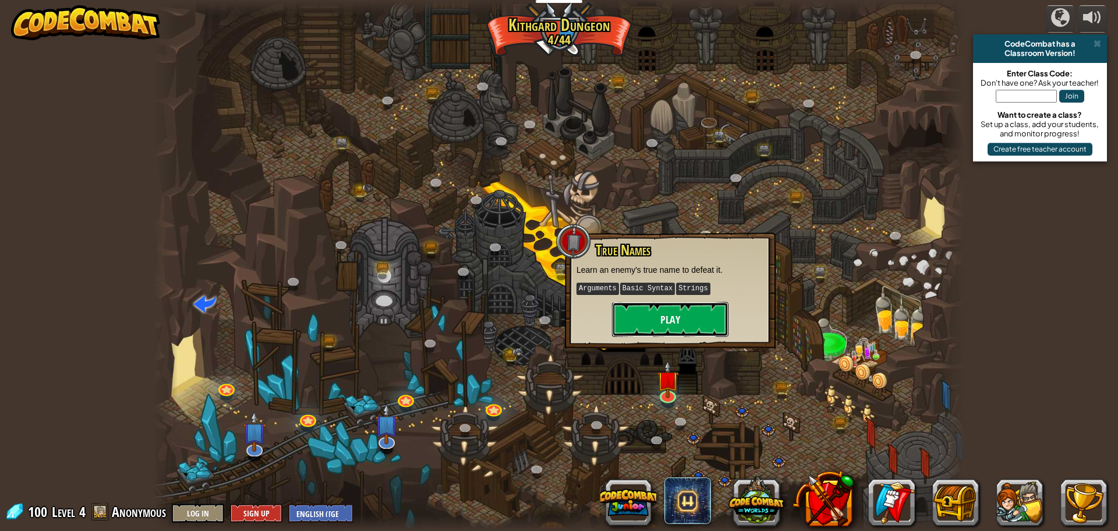
click at [675, 316] on button "Play" at bounding box center [670, 319] width 116 height 35
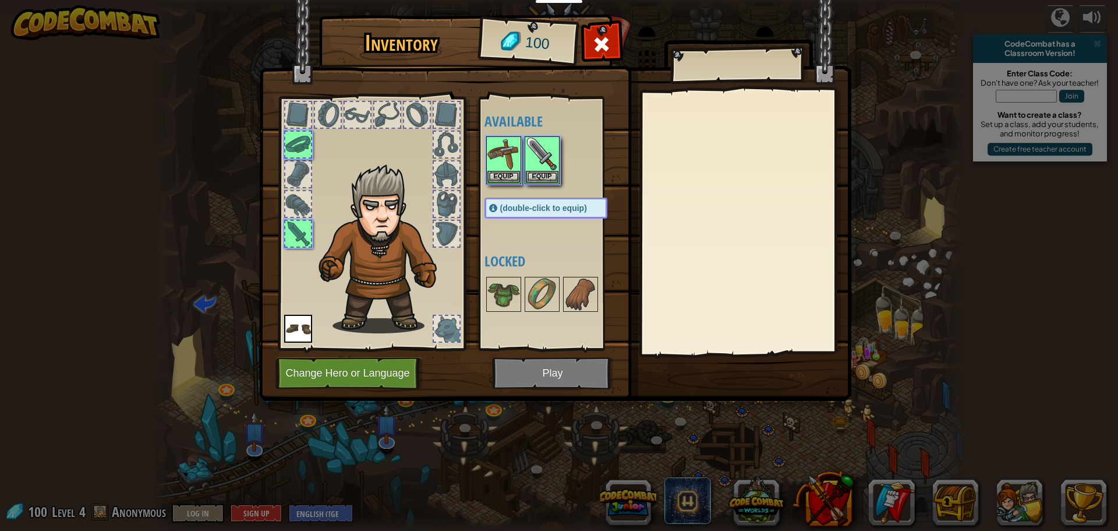
click at [520, 372] on img at bounding box center [555, 189] width 592 height 423
click at [545, 163] on img at bounding box center [542, 153] width 33 height 33
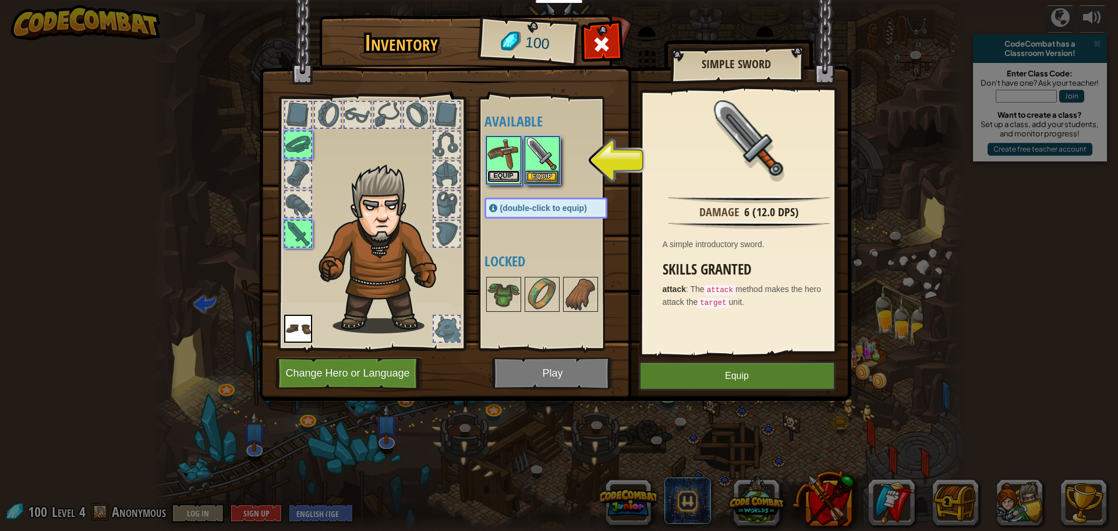
click at [508, 171] on button "Equip" at bounding box center [503, 176] width 33 height 12
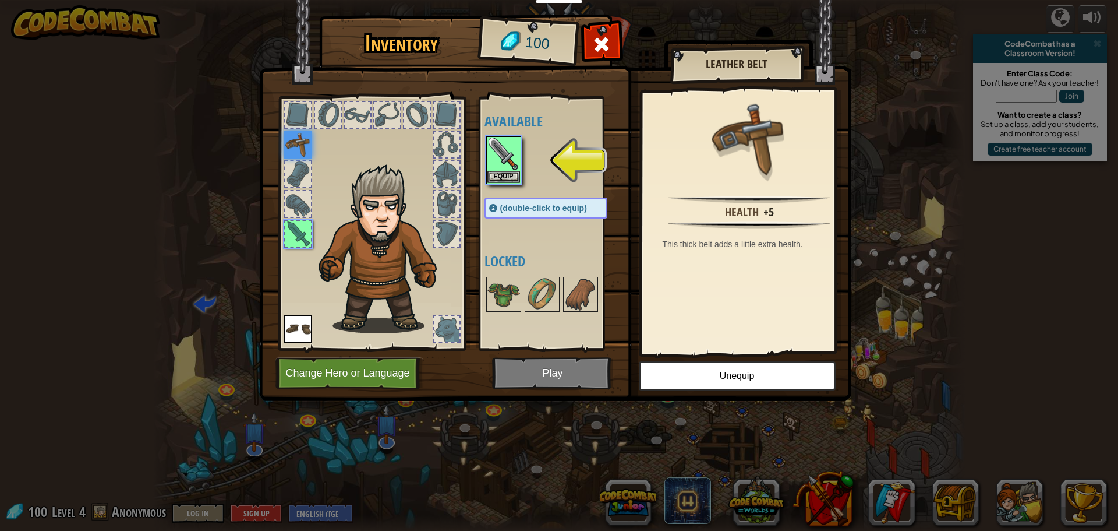
click at [557, 170] on div at bounding box center [558, 160] width 146 height 51
click at [507, 183] on div "Equip" at bounding box center [503, 160] width 35 height 48
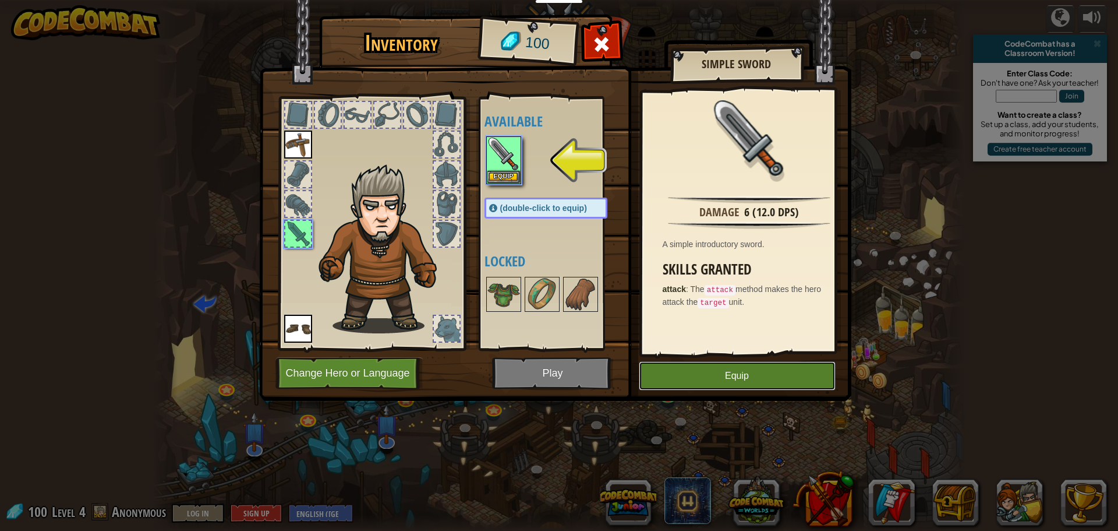
click at [696, 367] on button "Equip" at bounding box center [737, 375] width 197 height 29
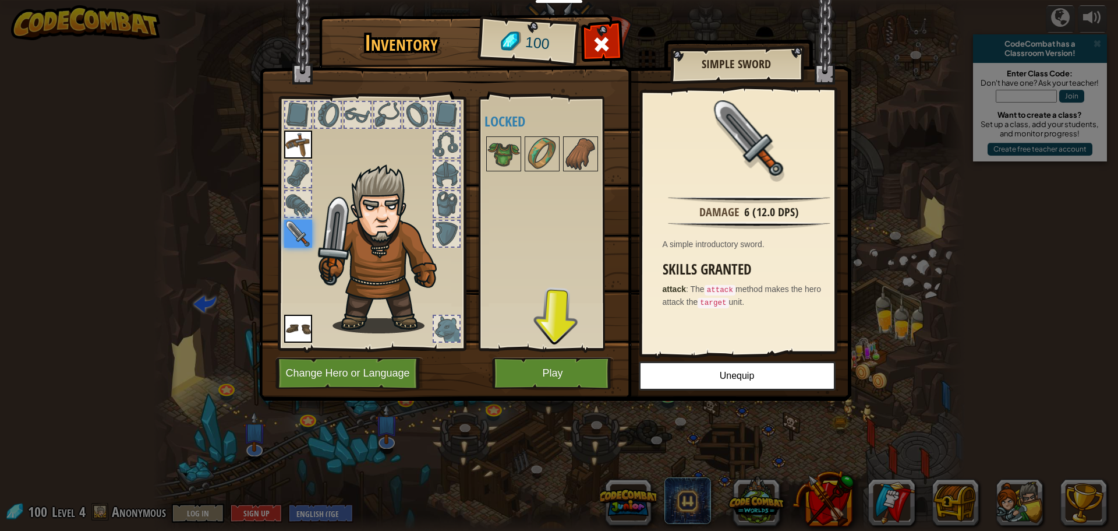
drag, startPoint x: 563, startPoint y: 355, endPoint x: 569, endPoint y: 380, distance: 25.7
click at [561, 355] on img at bounding box center [555, 189] width 592 height 423
click at [569, 380] on button "Play" at bounding box center [553, 373] width 122 height 32
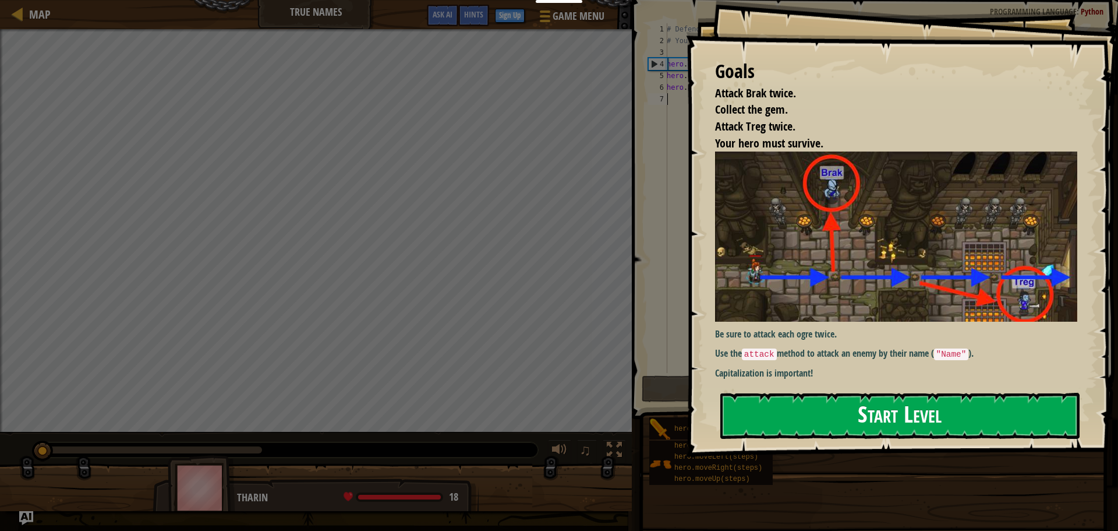
click at [833, 414] on button "Start Level" at bounding box center [899, 416] width 359 height 46
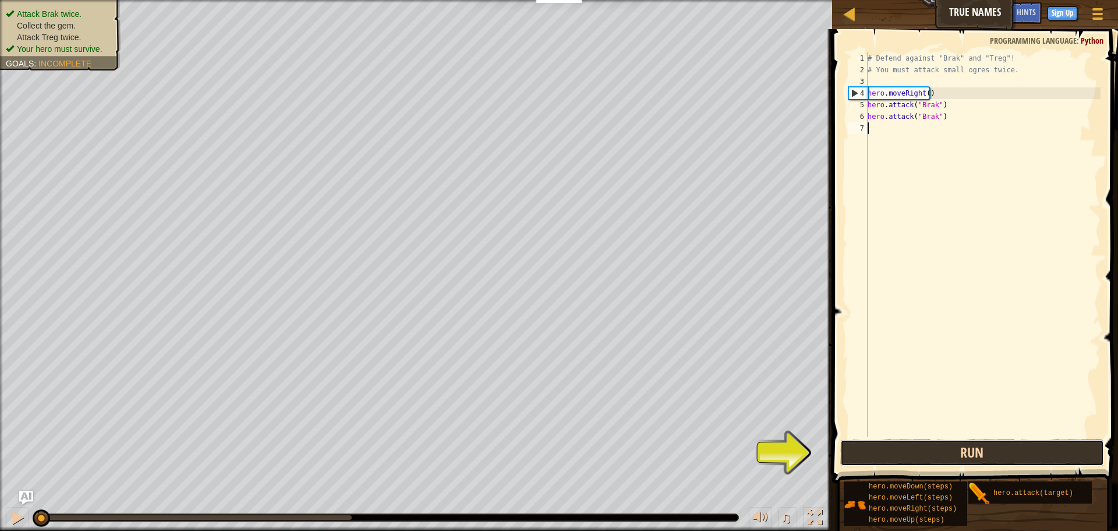
click at [912, 460] on button "Run" at bounding box center [972, 452] width 264 height 27
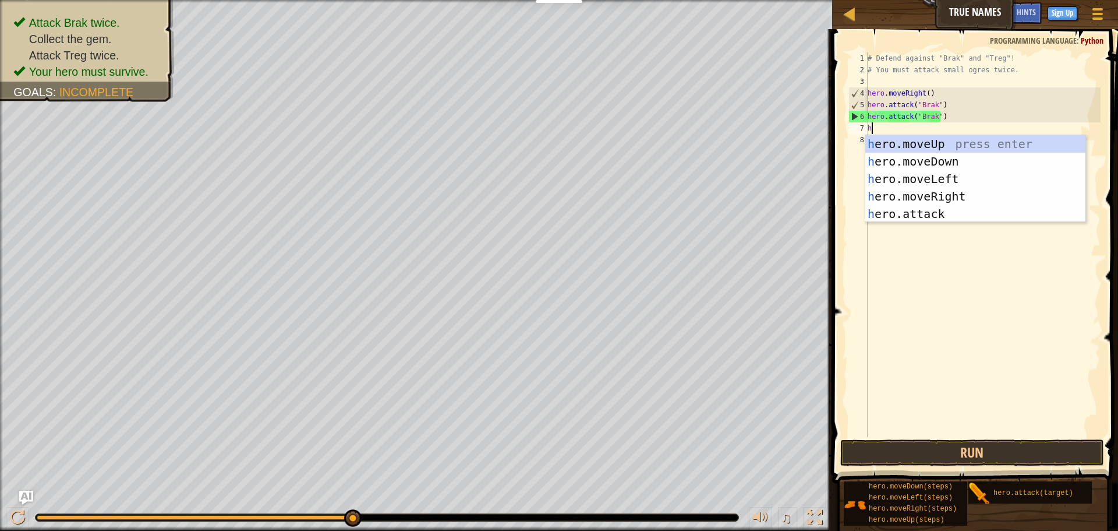
scroll to position [5, 0]
type textarea "hero"
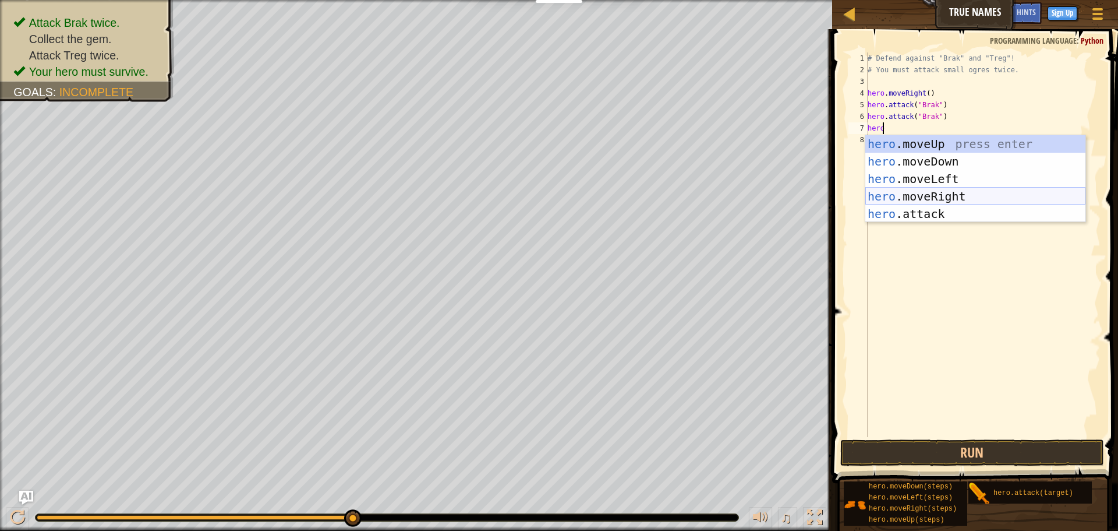
click at [896, 196] on div "hero .moveUp press enter hero .moveDown press enter hero .moveLeft press enter …" at bounding box center [975, 196] width 220 height 122
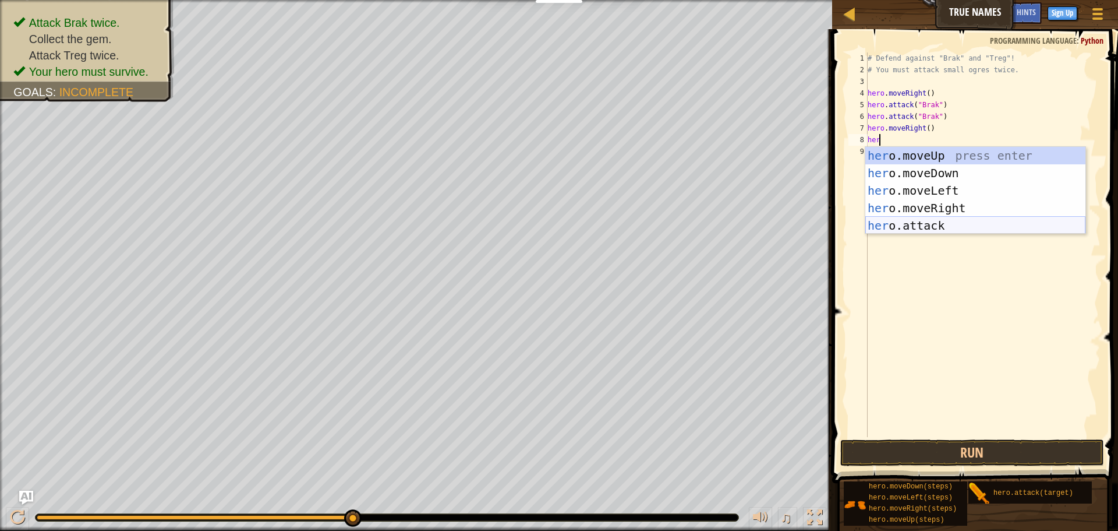
click at [956, 225] on div "her o.moveUp press enter her o.moveDown press enter her o.moveLeft press enter …" at bounding box center [975, 208] width 220 height 122
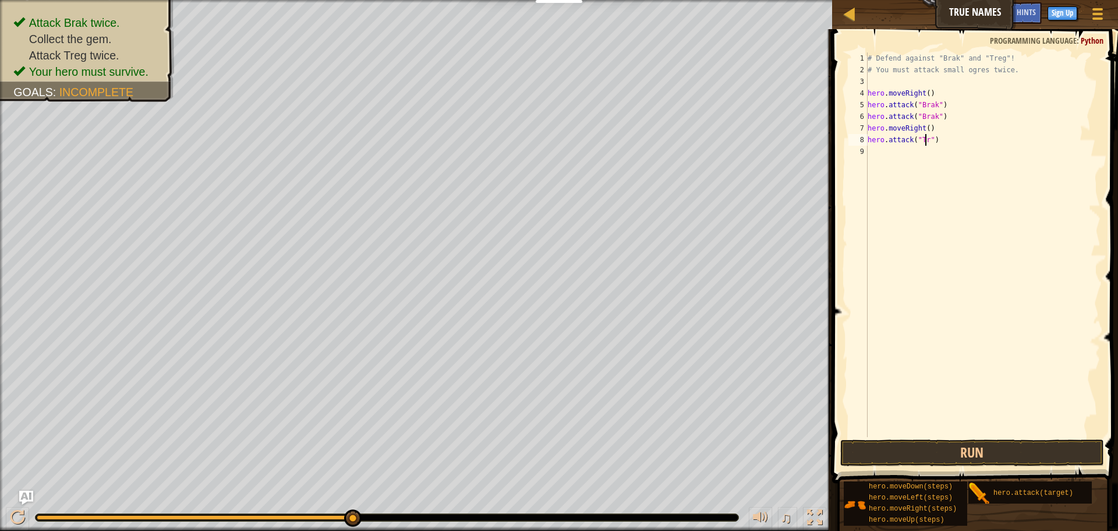
scroll to position [5, 6]
type textarea "hero.attack("Treg")"
click at [903, 152] on div "# Defend against "Brak" and "Treg"! # You must attack small ogres twice. hero .…" at bounding box center [982, 256] width 235 height 408
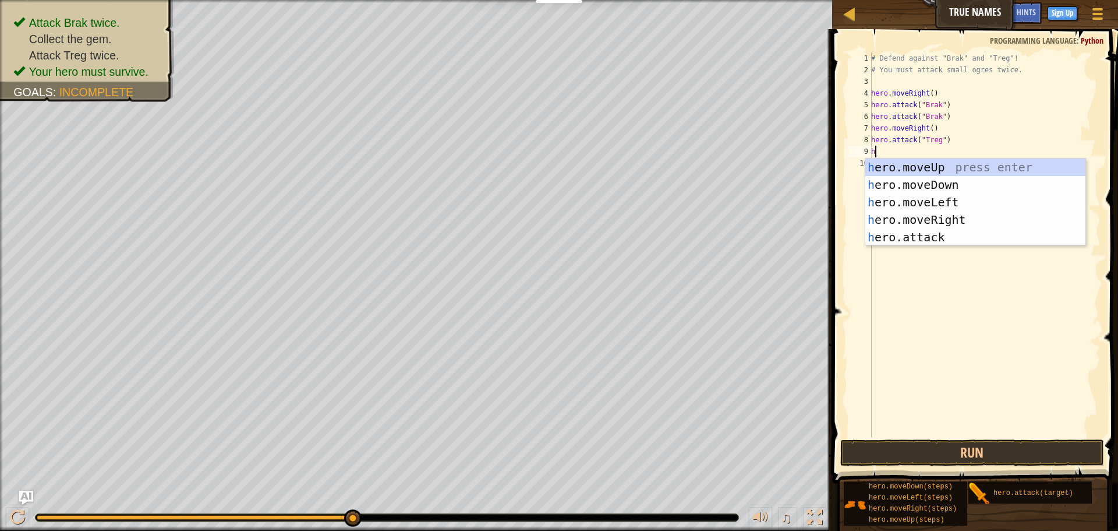
type textarea "her"
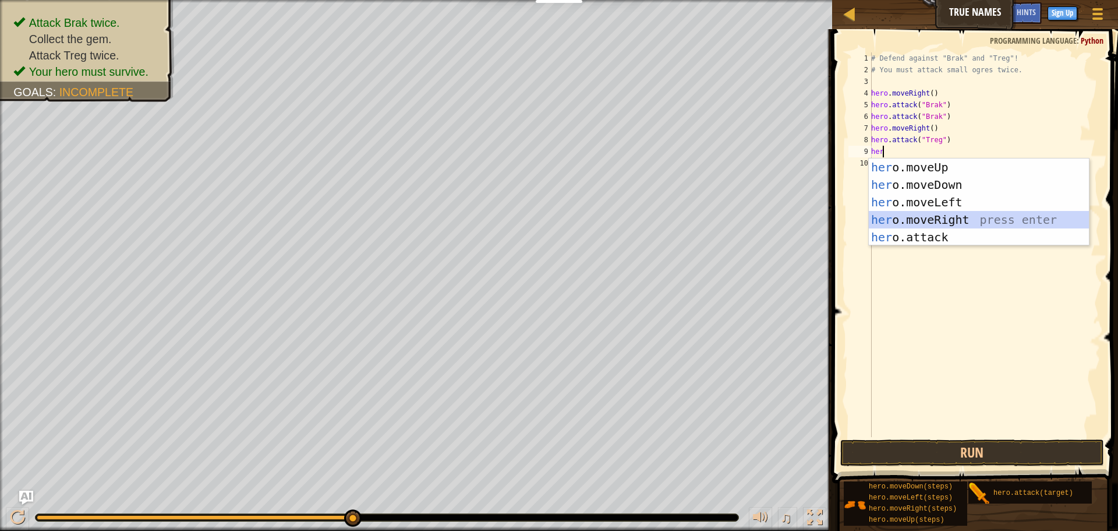
click at [923, 212] on div "her o.moveUp press enter her o.moveDown press enter her o.moveLeft press enter …" at bounding box center [979, 219] width 220 height 122
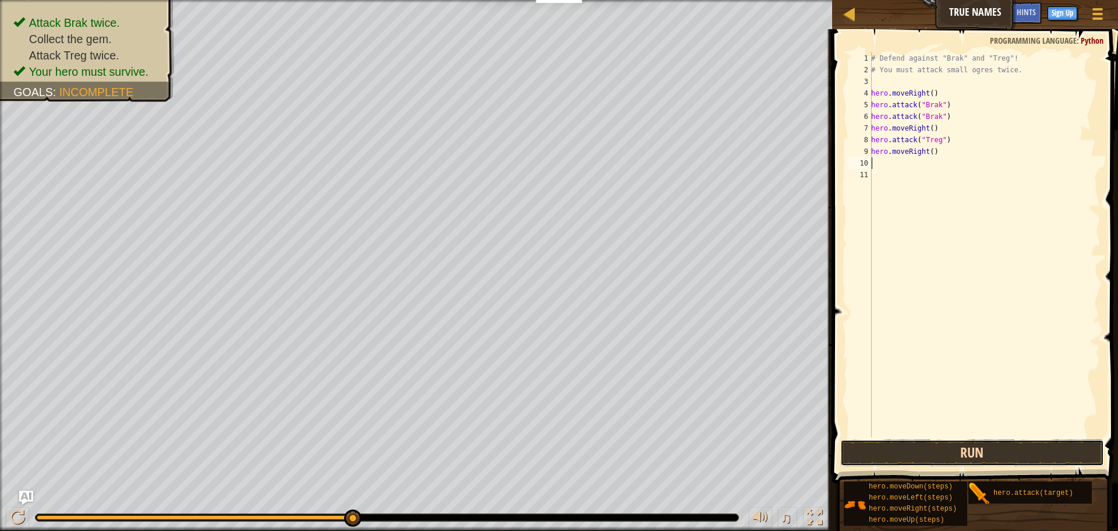
click at [931, 455] on button "Run" at bounding box center [972, 452] width 264 height 27
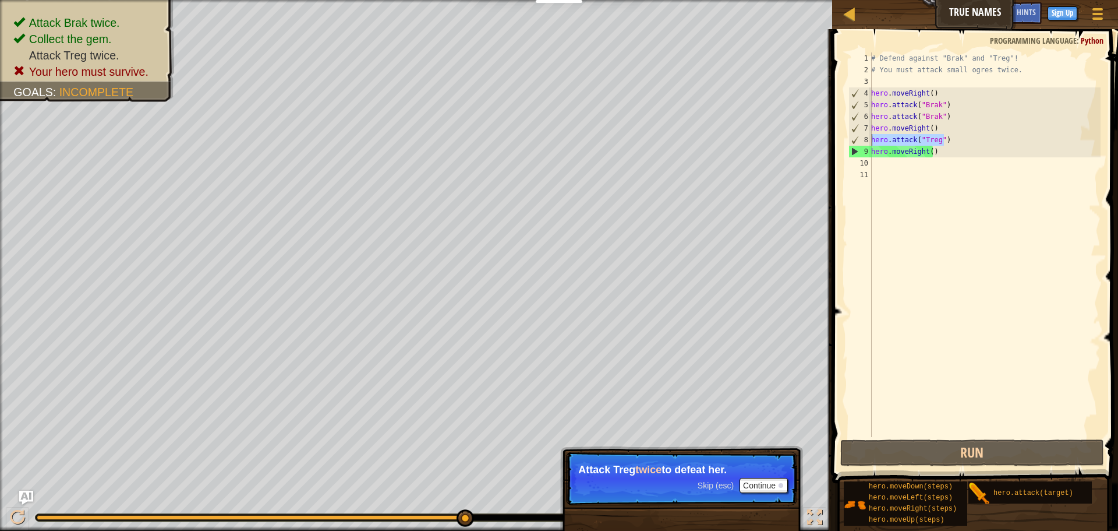
drag, startPoint x: 949, startPoint y: 138, endPoint x: 873, endPoint y: 136, distance: 76.3
click at [873, 136] on div "# Defend against "Brak" and "Treg"! # You must attack small ogres twice. hero .…" at bounding box center [985, 256] width 232 height 408
type textarea "hero.attack("Treg")"
click at [958, 137] on div "# Defend against "Brak" and "Treg"! # You must attack small ogres twice. hero .…" at bounding box center [985, 244] width 232 height 384
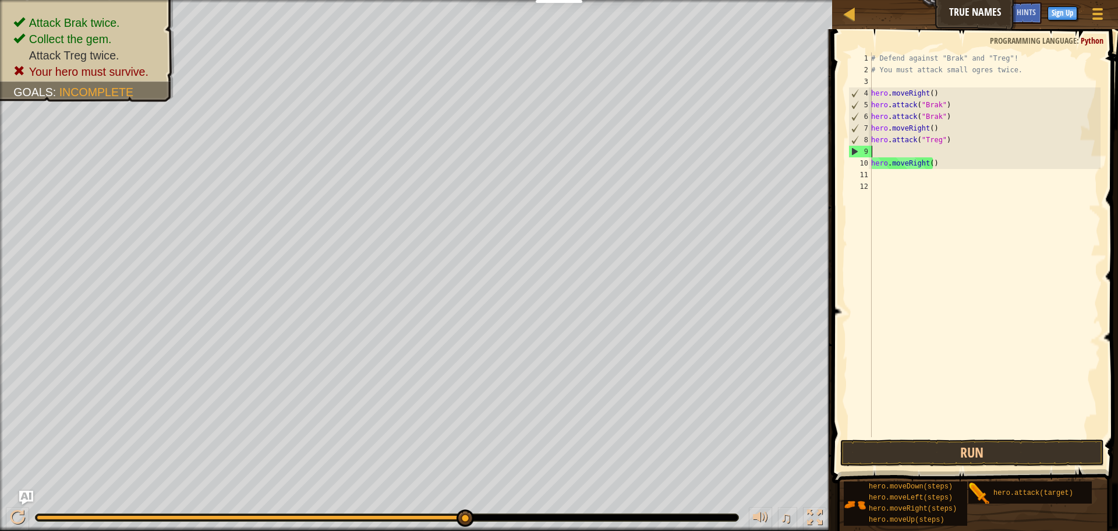
paste textarea "hero.attack("Treg")"
type textarea "hero.attack("Treg")"
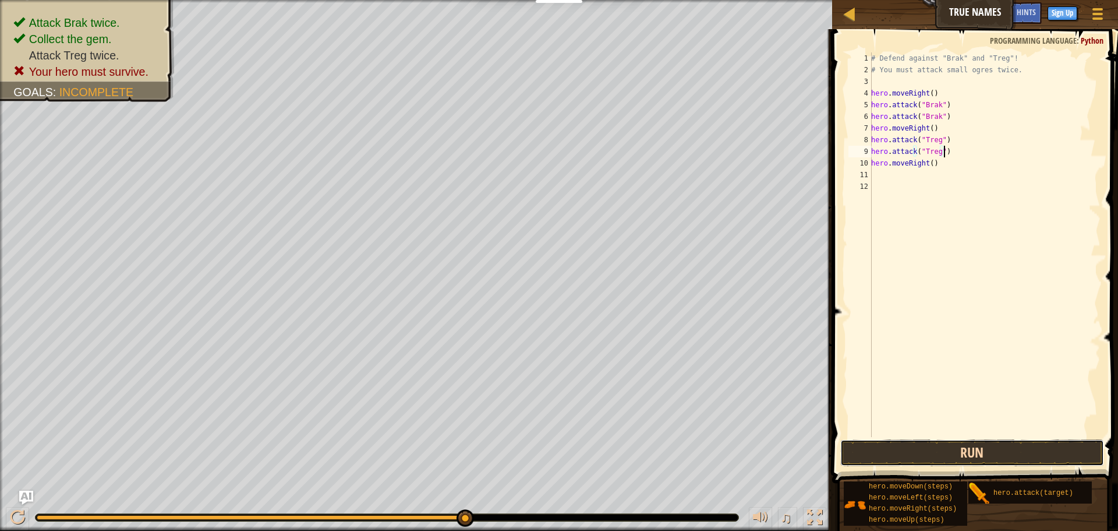
click at [943, 457] on button "Run" at bounding box center [972, 452] width 264 height 27
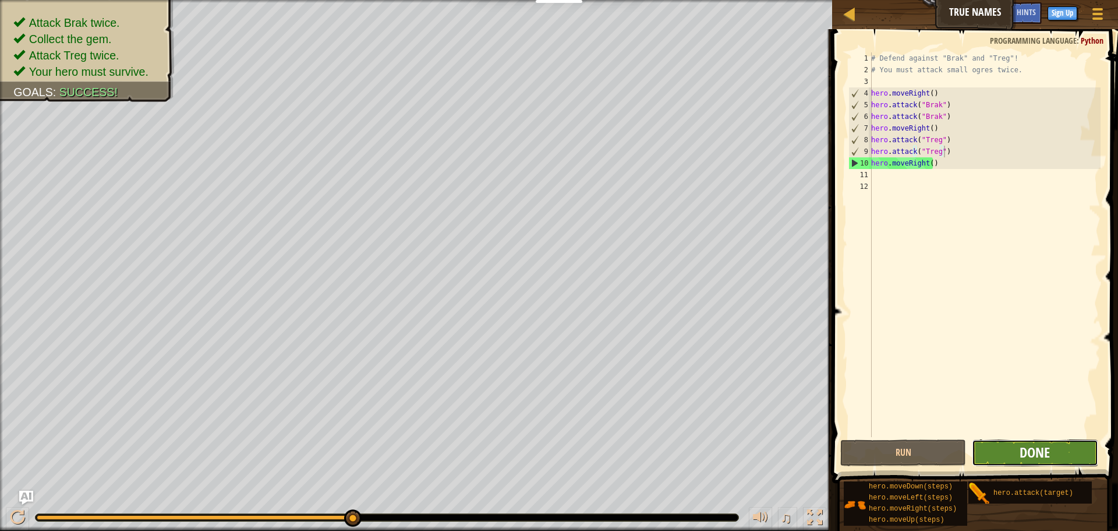
click at [1027, 455] on span "Done" at bounding box center [1035, 452] width 30 height 19
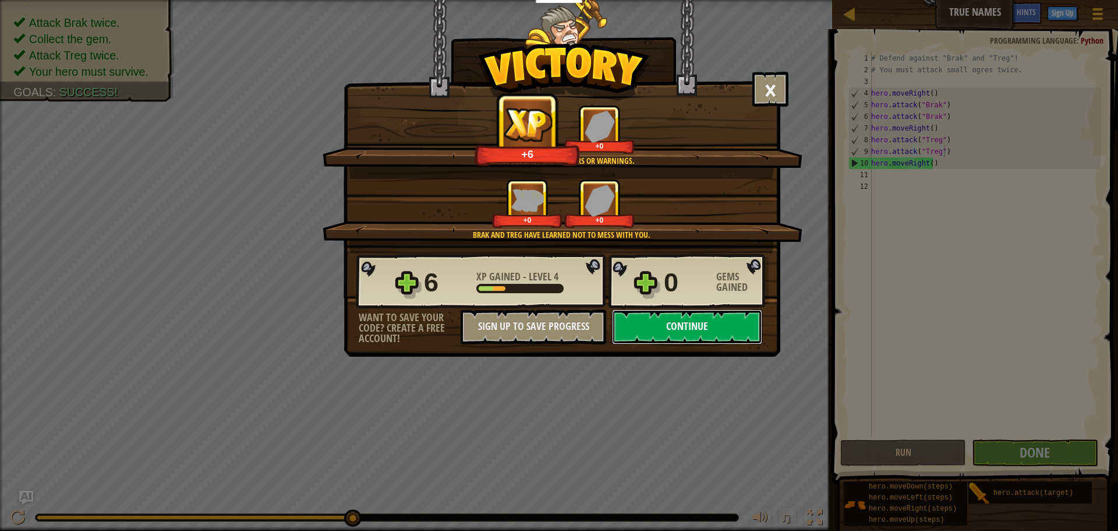
click at [698, 334] on button "Continue" at bounding box center [687, 326] width 150 height 35
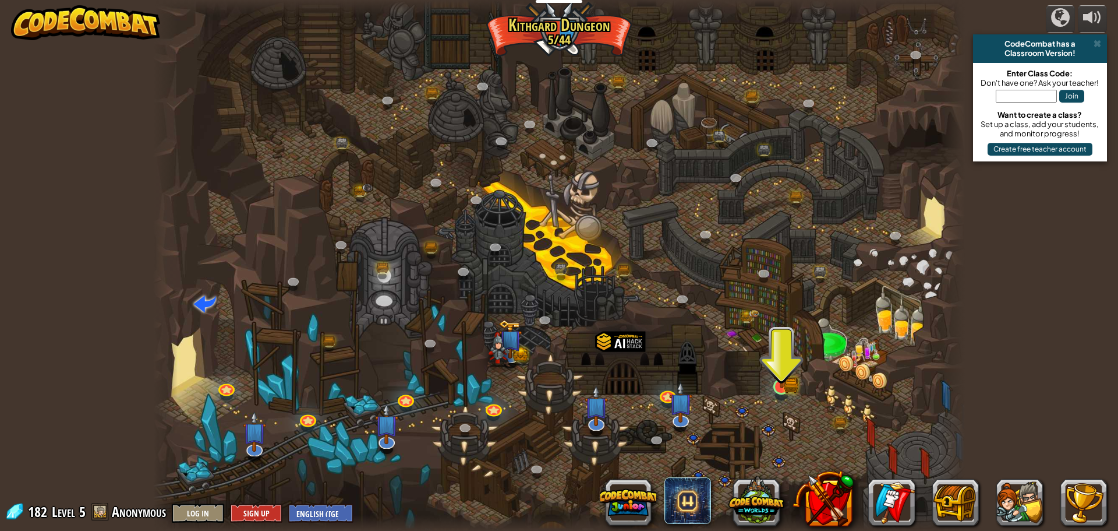
click at [772, 369] on img at bounding box center [782, 364] width 22 height 48
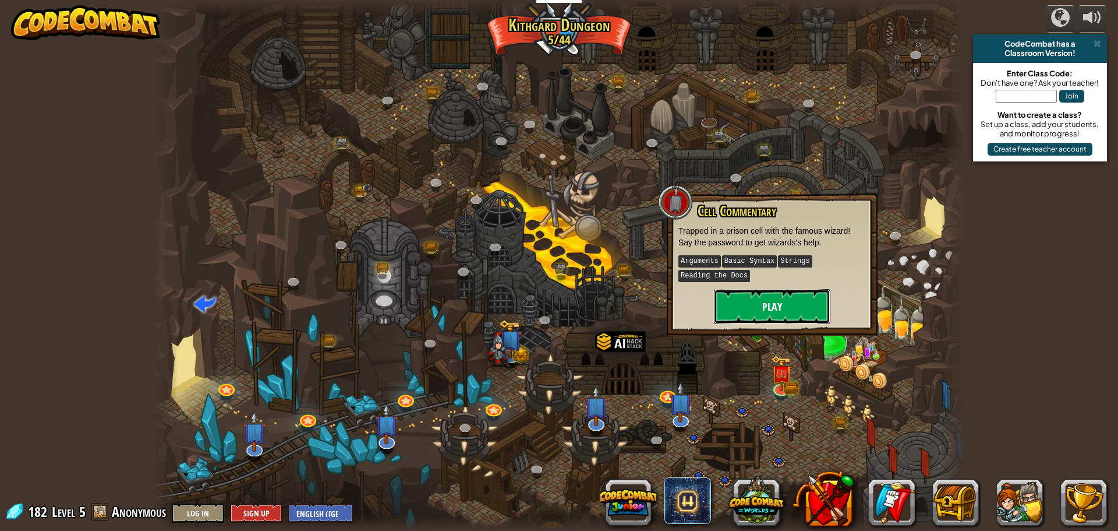
click at [758, 302] on button "Play" at bounding box center [772, 306] width 116 height 35
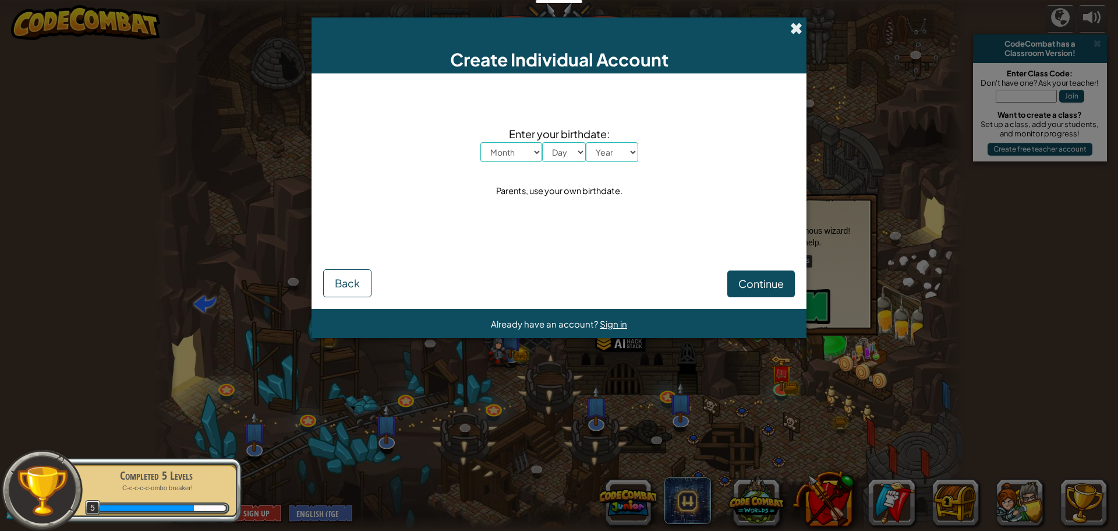
click at [798, 27] on span at bounding box center [796, 28] width 12 height 12
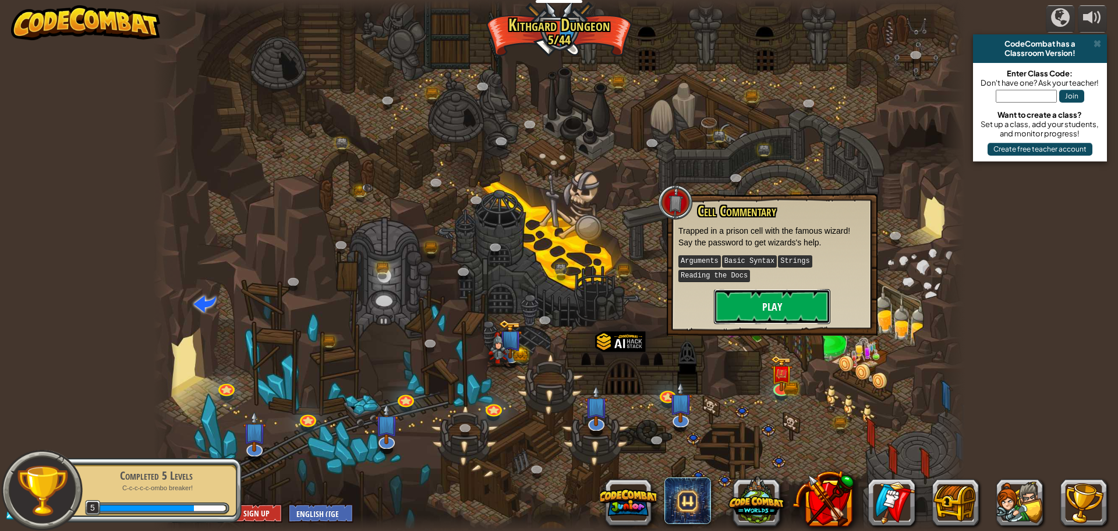
click at [766, 296] on button "Play" at bounding box center [772, 306] width 116 height 35
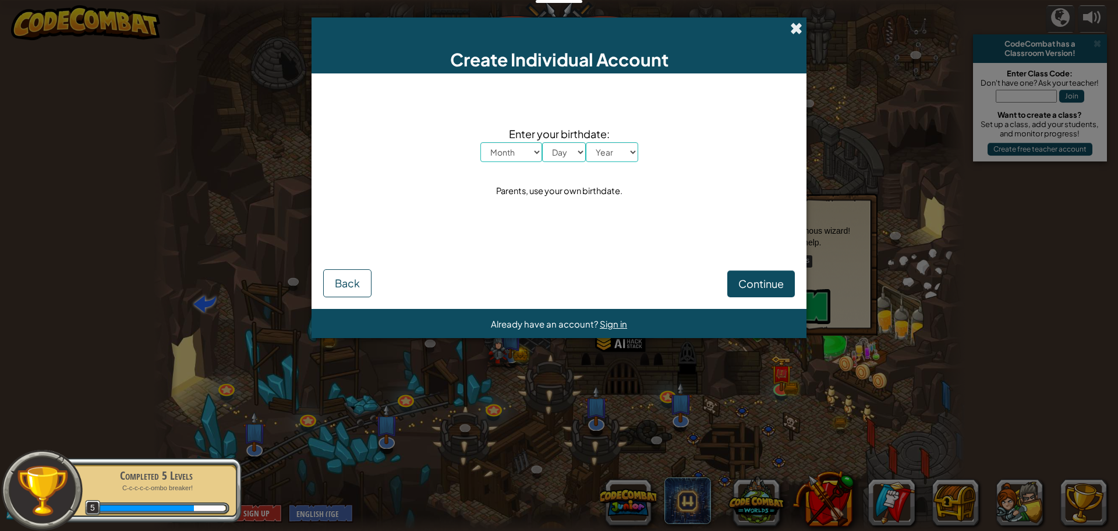
click at [798, 24] on span at bounding box center [796, 28] width 12 height 12
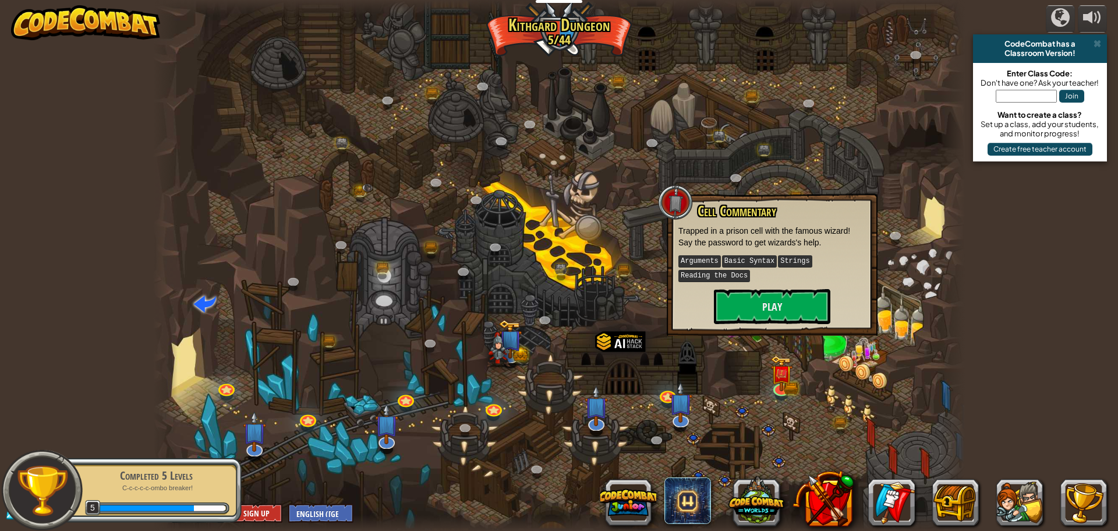
click at [876, 133] on div at bounding box center [559, 265] width 812 height 531
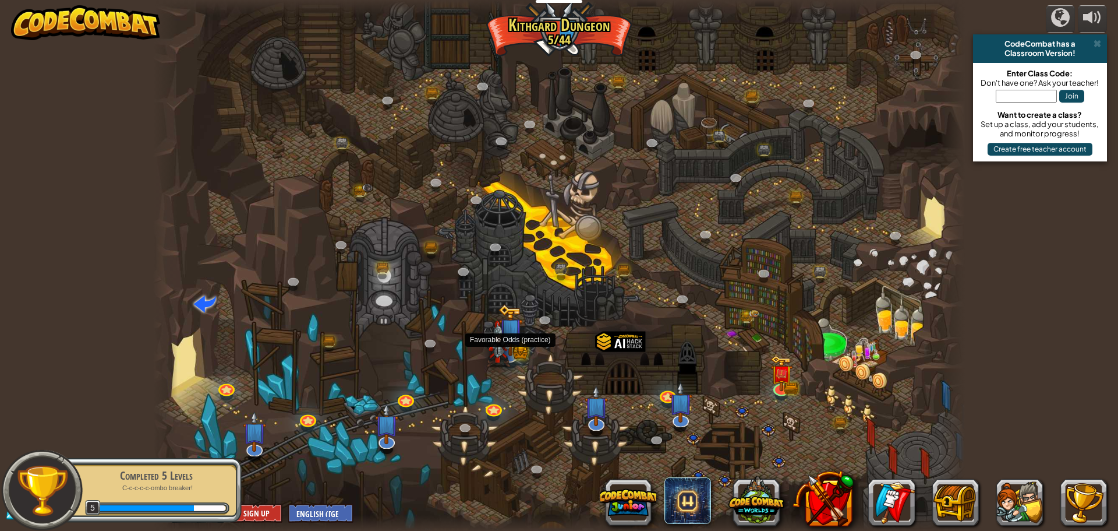
click at [515, 347] on img at bounding box center [511, 330] width 24 height 52
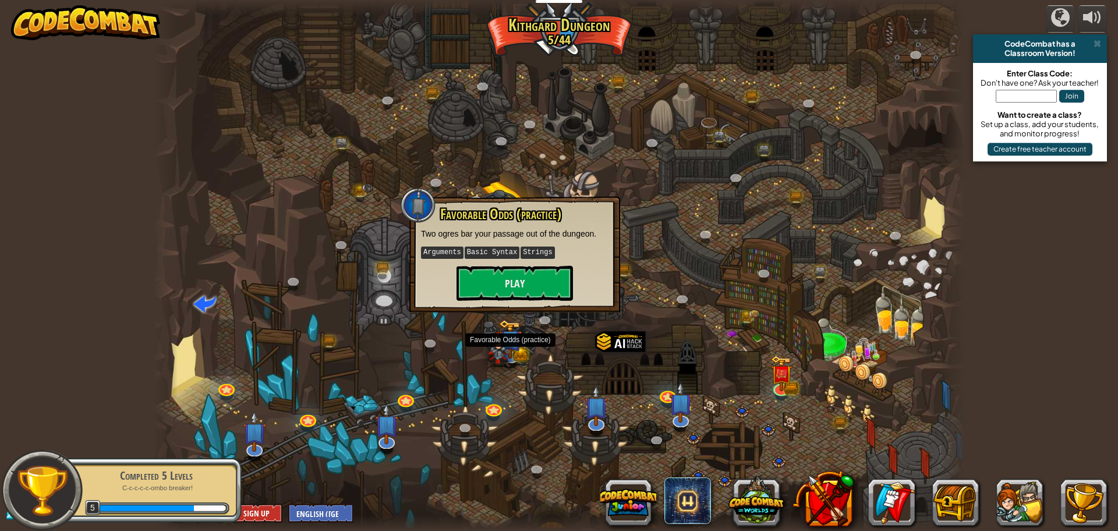
click at [531, 349] on div at bounding box center [559, 265] width 812 height 531
